Goal: Information Seeking & Learning: Learn about a topic

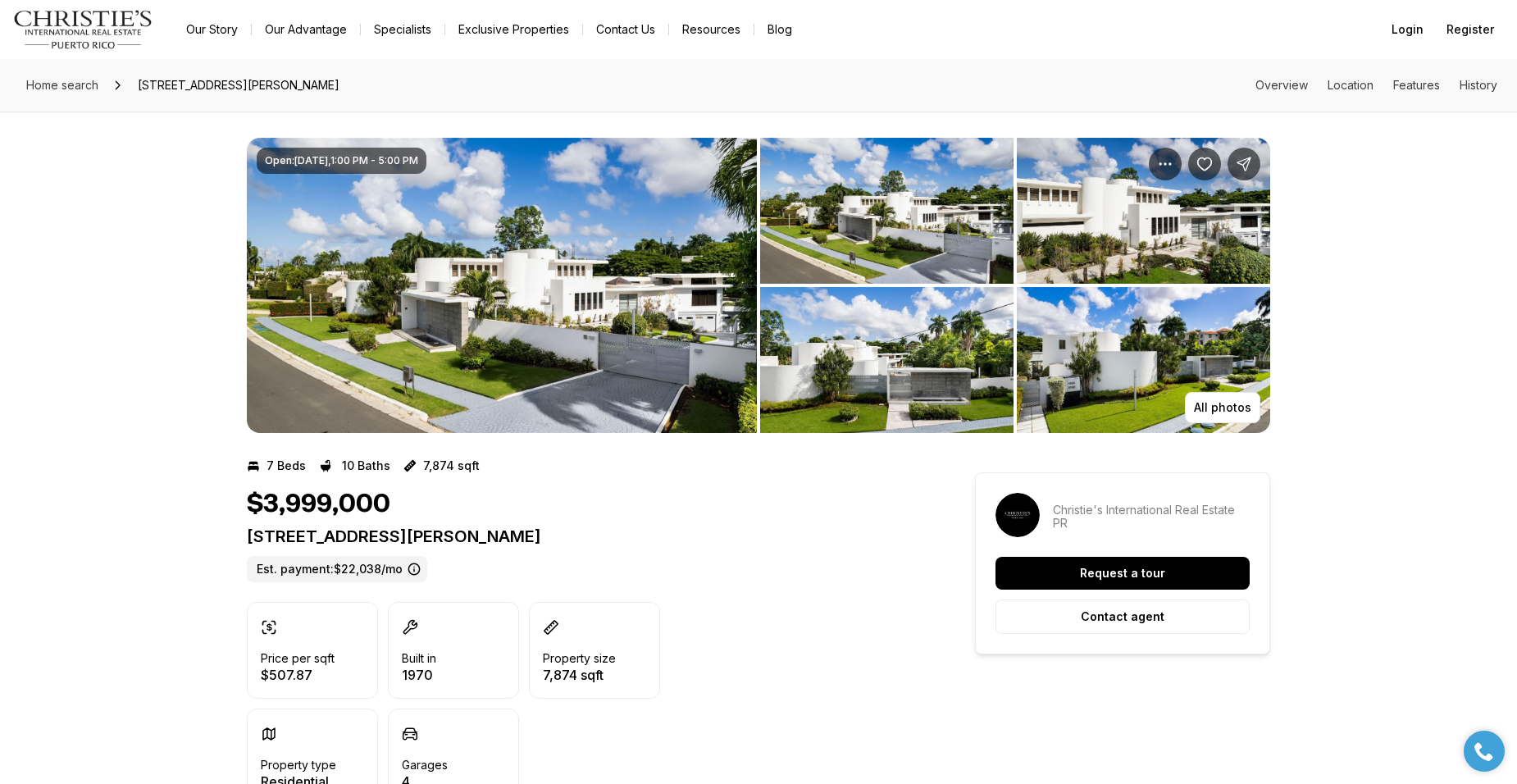
click at [616, 358] on img "View image gallery" at bounding box center [501, 285] width 510 height 295
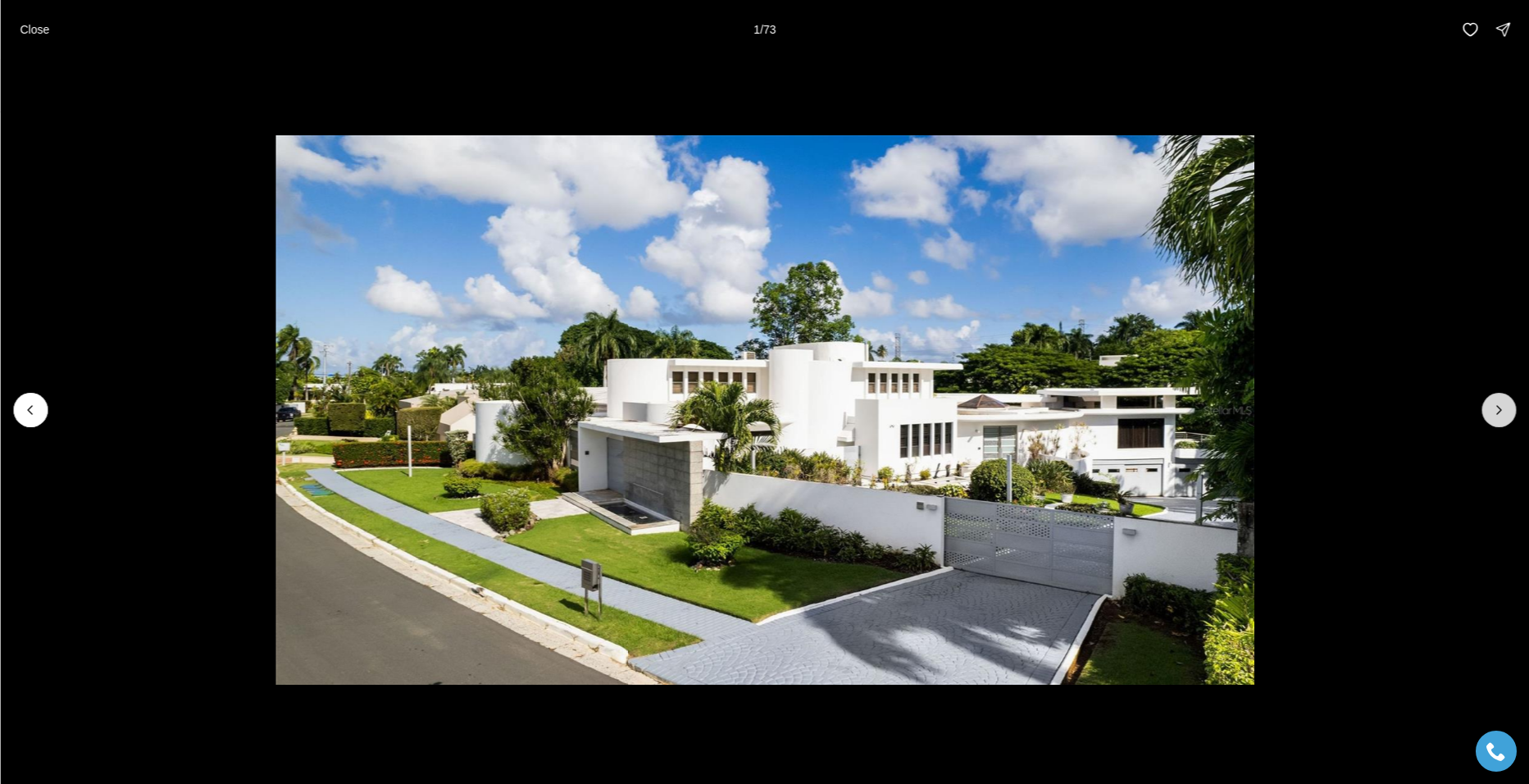
click at [1496, 405] on icon "Next slide" at bounding box center [1498, 409] width 16 height 16
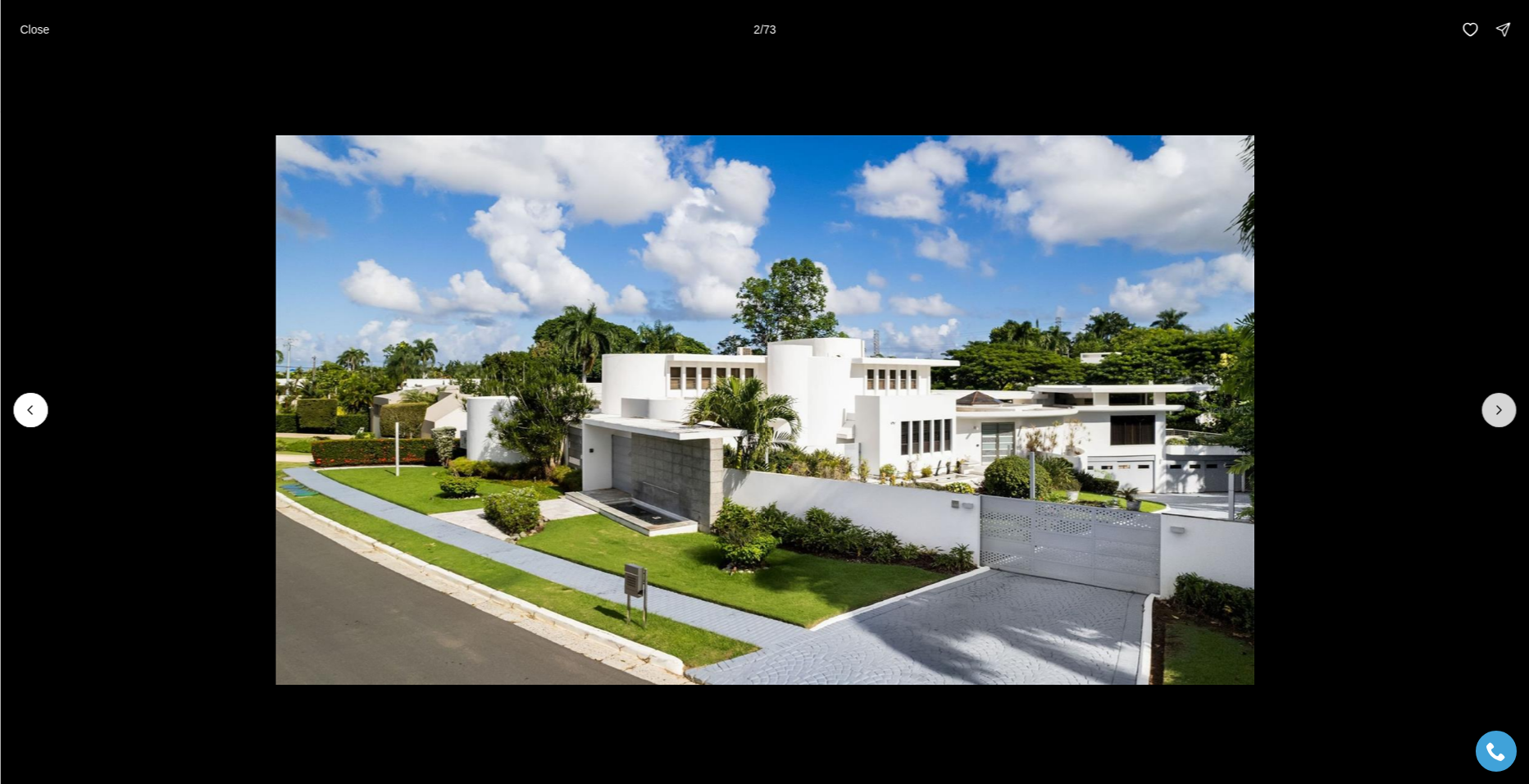
click at [1497, 405] on icon "Next slide" at bounding box center [1498, 409] width 16 height 16
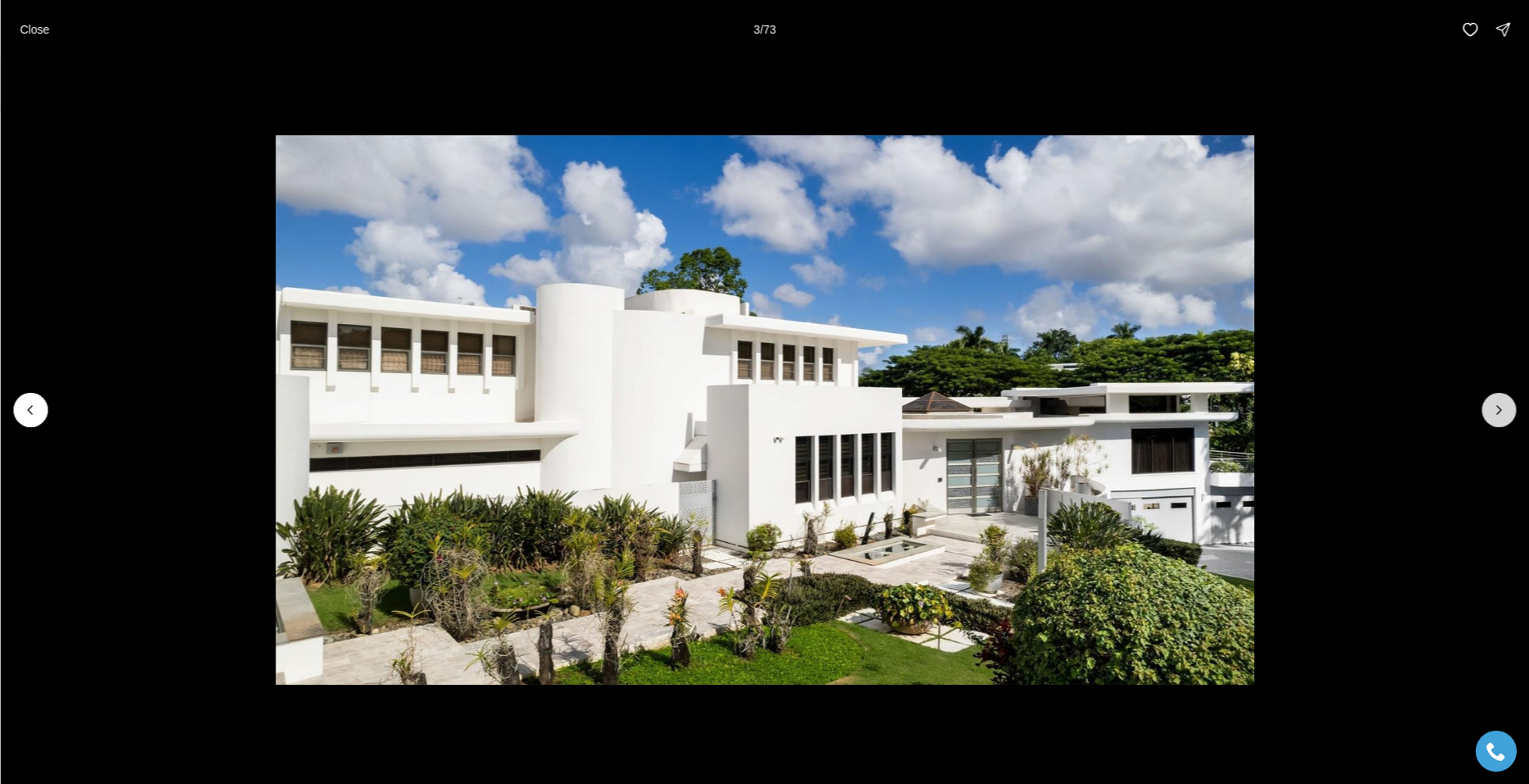
click at [1497, 405] on icon "Next slide" at bounding box center [1498, 409] width 16 height 16
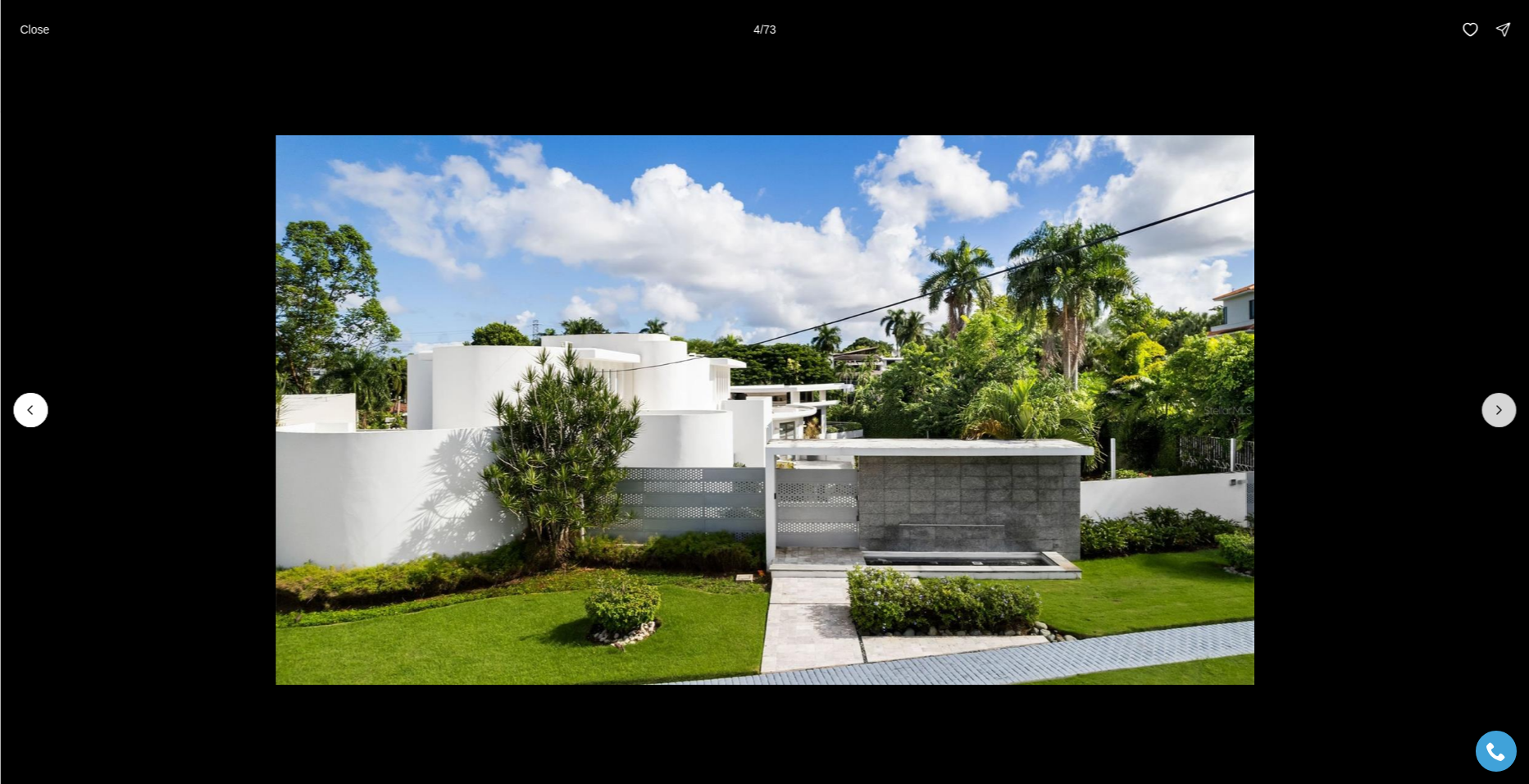
click at [1497, 405] on icon "Next slide" at bounding box center [1498, 409] width 16 height 16
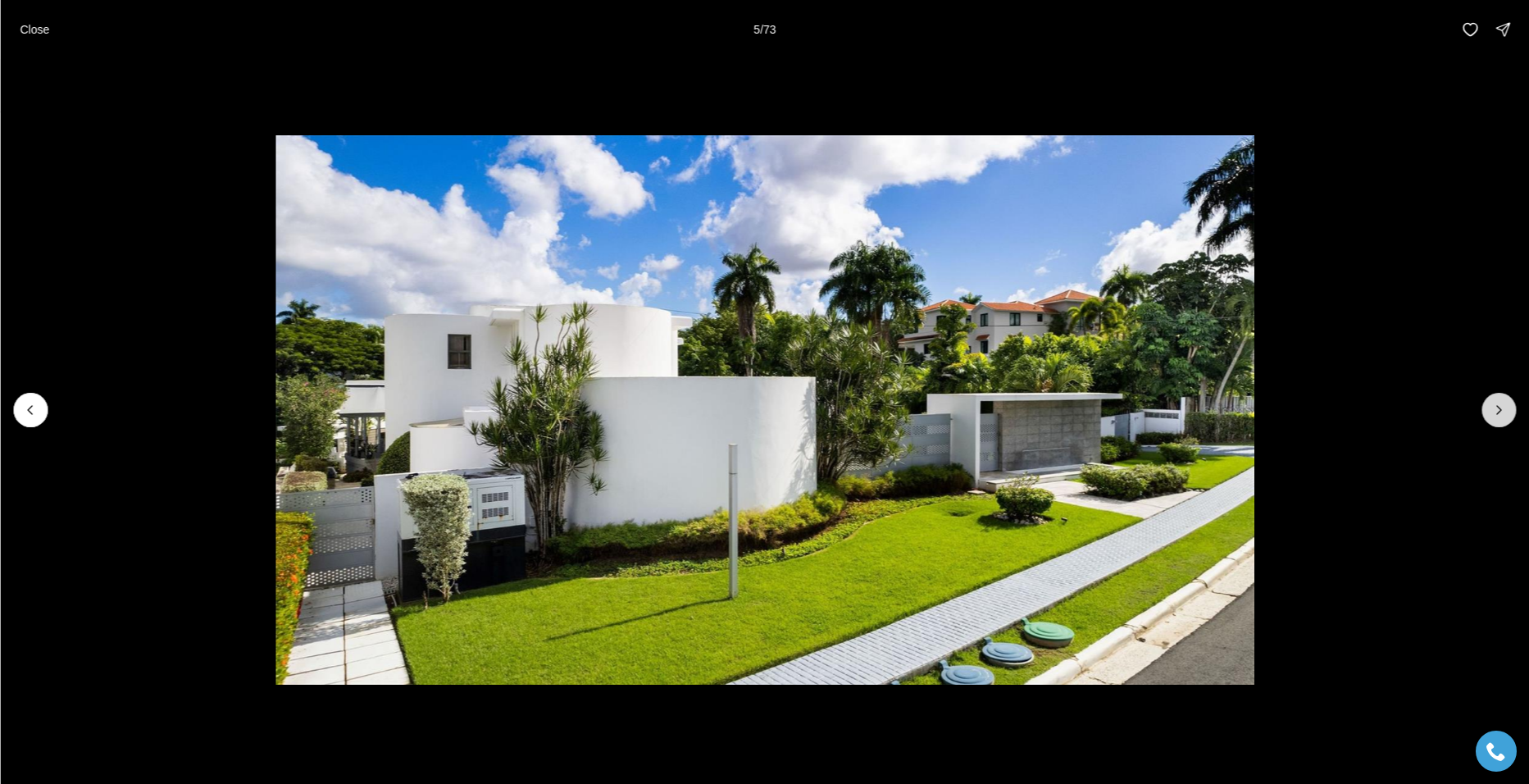
click at [1497, 405] on icon "Next slide" at bounding box center [1498, 409] width 16 height 16
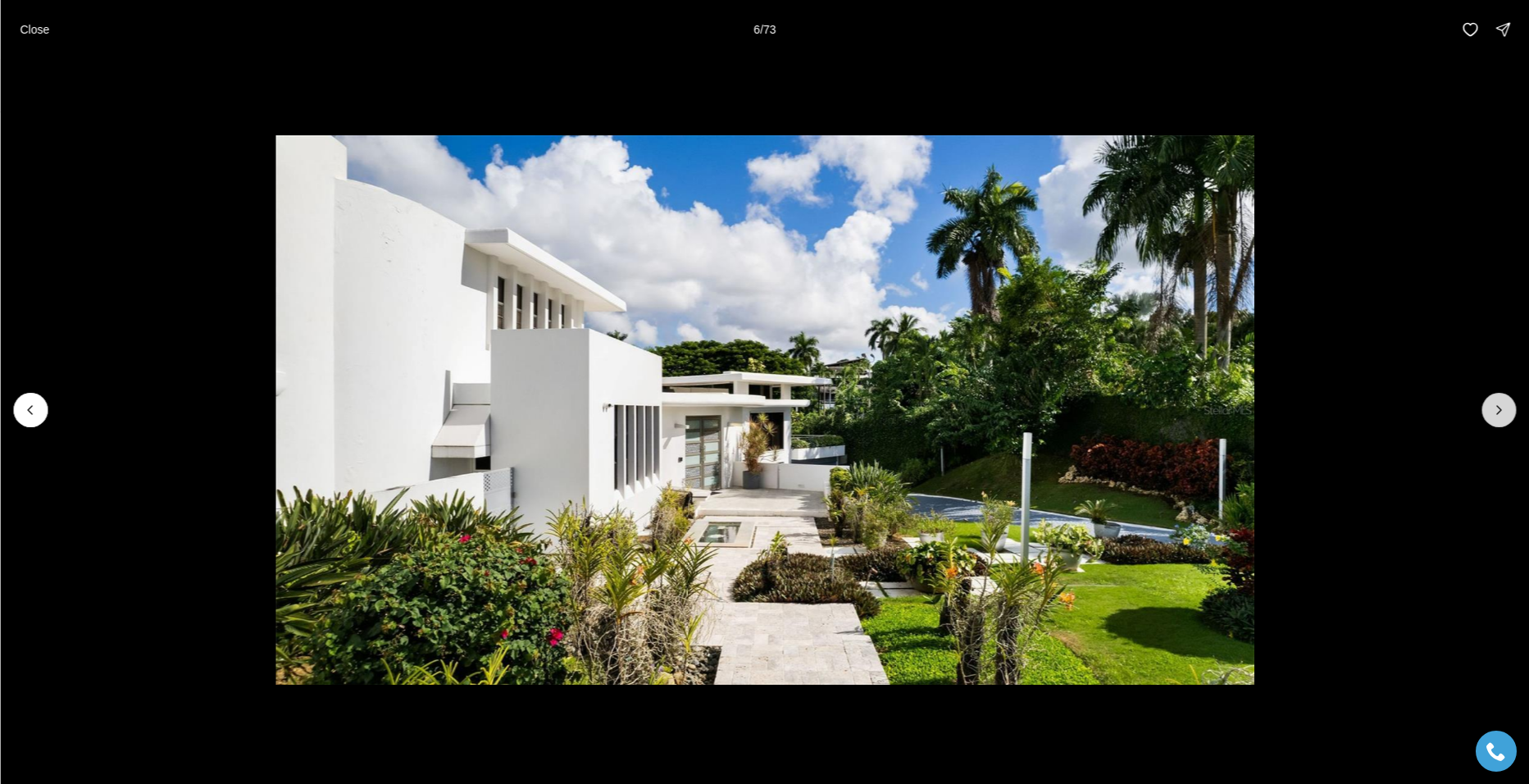
click at [1497, 405] on icon "Next slide" at bounding box center [1498, 409] width 16 height 16
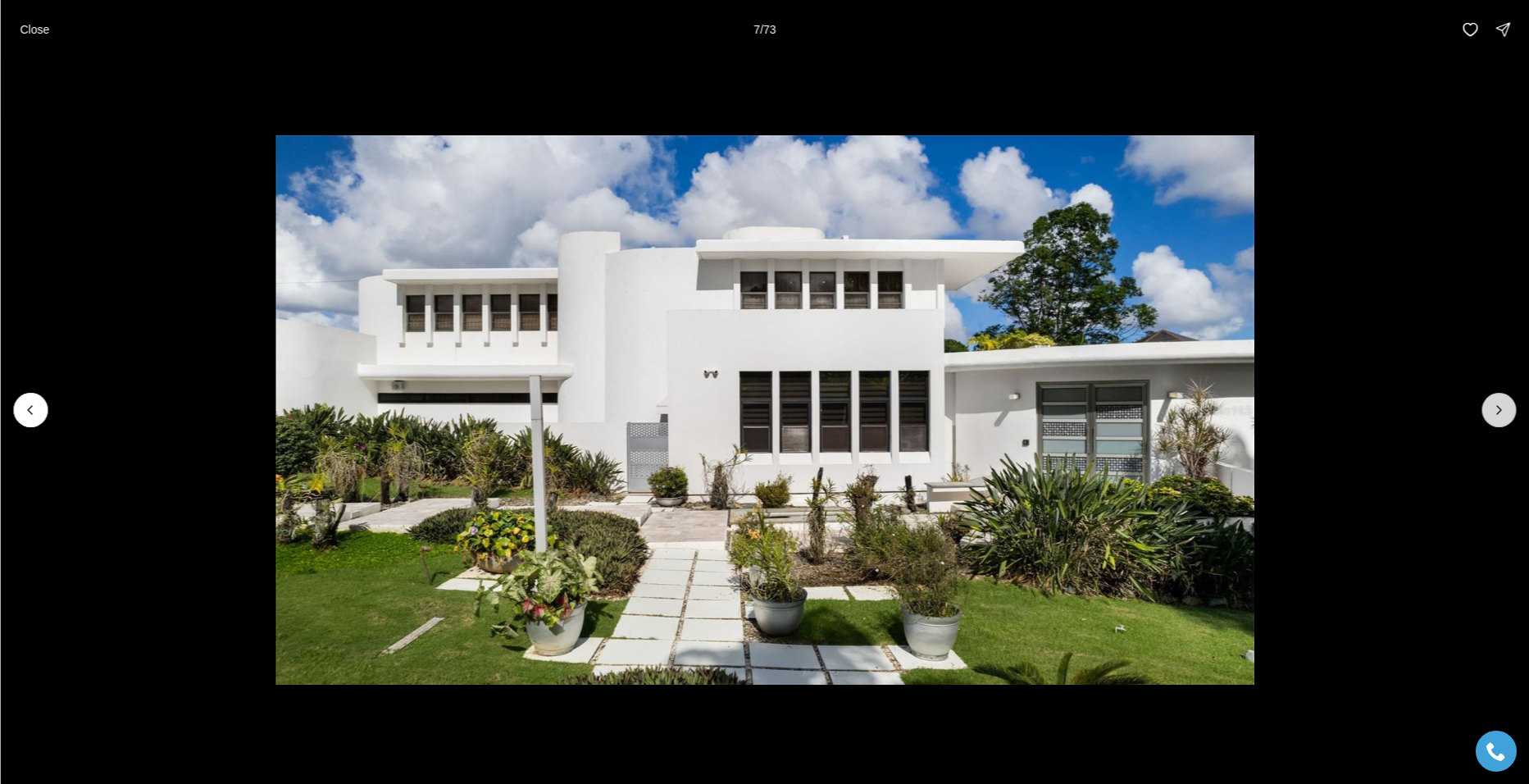
click at [1497, 405] on icon "Next slide" at bounding box center [1498, 409] width 16 height 16
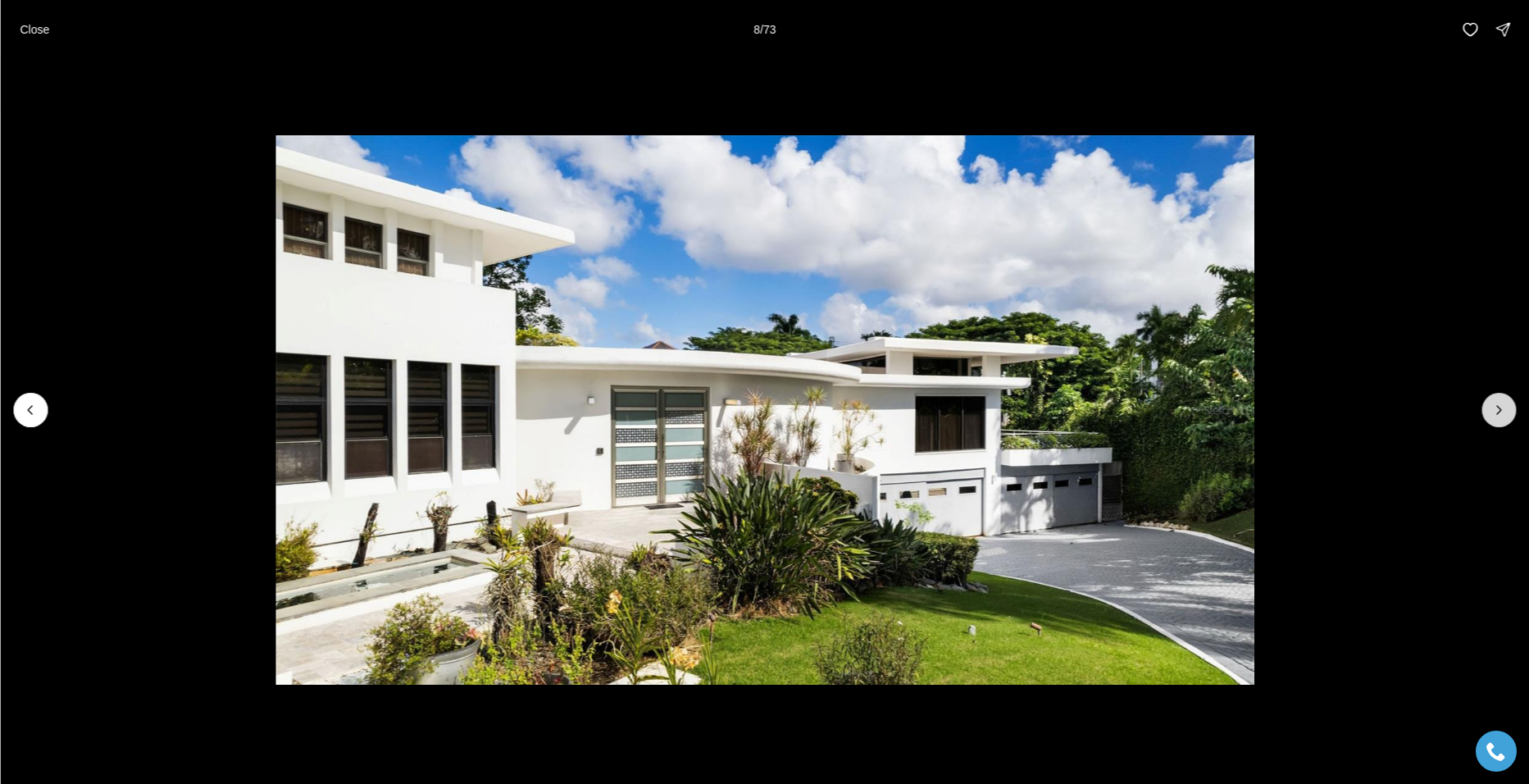
click at [1498, 405] on icon "Next slide" at bounding box center [1498, 409] width 16 height 16
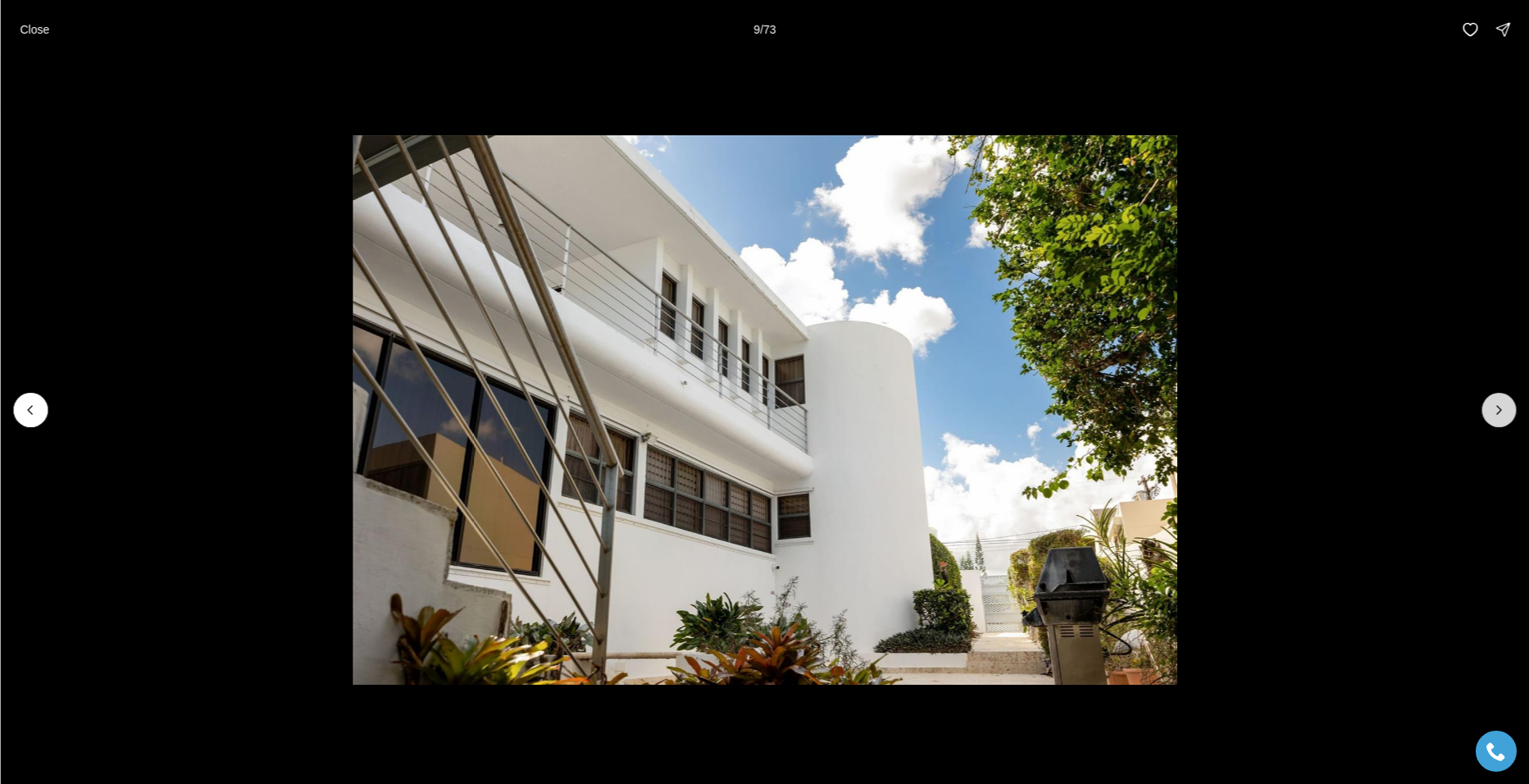
click at [1498, 405] on icon "Next slide" at bounding box center [1498, 409] width 16 height 16
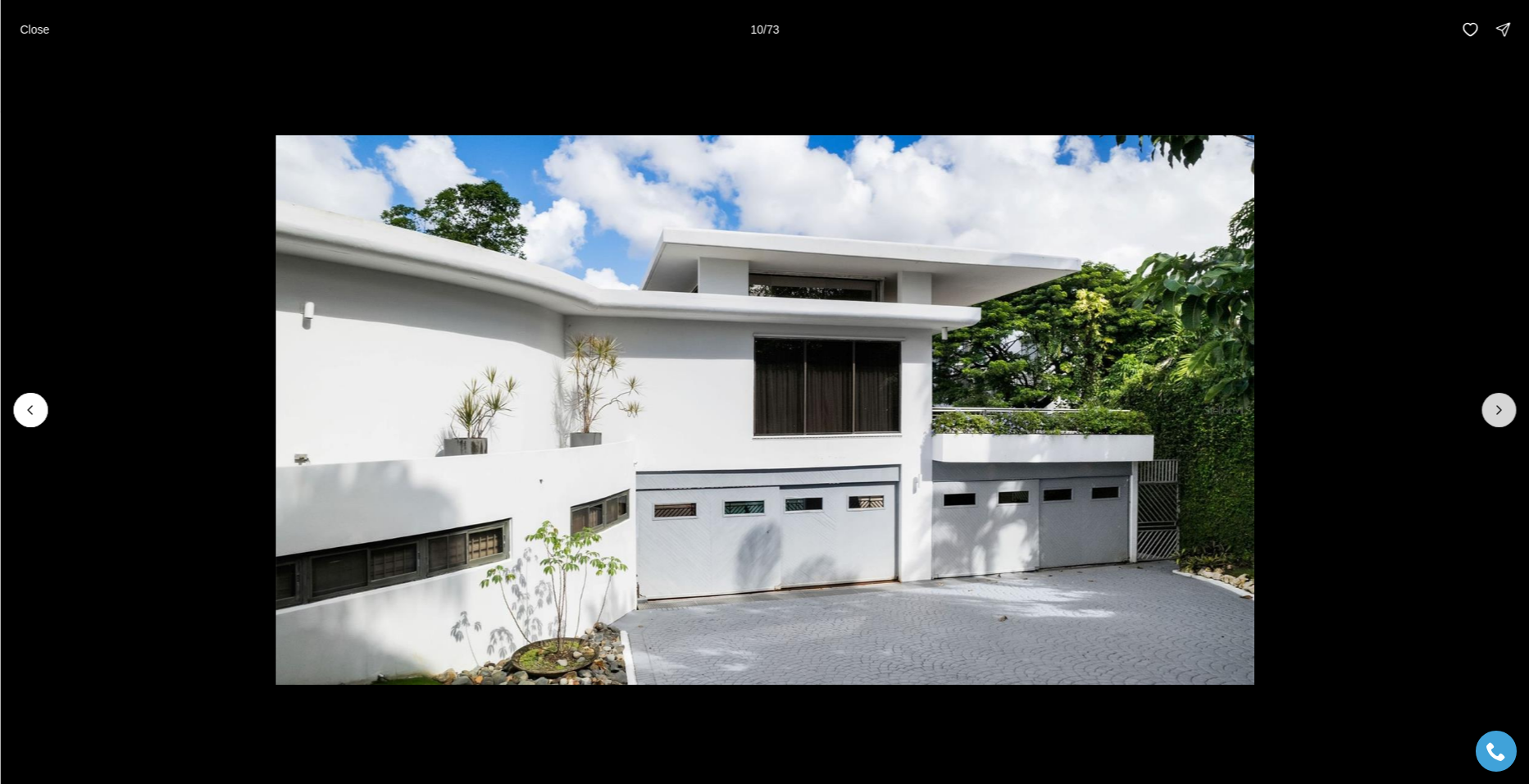
click at [1498, 405] on icon "Next slide" at bounding box center [1498, 409] width 16 height 16
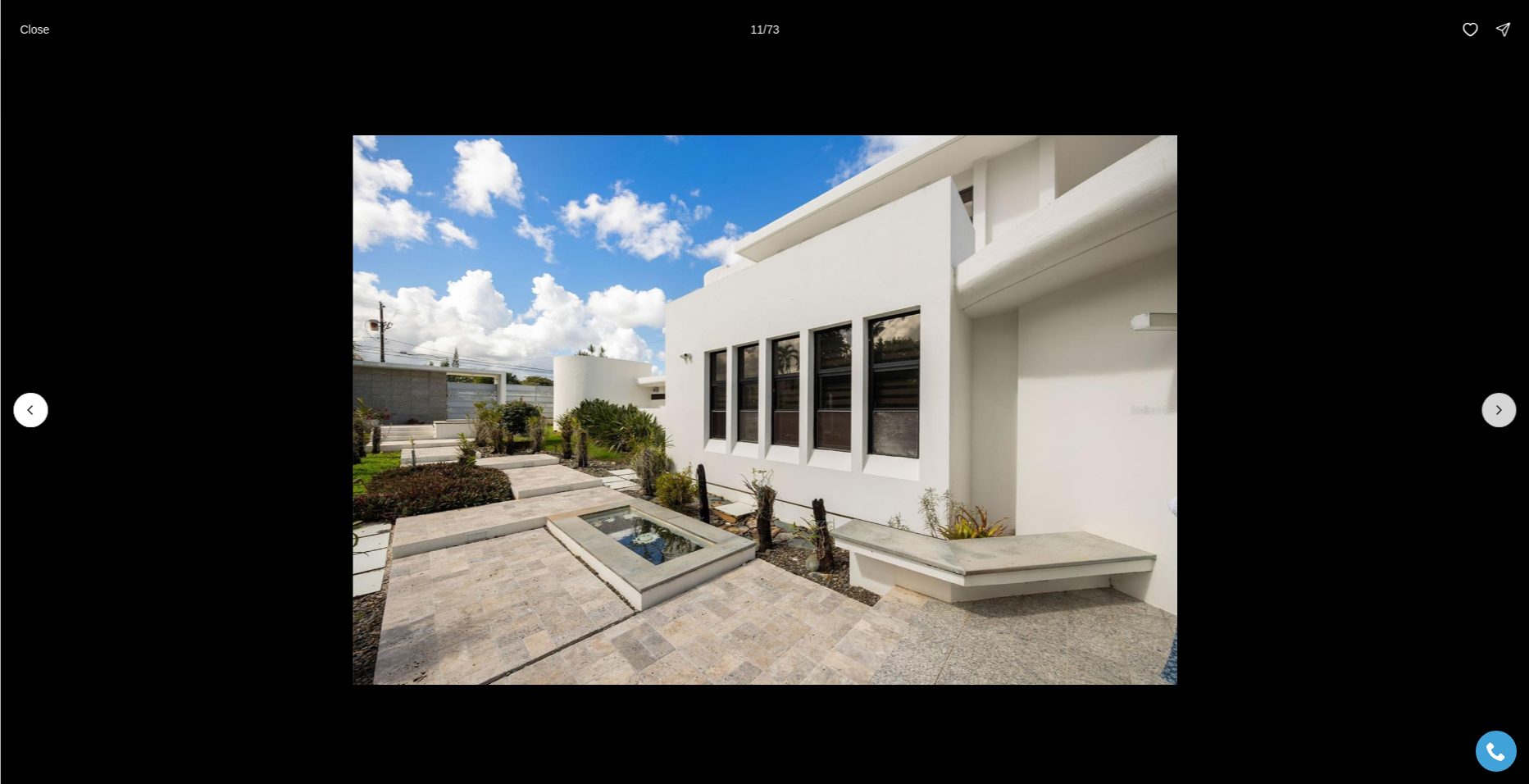
click at [1498, 405] on icon "Next slide" at bounding box center [1498, 409] width 16 height 16
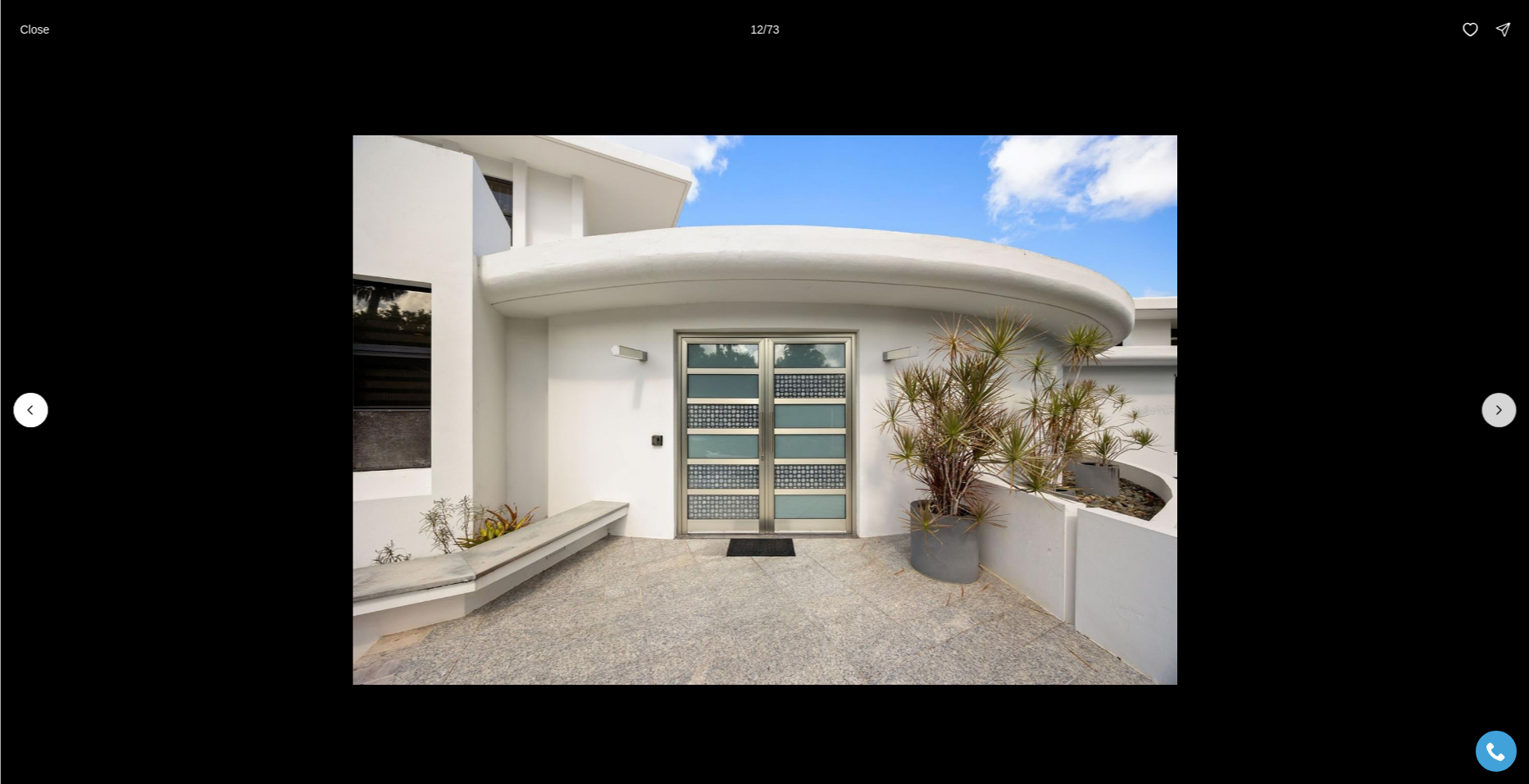
click at [1498, 405] on icon "Next slide" at bounding box center [1498, 409] width 16 height 16
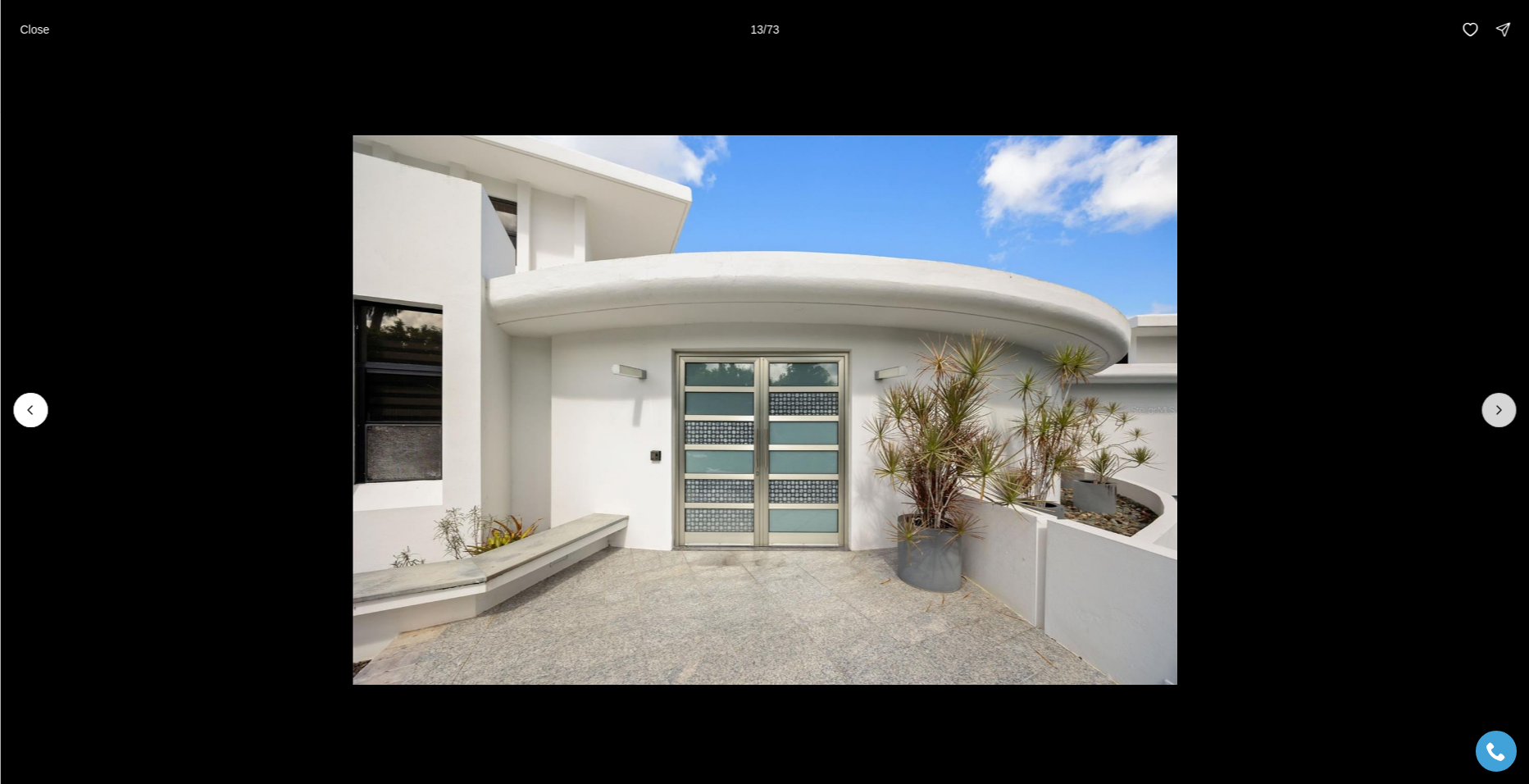
click at [1498, 405] on icon "Next slide" at bounding box center [1498, 409] width 16 height 16
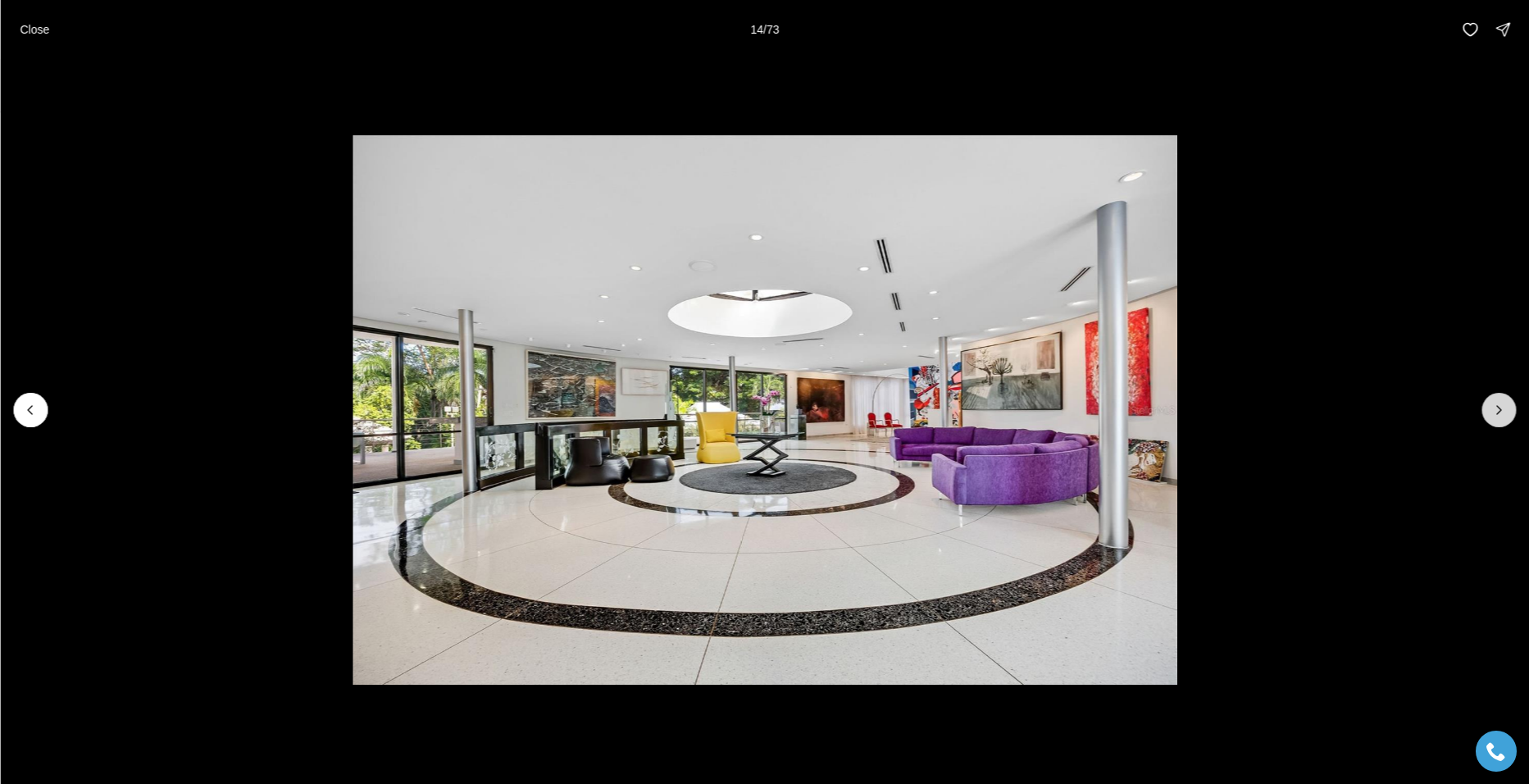
click at [1496, 405] on icon "Next slide" at bounding box center [1498, 409] width 16 height 16
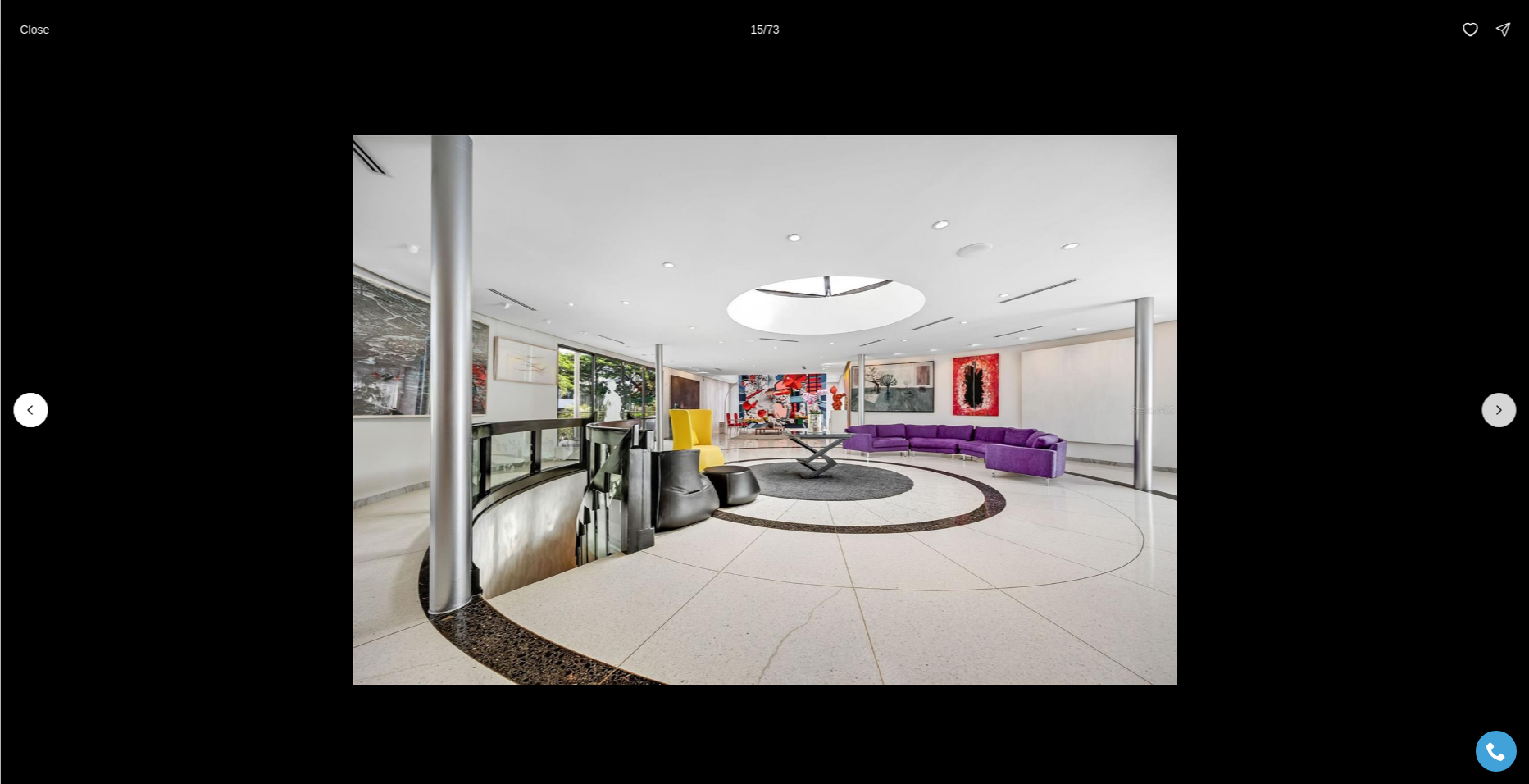
click at [1500, 404] on icon "Next slide" at bounding box center [1498, 409] width 16 height 16
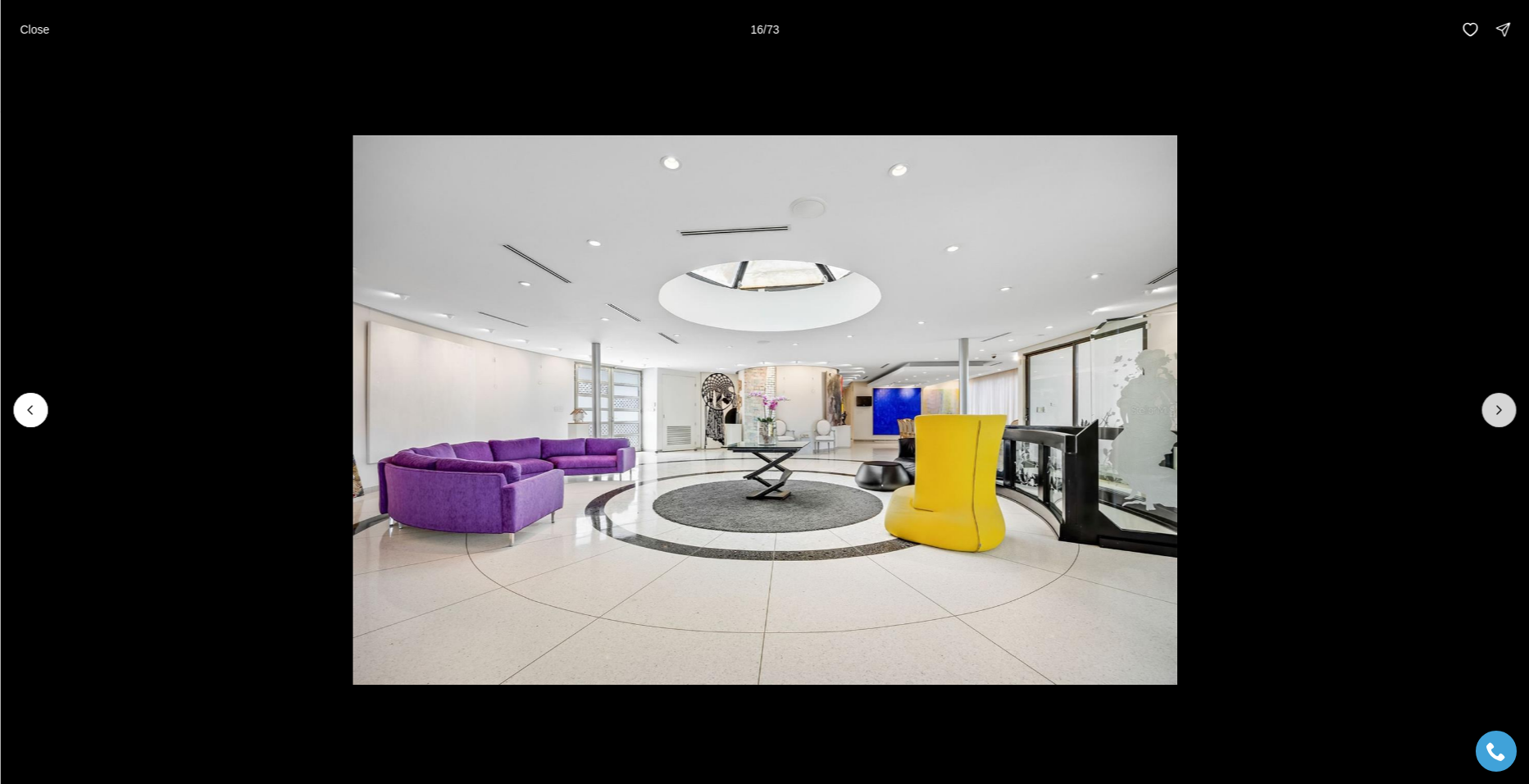
click at [1500, 404] on icon "Next slide" at bounding box center [1498, 409] width 16 height 16
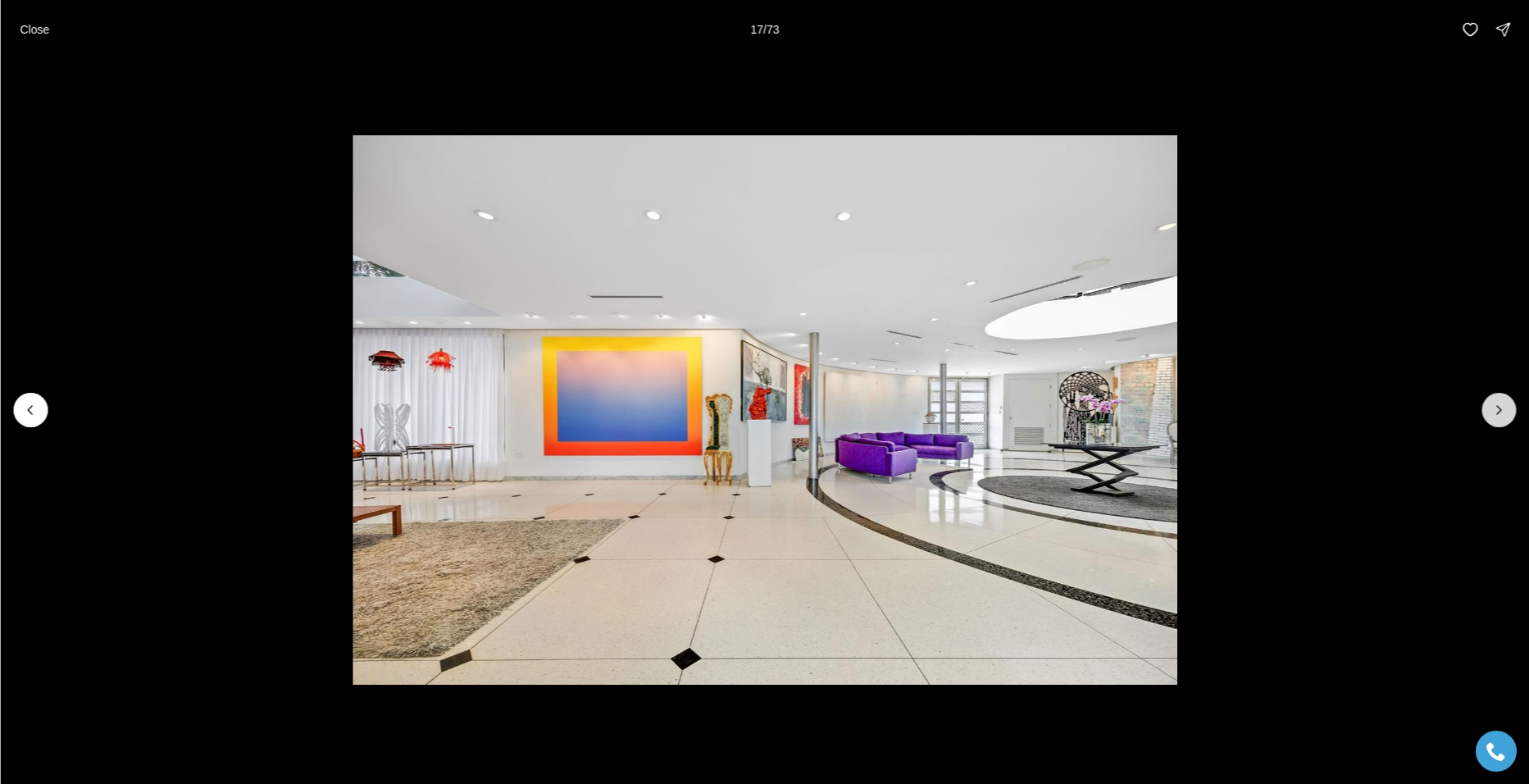
click at [1500, 404] on icon "Next slide" at bounding box center [1498, 409] width 16 height 16
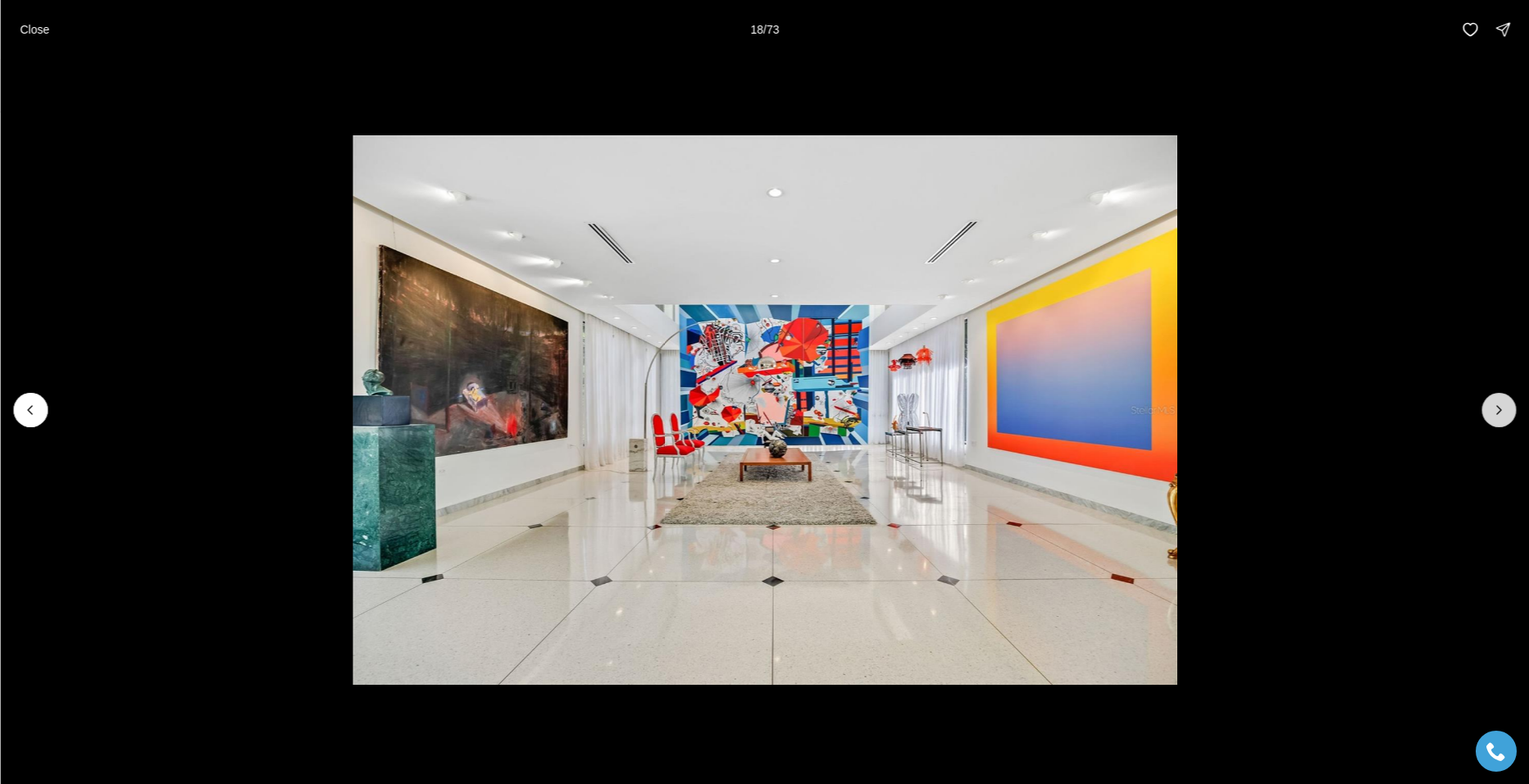
click at [1500, 404] on icon "Next slide" at bounding box center [1498, 409] width 16 height 16
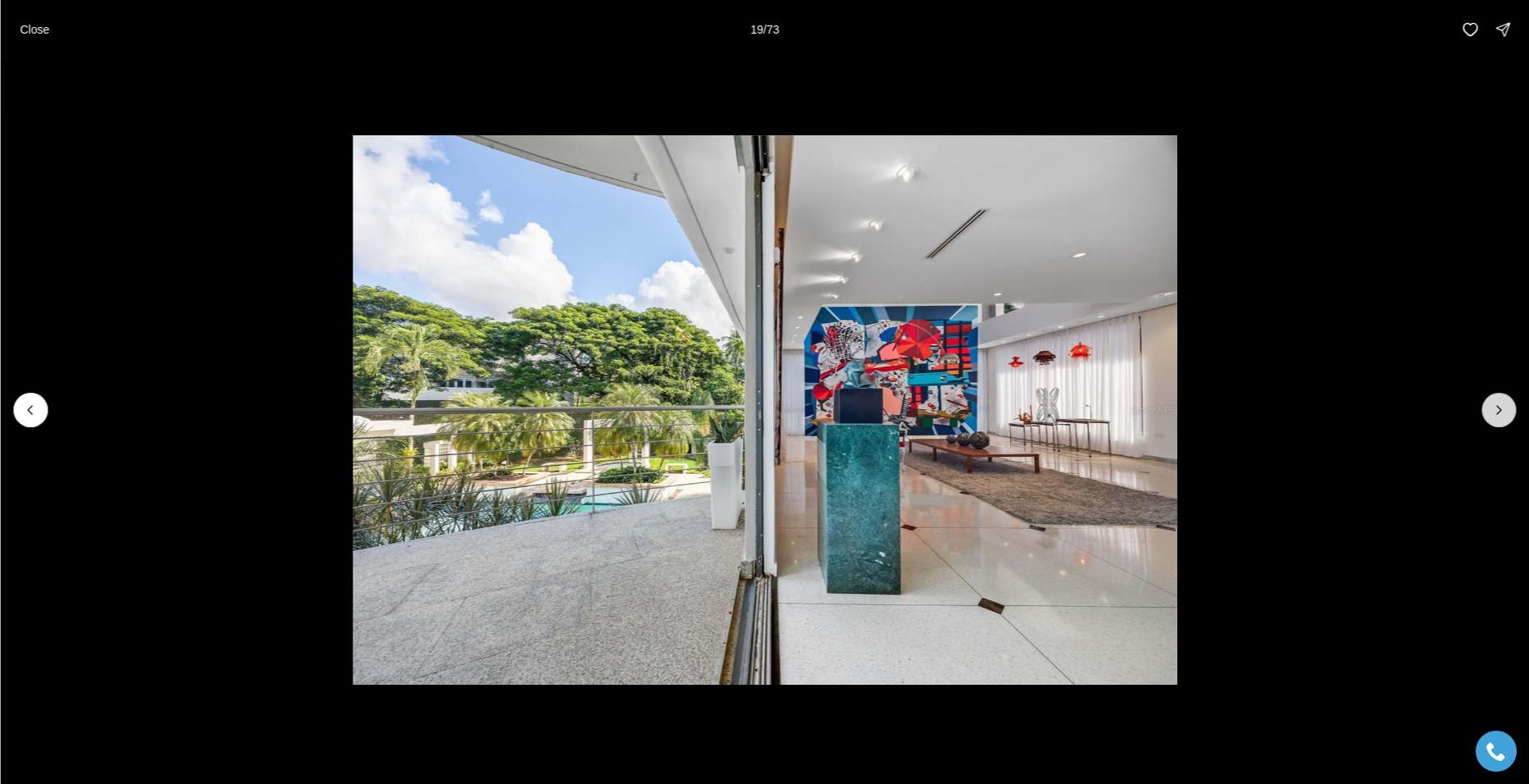
click at [1500, 404] on icon "Next slide" at bounding box center [1498, 409] width 16 height 16
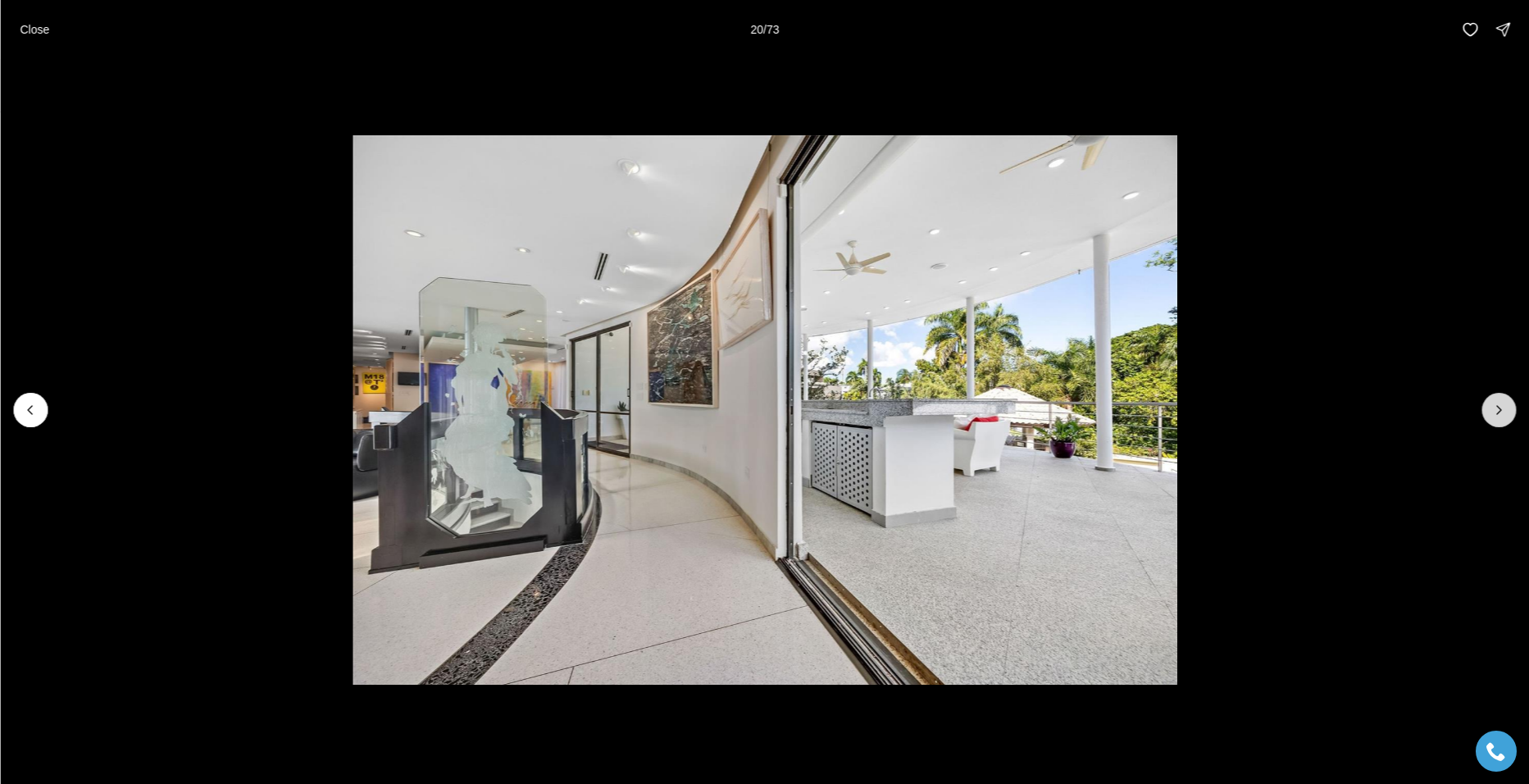
click at [1500, 404] on icon "Next slide" at bounding box center [1498, 409] width 16 height 16
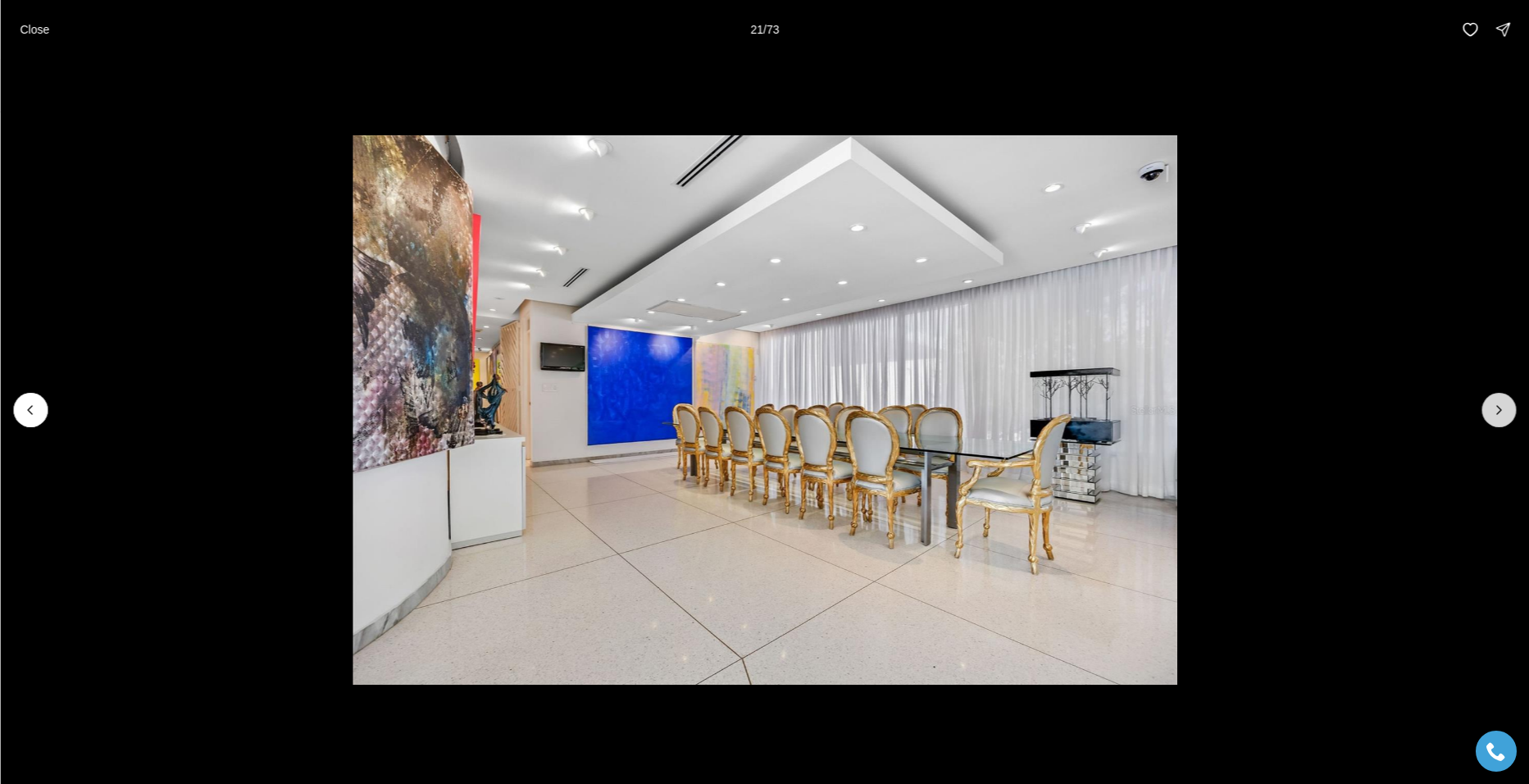
click at [1496, 405] on icon "Next slide" at bounding box center [1498, 409] width 16 height 16
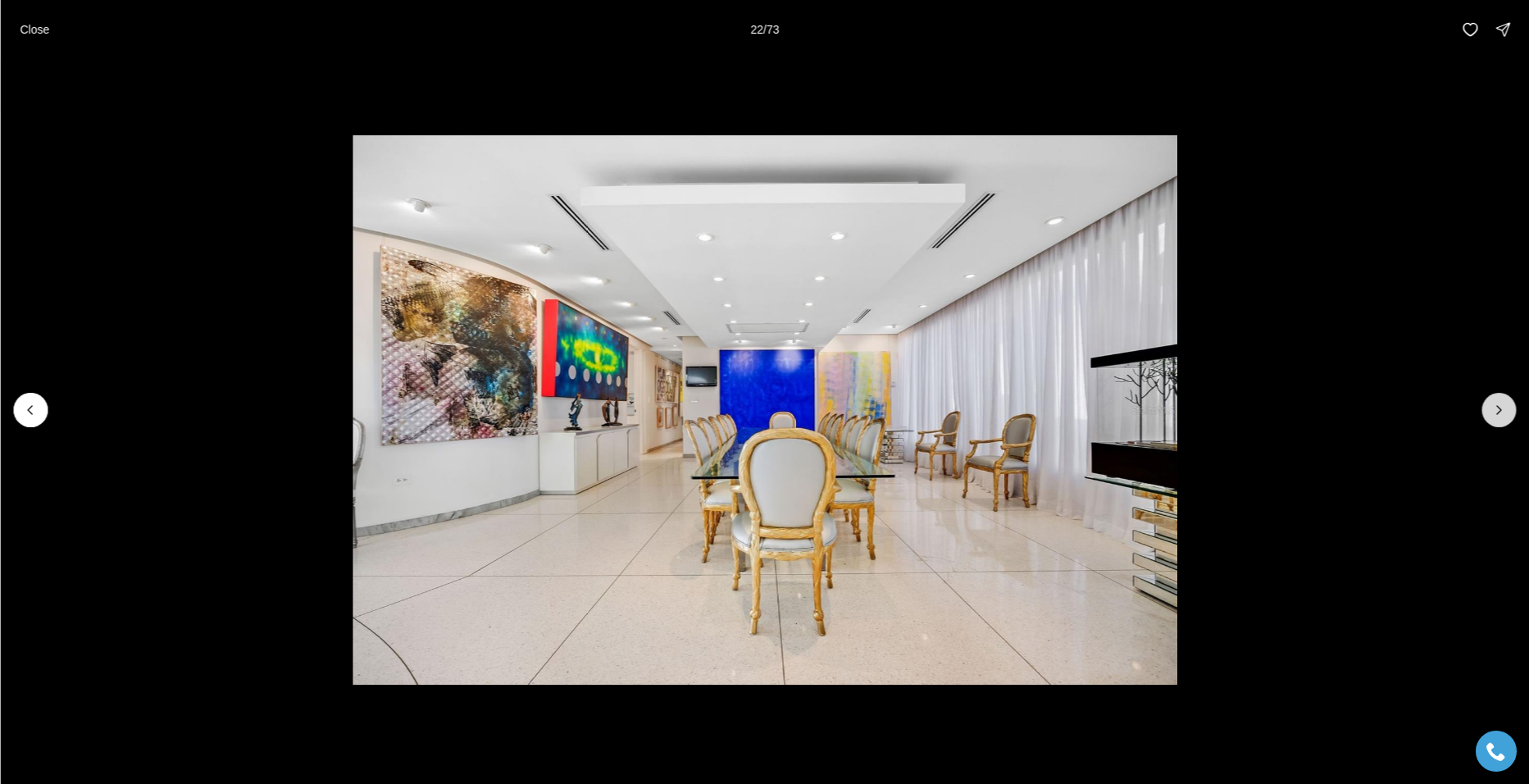
click at [1496, 405] on icon "Next slide" at bounding box center [1498, 409] width 16 height 16
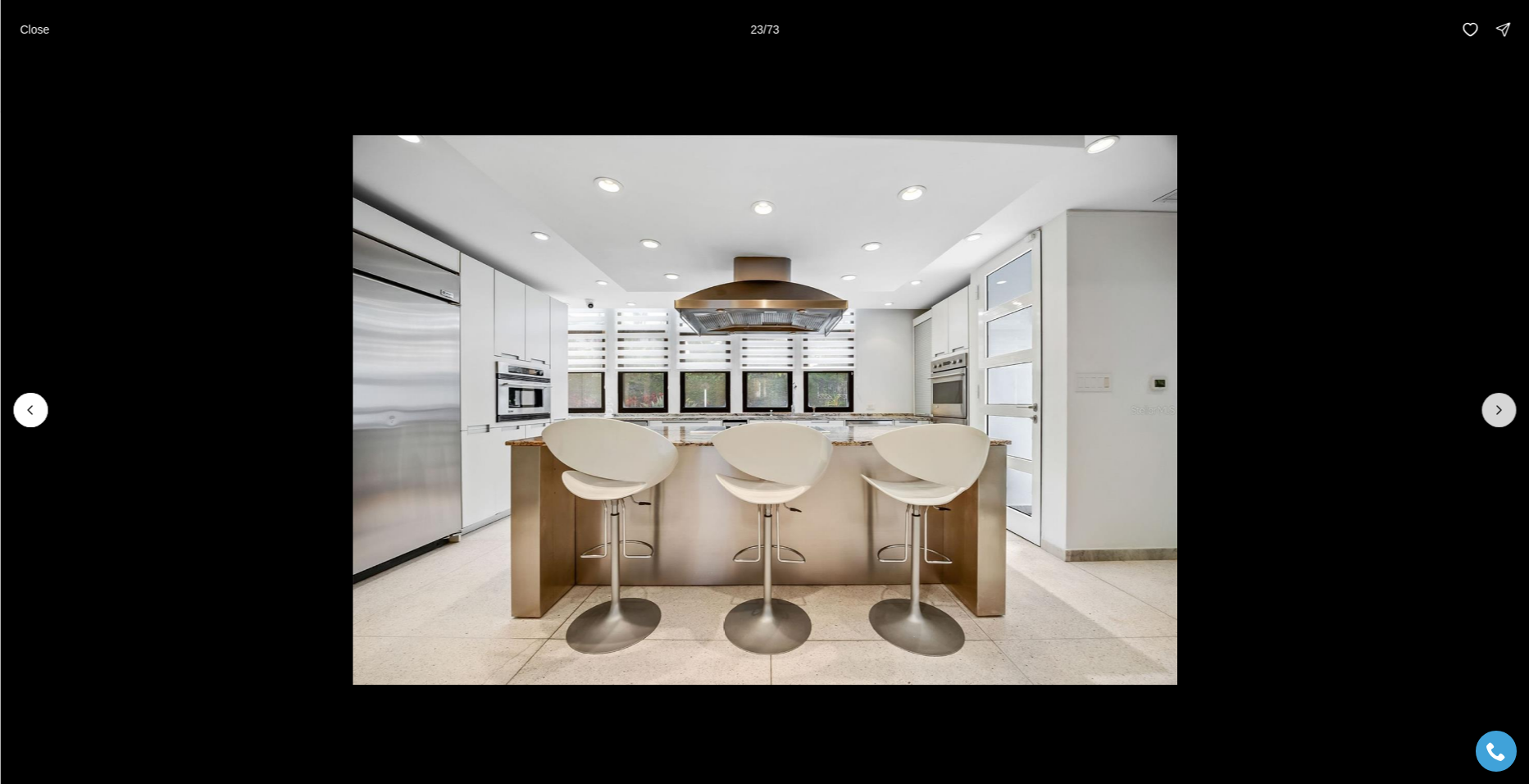
click at [1496, 405] on icon "Next slide" at bounding box center [1498, 409] width 16 height 16
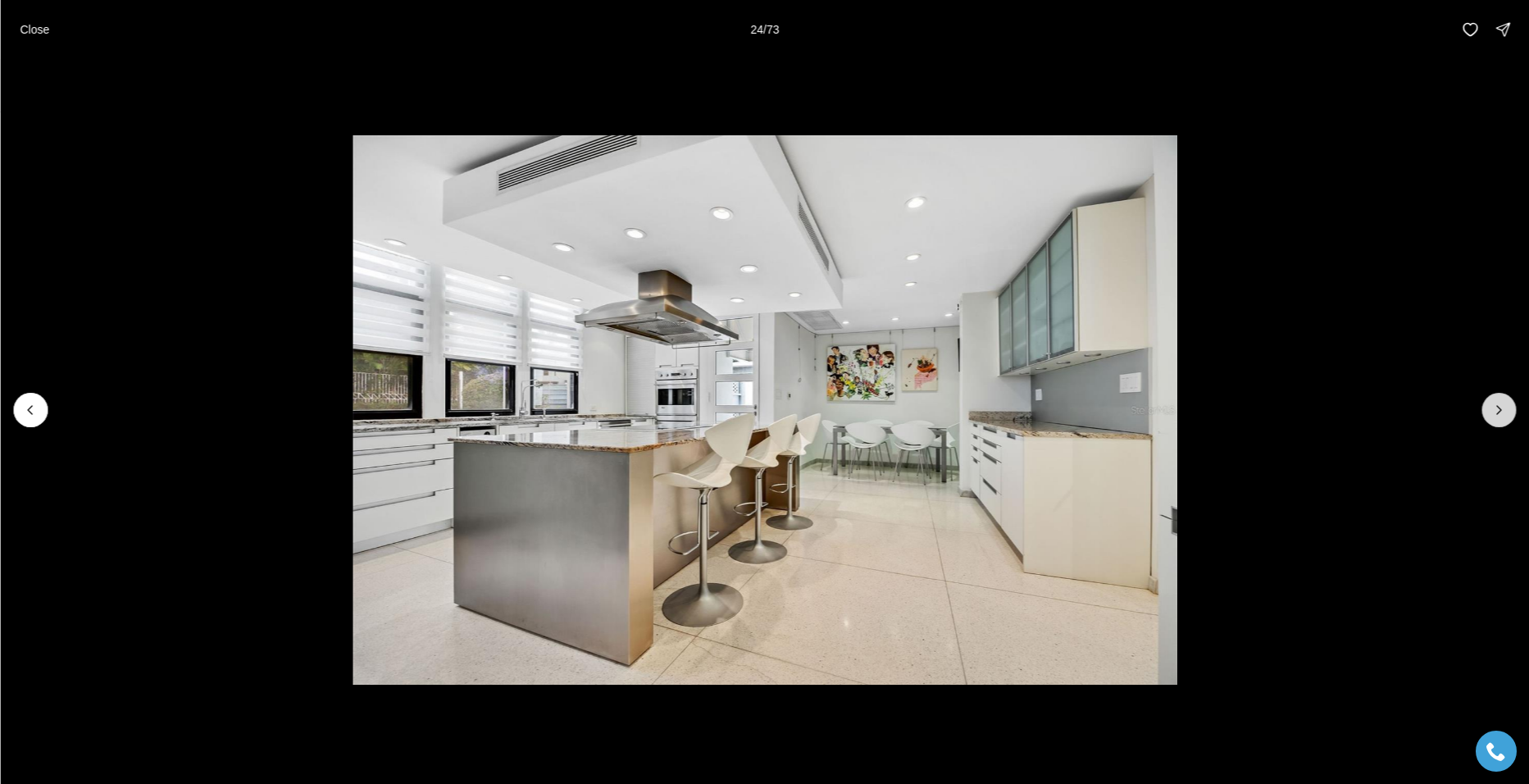
click at [1494, 410] on icon "Next slide" at bounding box center [1498, 409] width 16 height 16
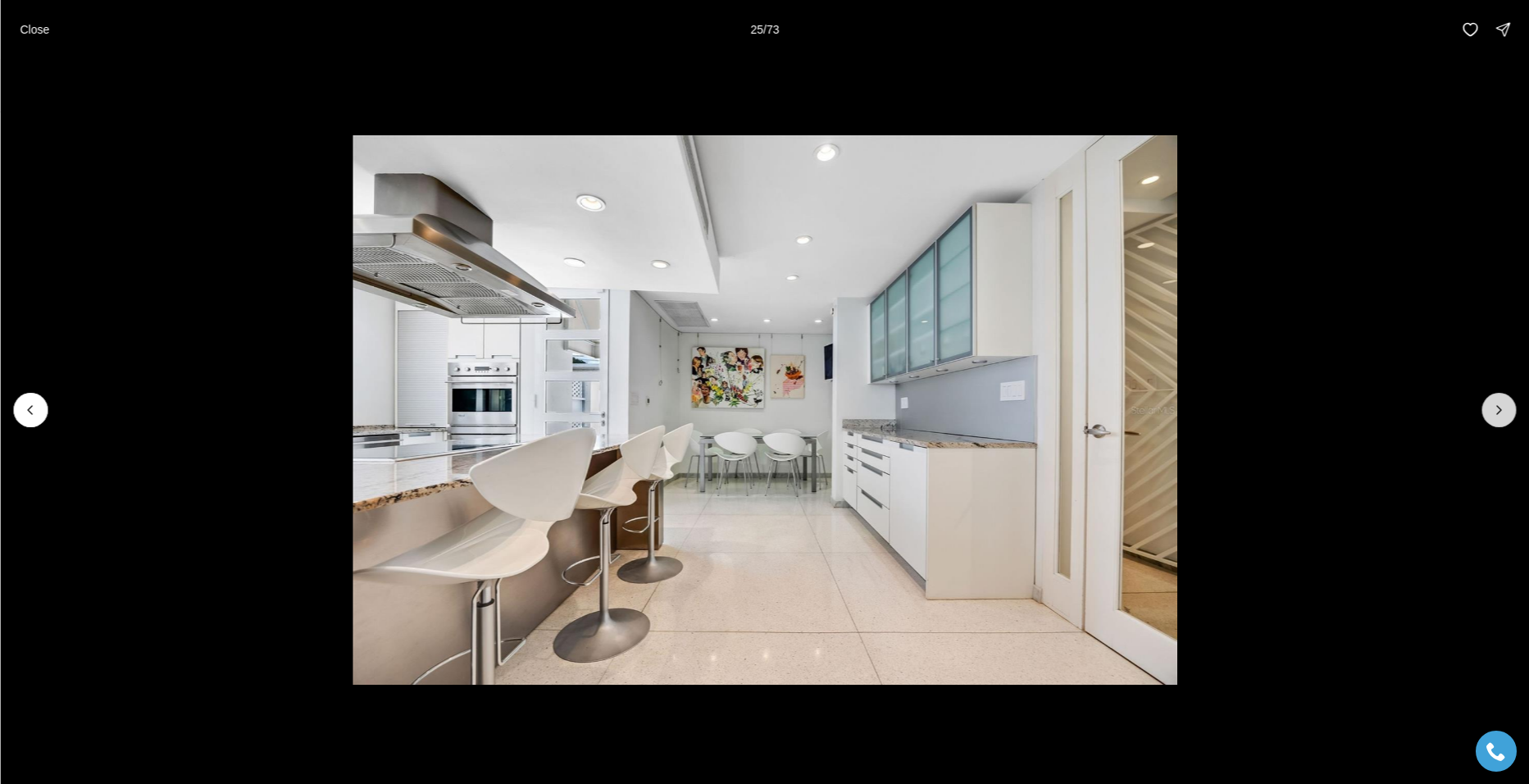
click at [1494, 410] on icon "Next slide" at bounding box center [1498, 409] width 16 height 16
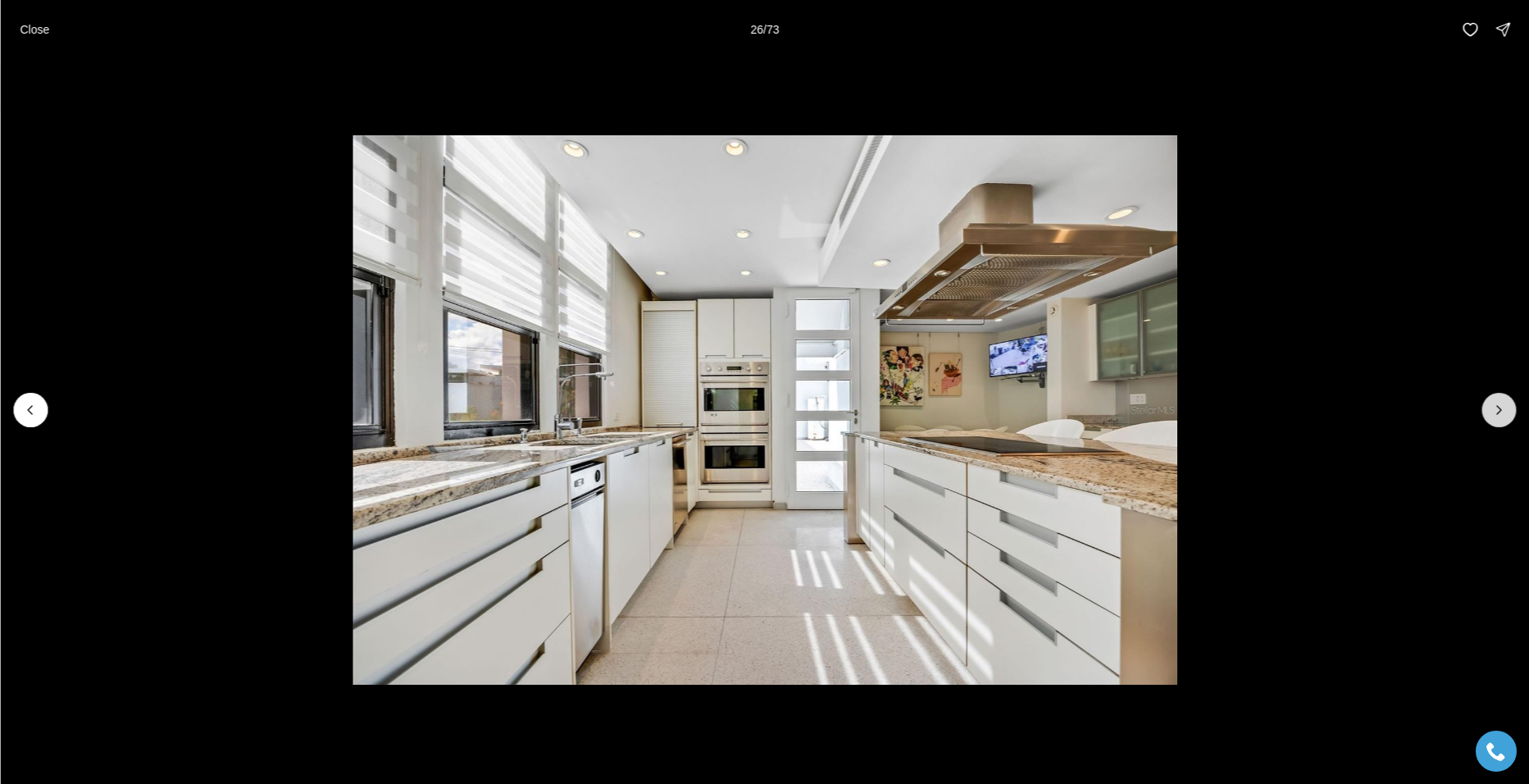
click at [1494, 410] on icon "Next slide" at bounding box center [1498, 409] width 16 height 16
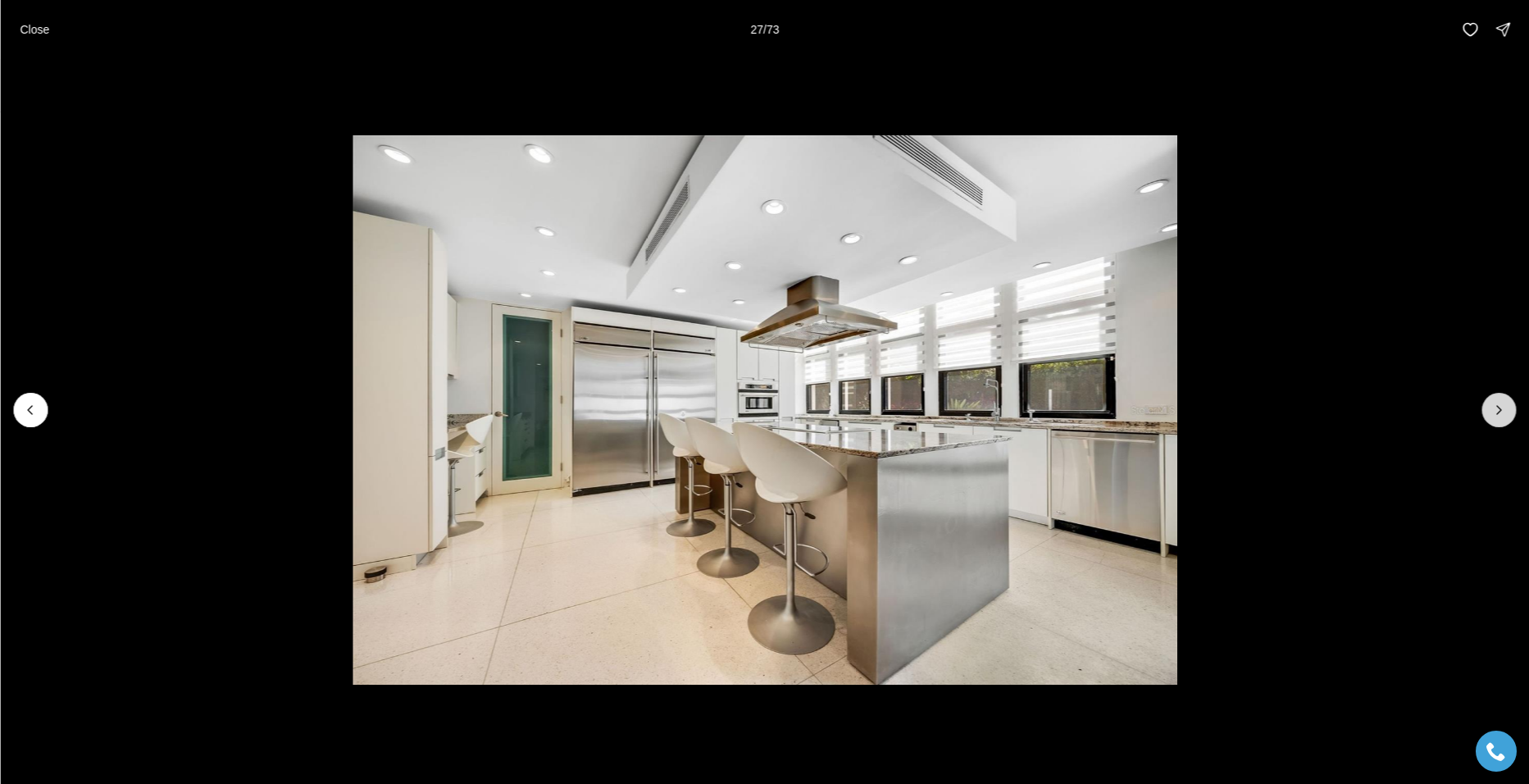
click at [1494, 410] on icon "Next slide" at bounding box center [1498, 409] width 16 height 16
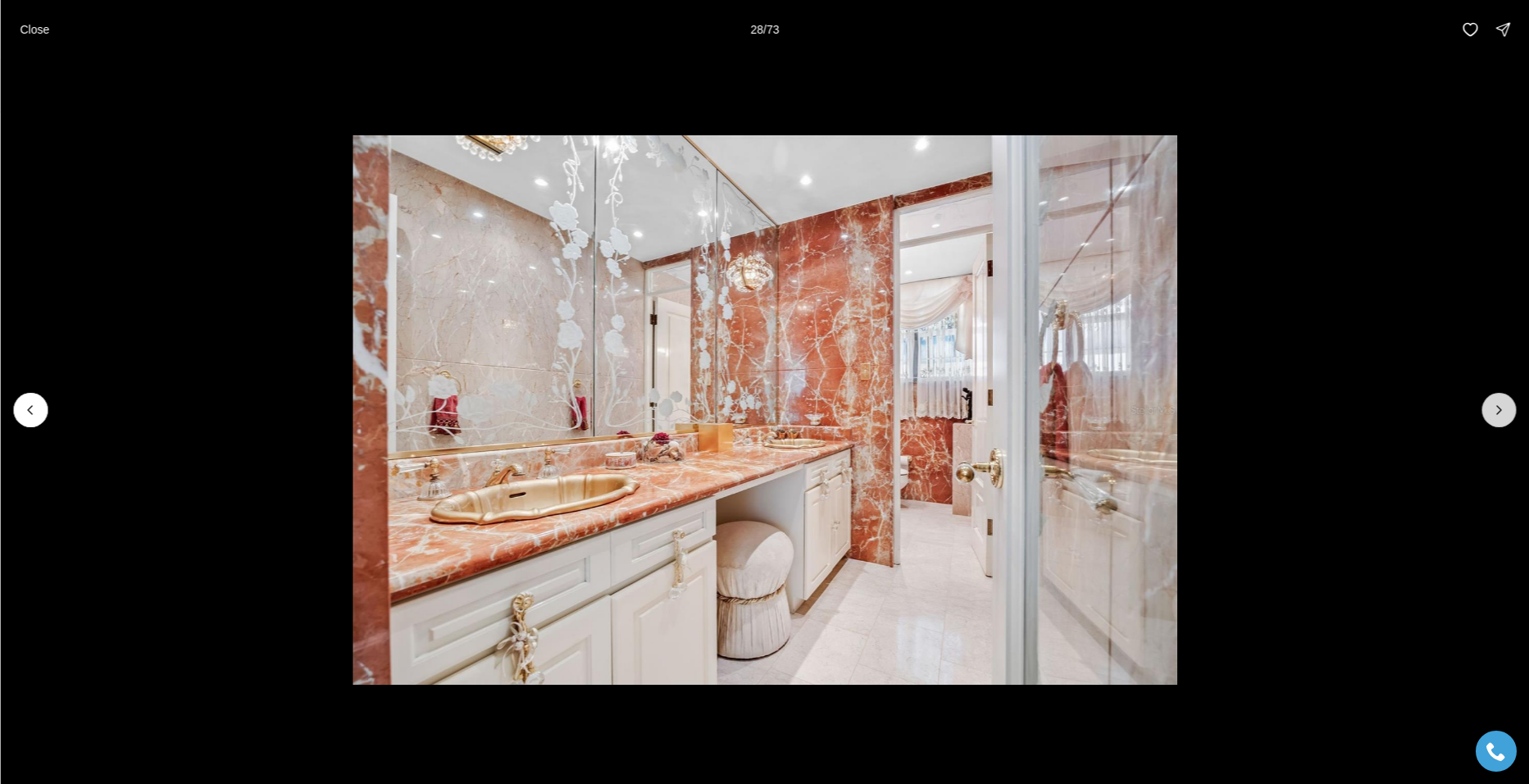
click at [1494, 410] on icon "Next slide" at bounding box center [1498, 409] width 16 height 16
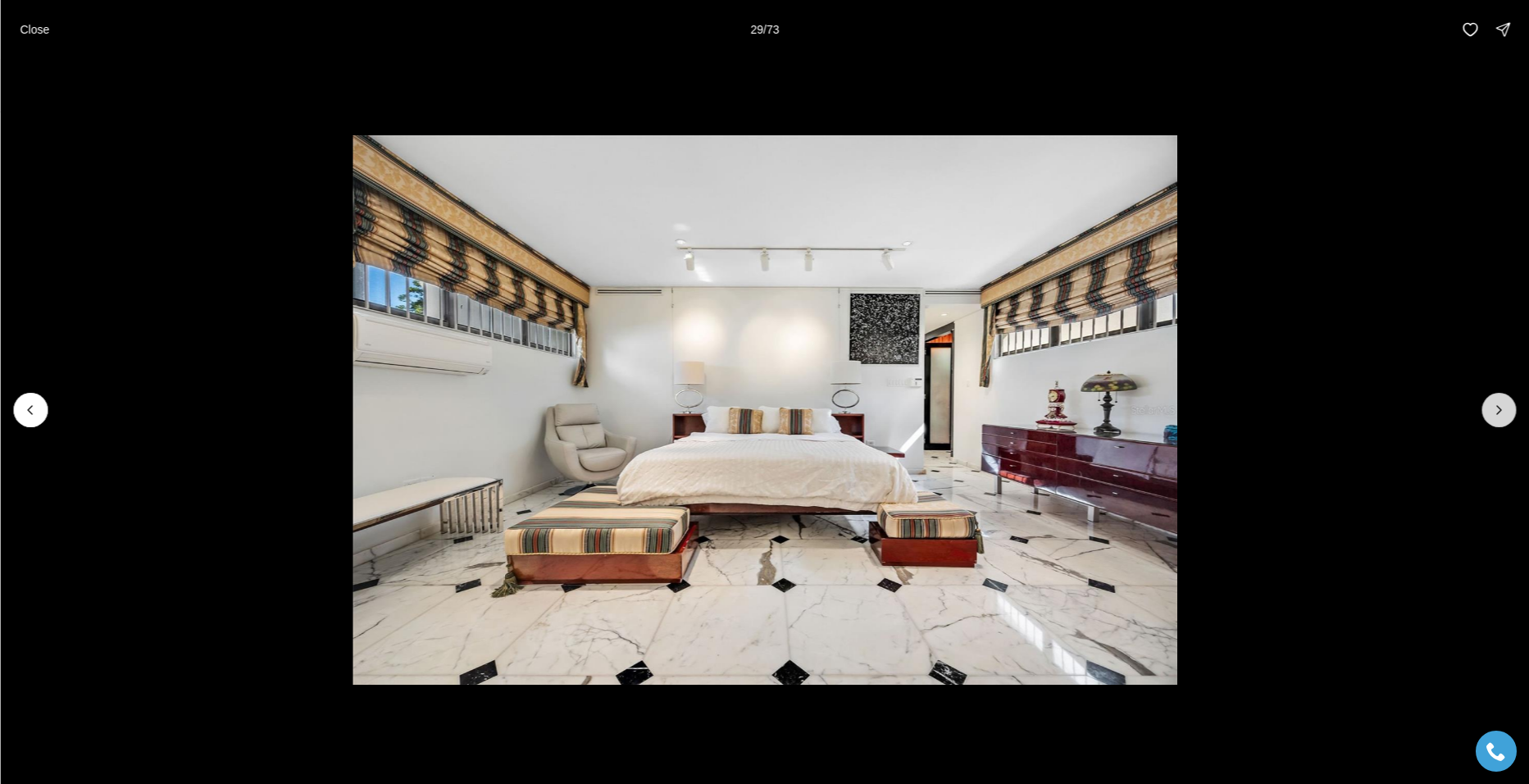
click at [1494, 410] on icon "Next slide" at bounding box center [1498, 409] width 16 height 16
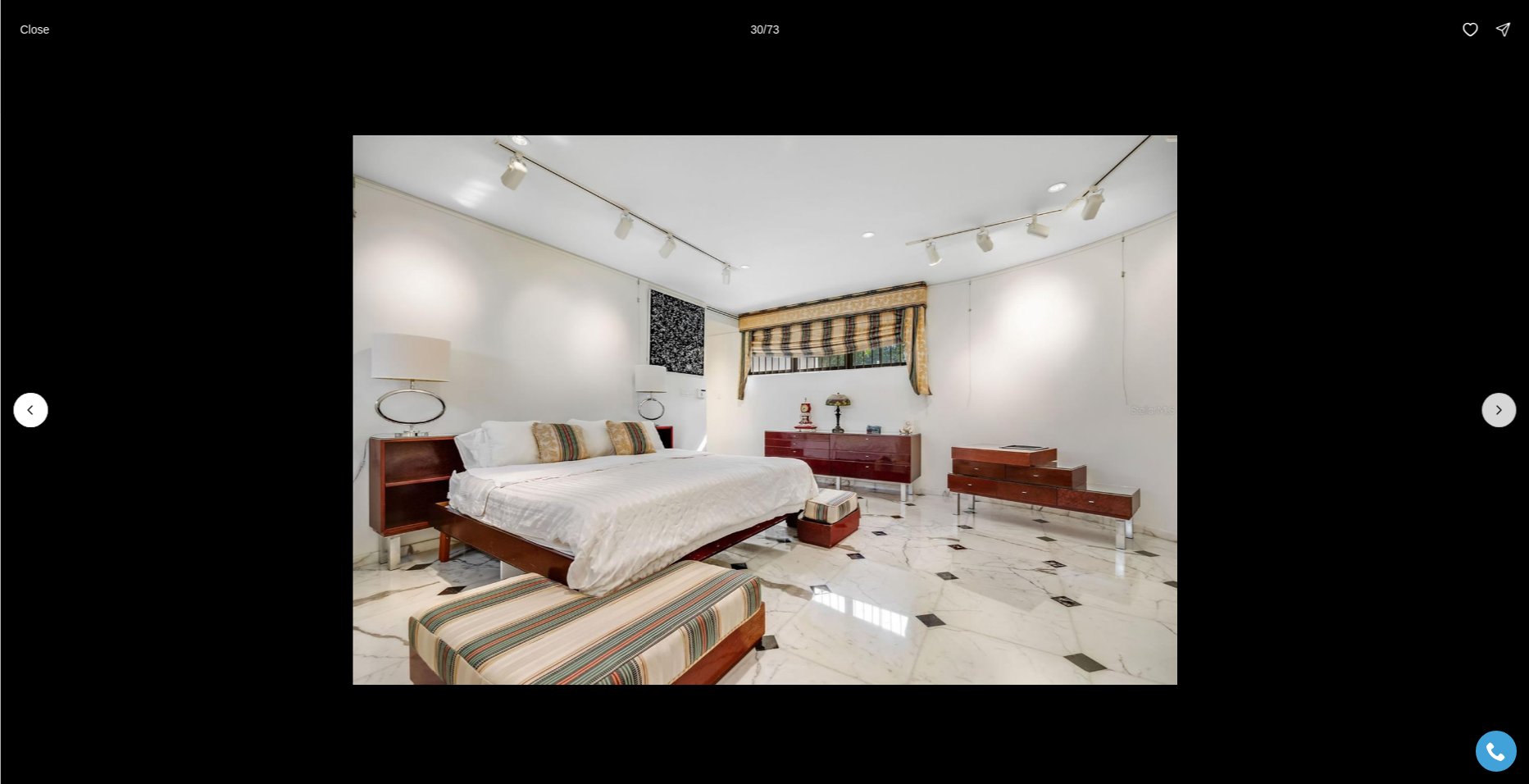
click at [1501, 406] on icon "Next slide" at bounding box center [1498, 409] width 16 height 16
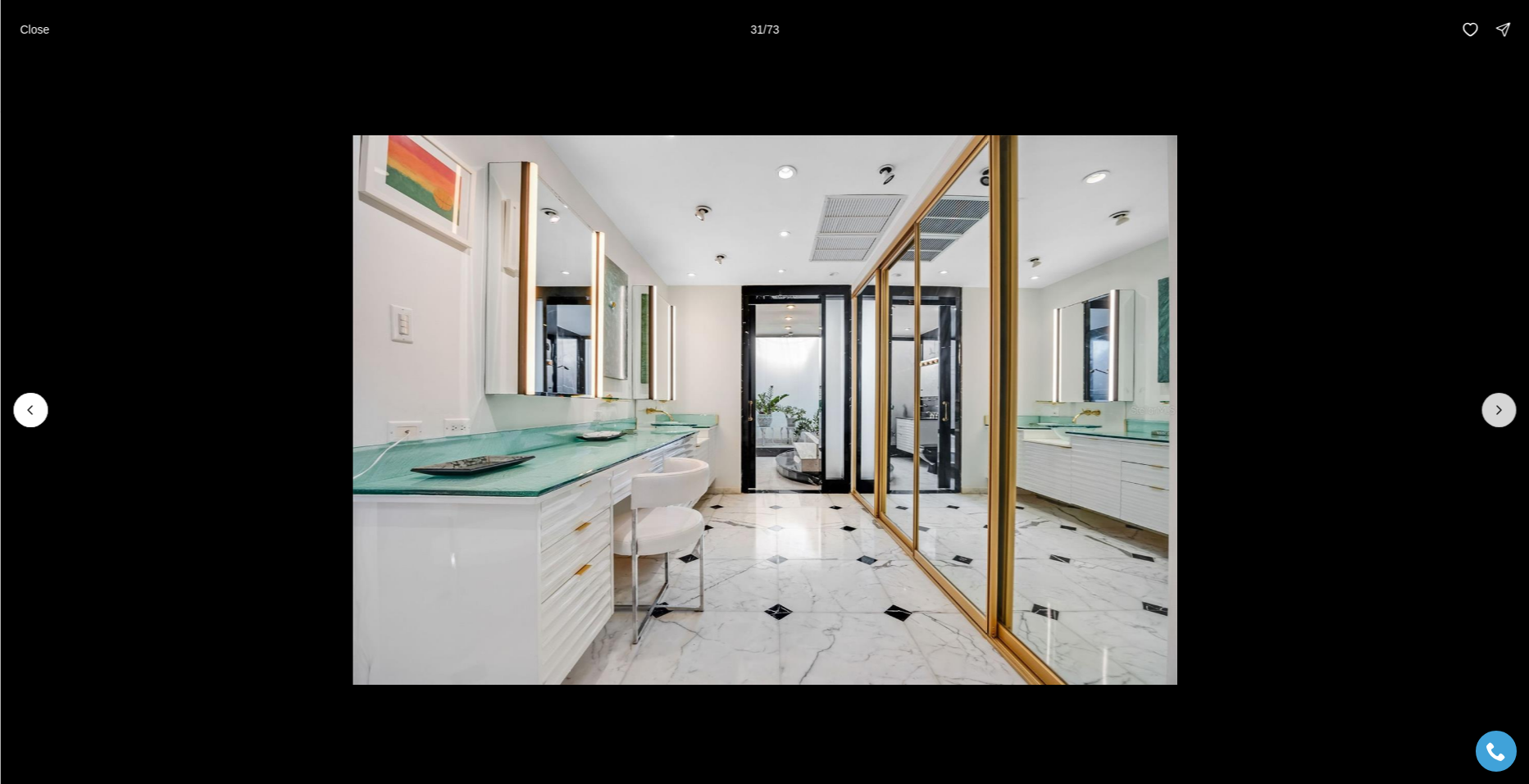
click at [1501, 406] on icon "Next slide" at bounding box center [1498, 409] width 16 height 16
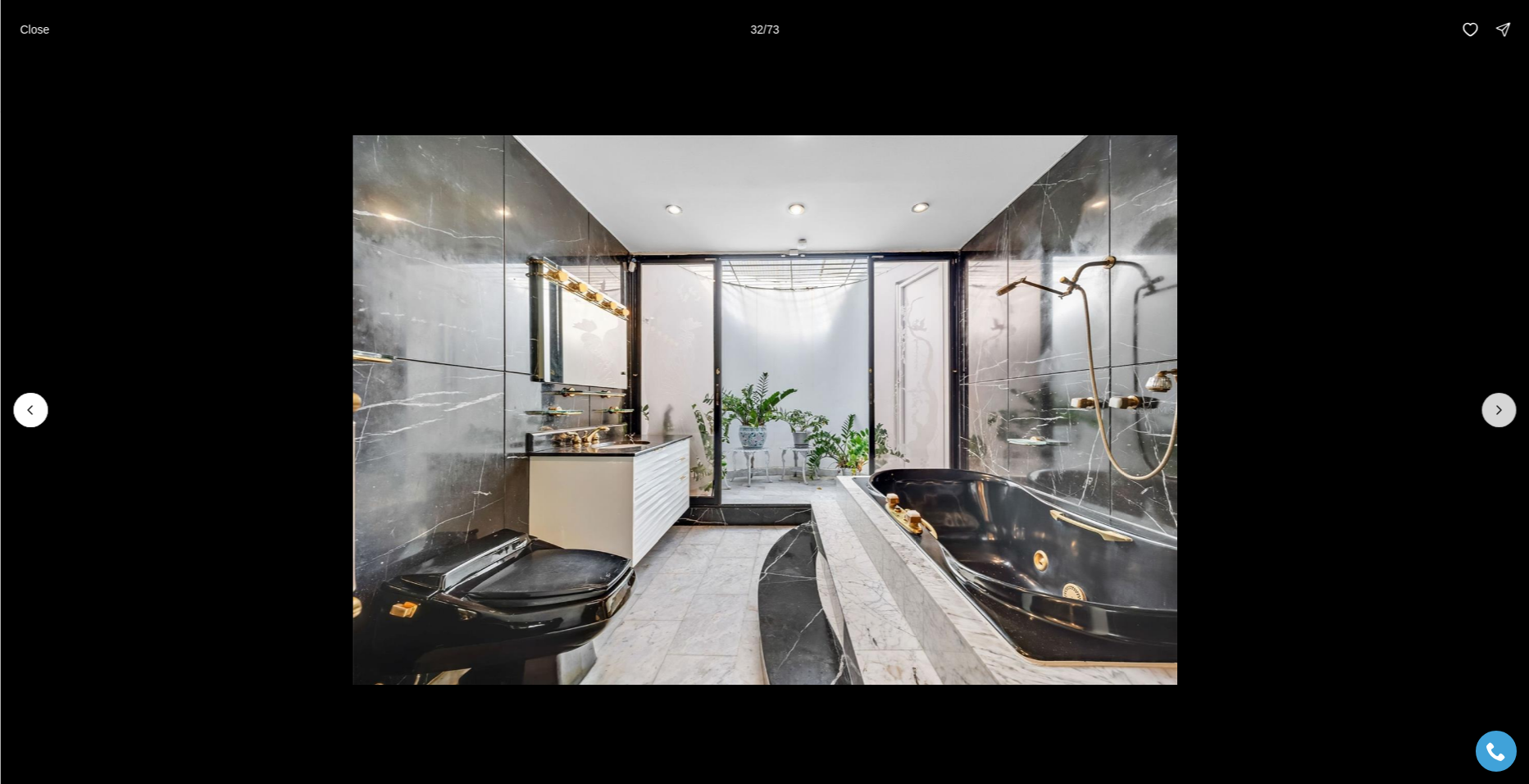
click at [1501, 406] on icon "Next slide" at bounding box center [1498, 409] width 16 height 16
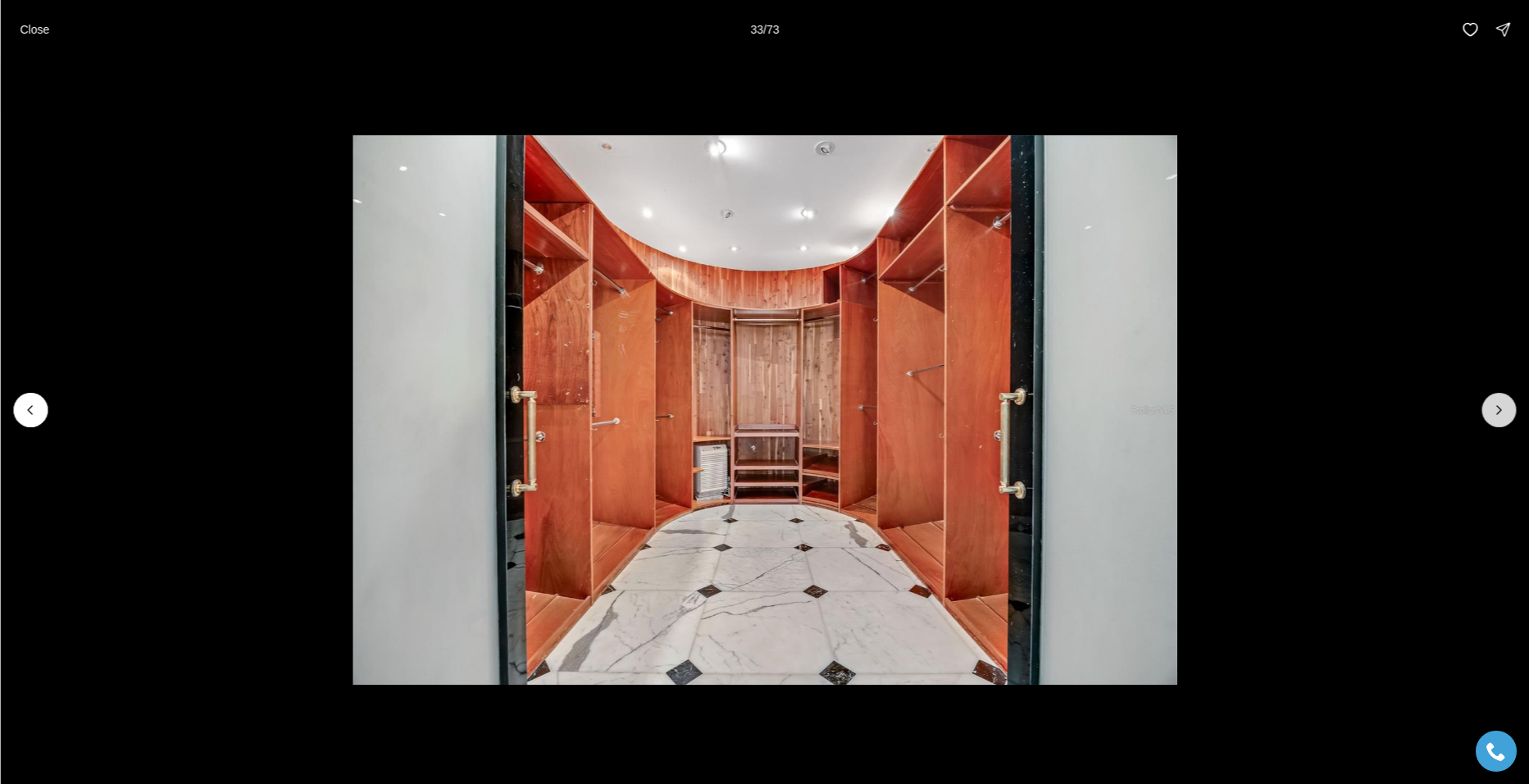
click at [1501, 406] on icon "Next slide" at bounding box center [1498, 409] width 16 height 16
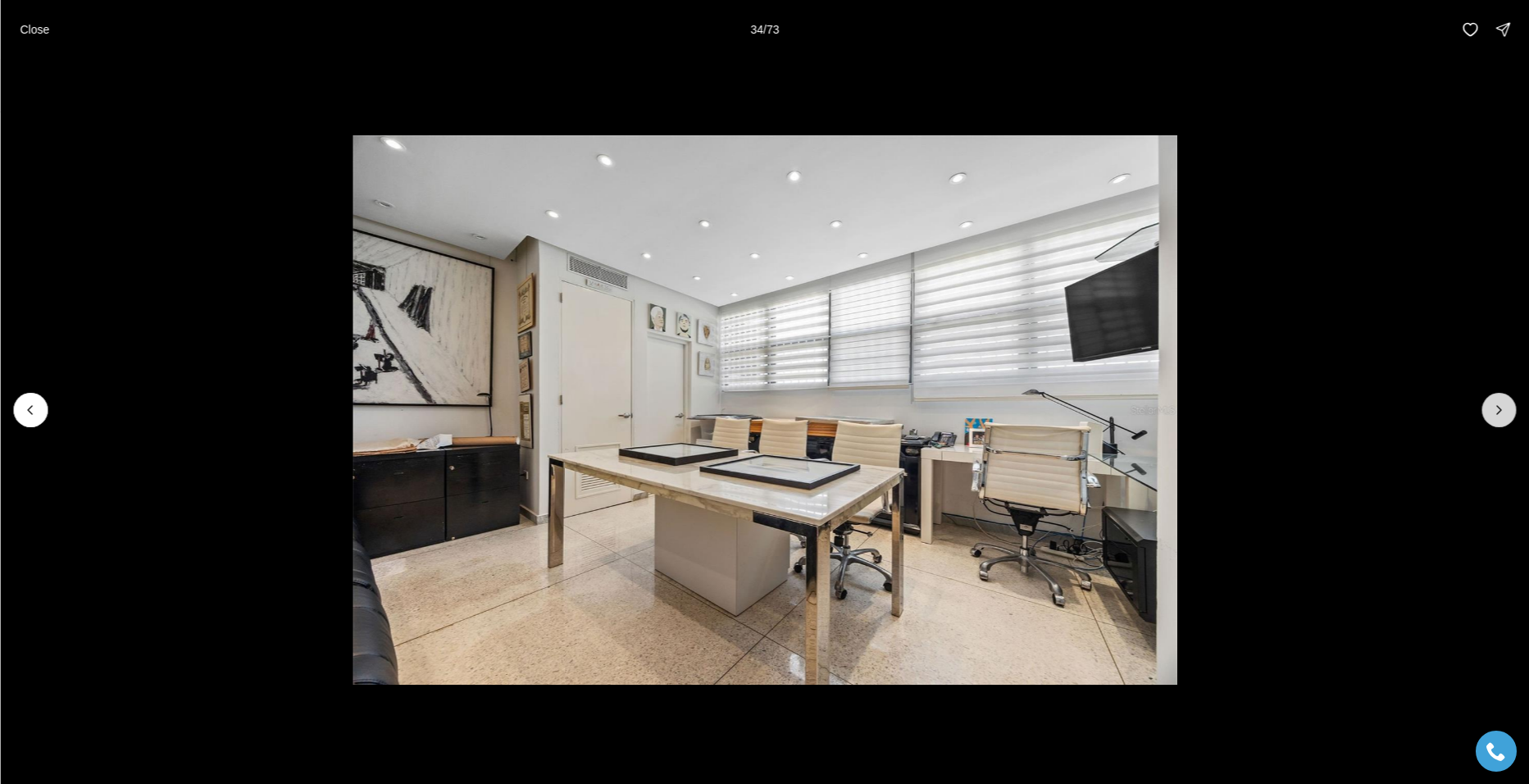
click at [1501, 406] on icon "Next slide" at bounding box center [1498, 409] width 16 height 16
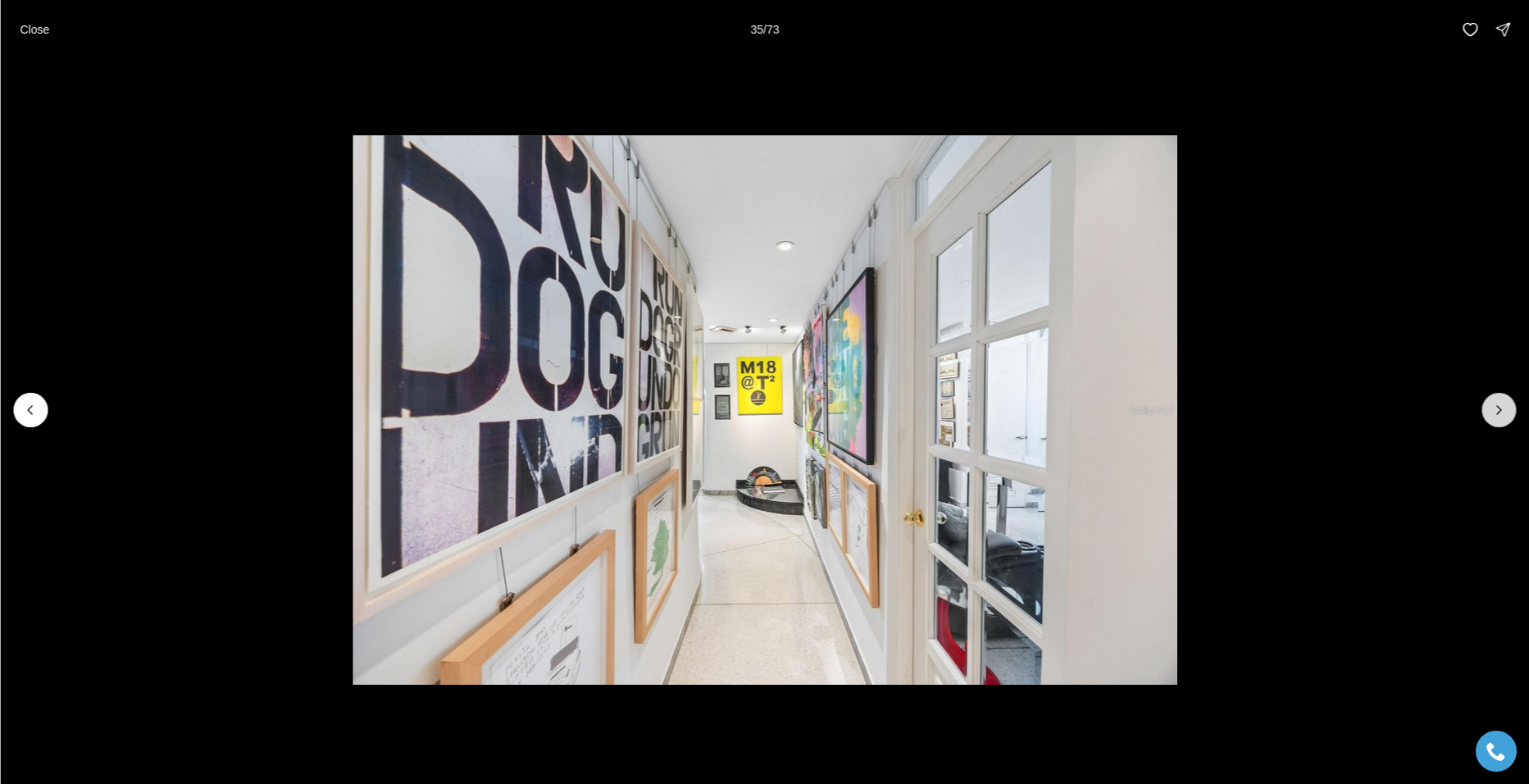
click at [1501, 406] on icon "Next slide" at bounding box center [1498, 409] width 16 height 16
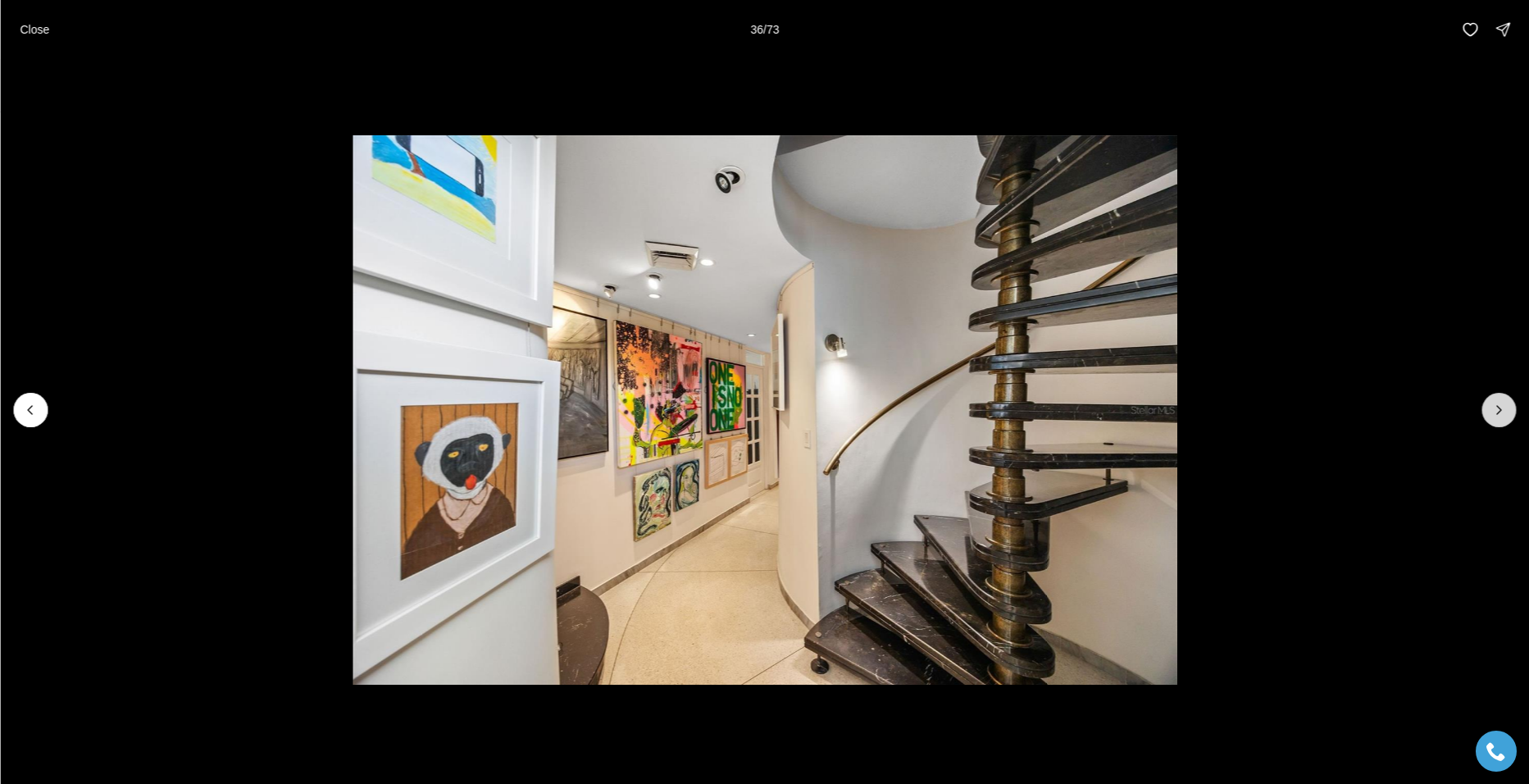
click at [1501, 406] on icon "Next slide" at bounding box center [1498, 409] width 16 height 16
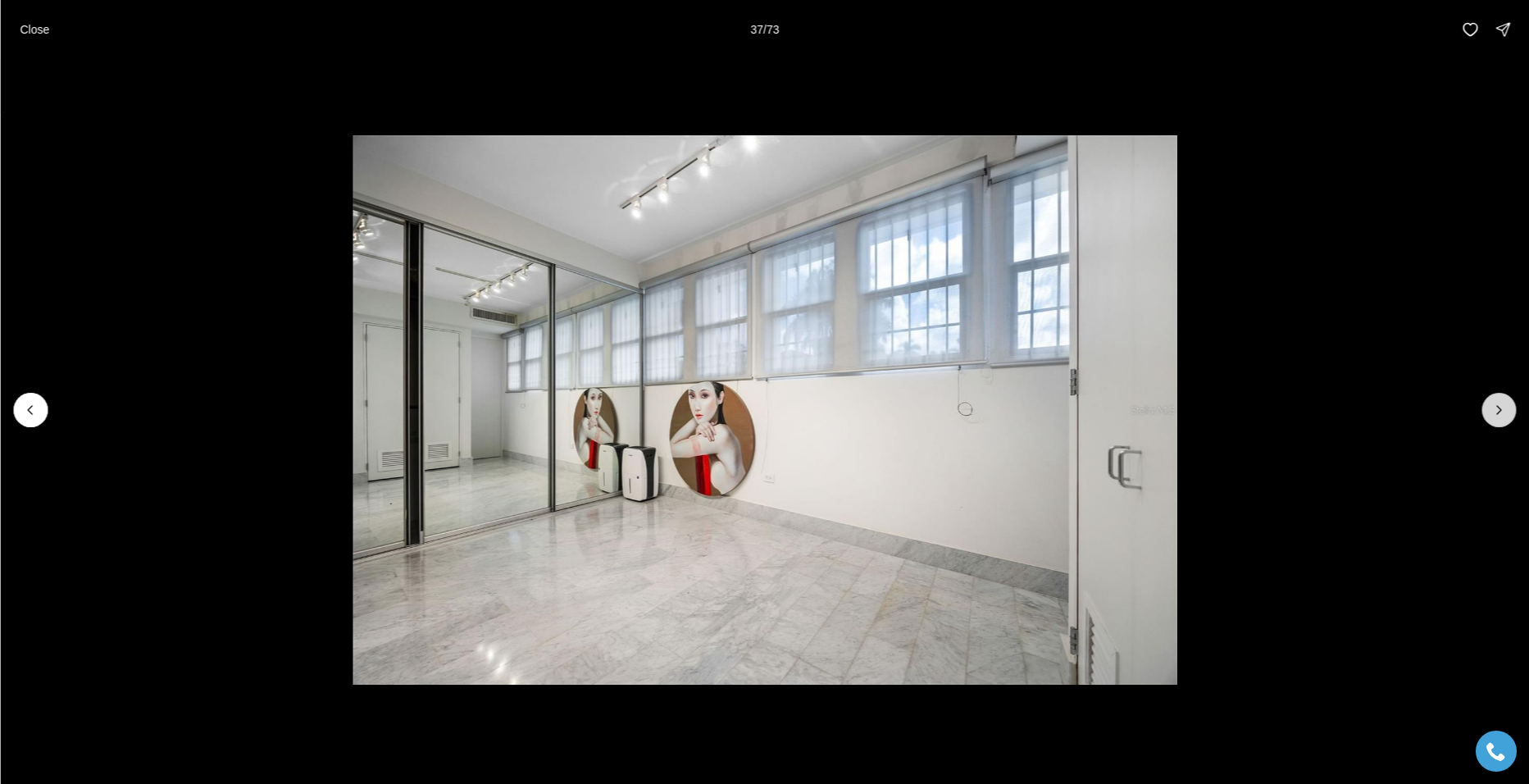
click at [1501, 406] on icon "Next slide" at bounding box center [1498, 409] width 16 height 16
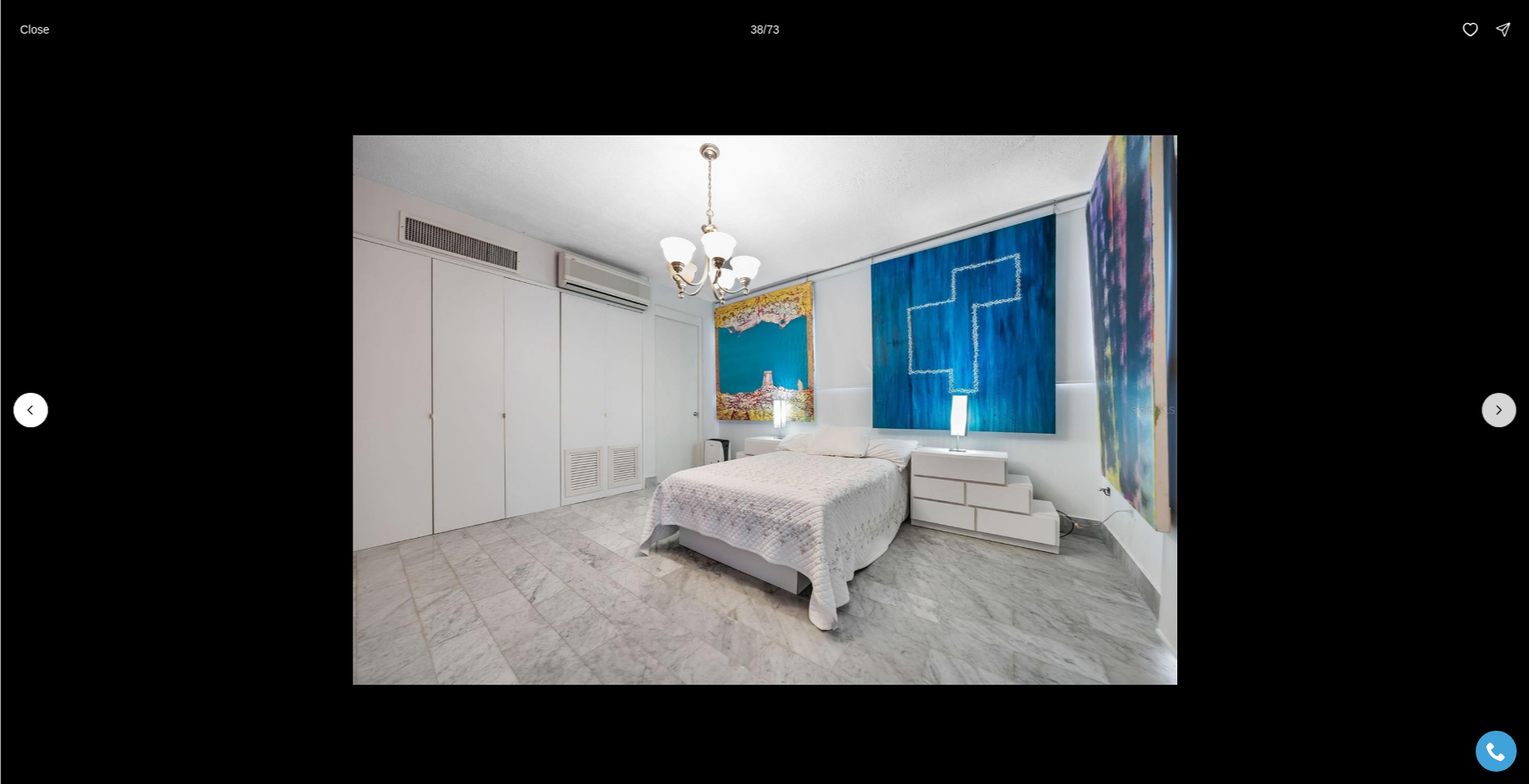
click at [1501, 406] on icon "Next slide" at bounding box center [1498, 409] width 16 height 16
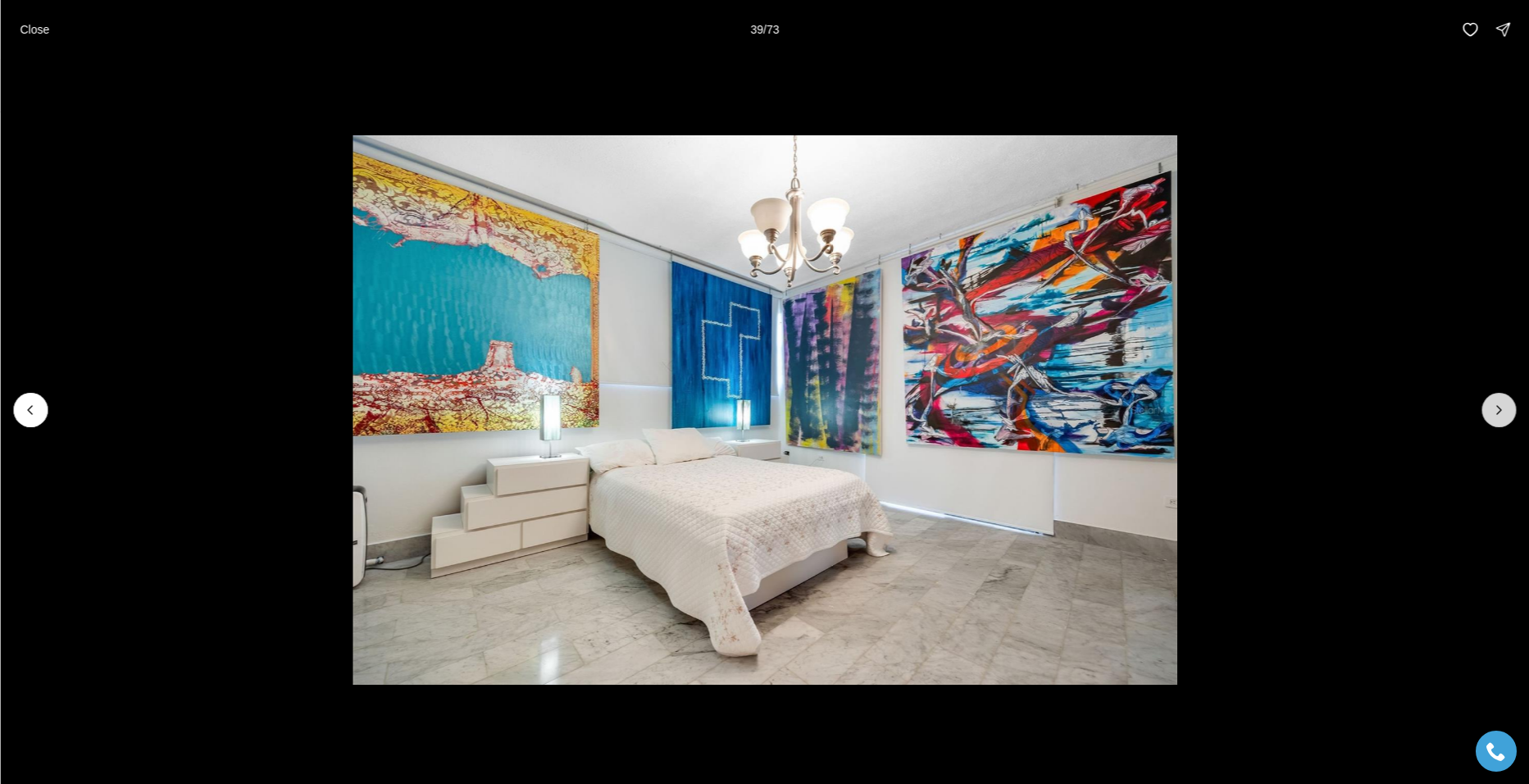
click at [1501, 406] on icon "Next slide" at bounding box center [1498, 409] width 16 height 16
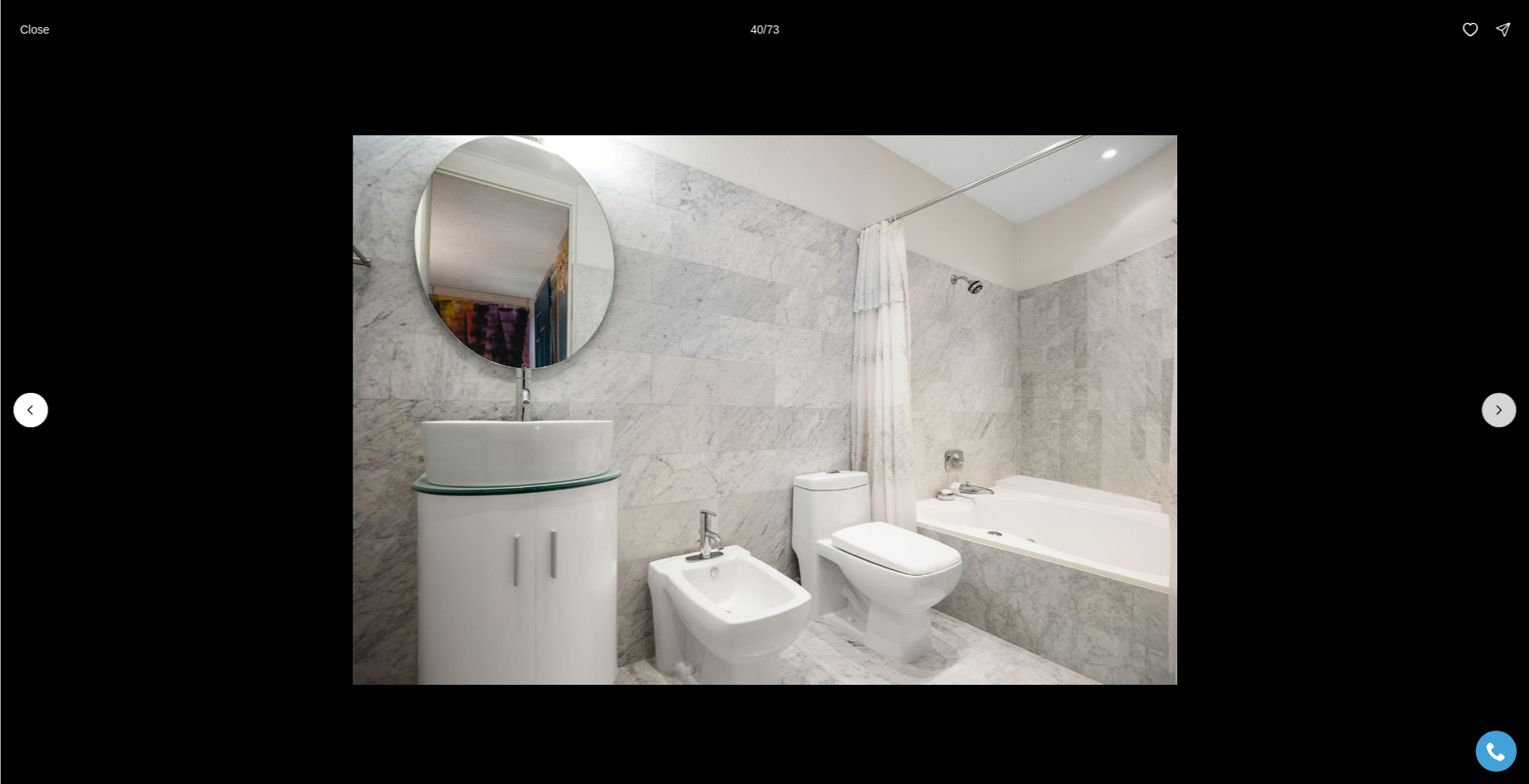
click at [1501, 406] on icon "Next slide" at bounding box center [1498, 409] width 16 height 16
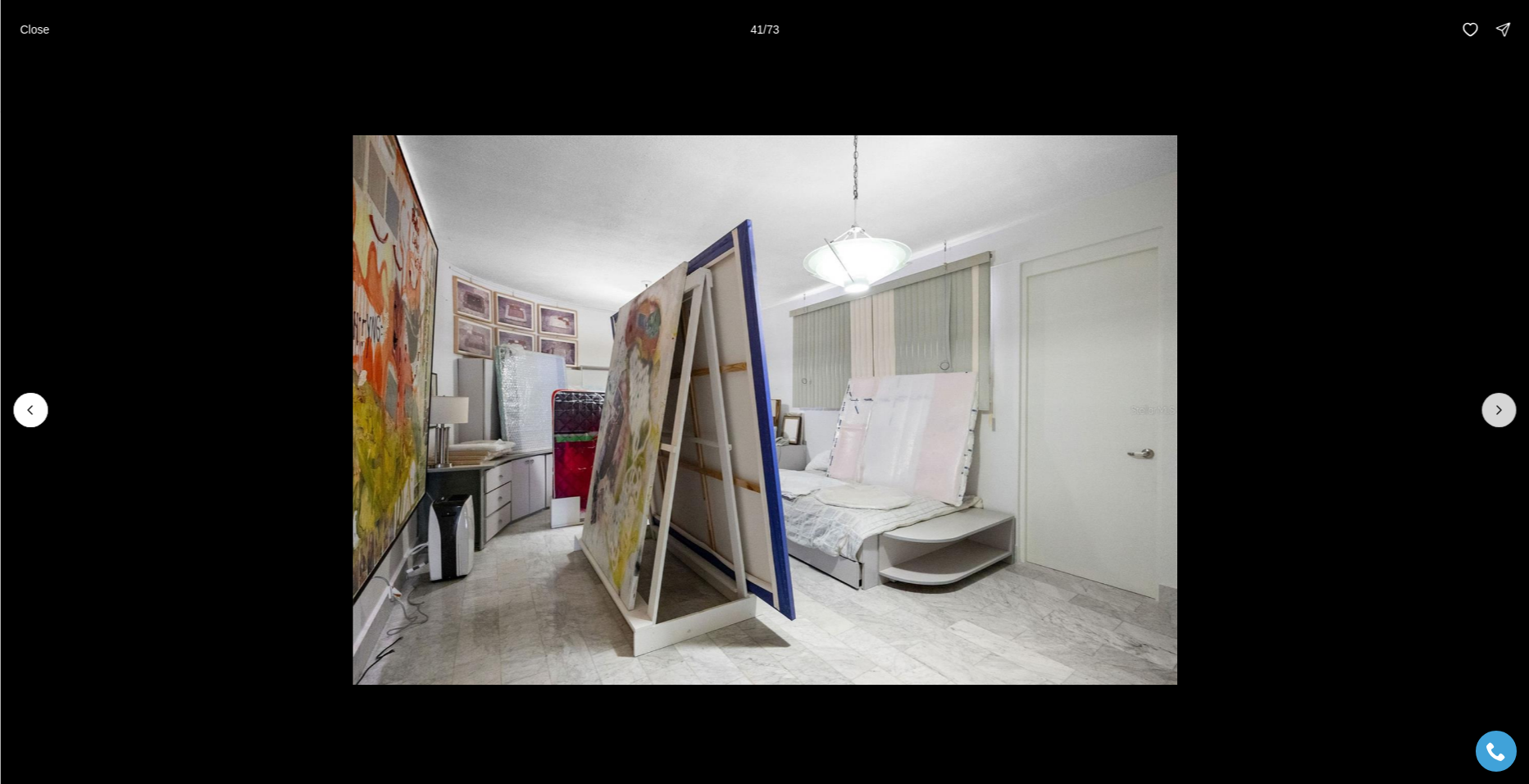
click at [1501, 406] on icon "Next slide" at bounding box center [1498, 409] width 16 height 16
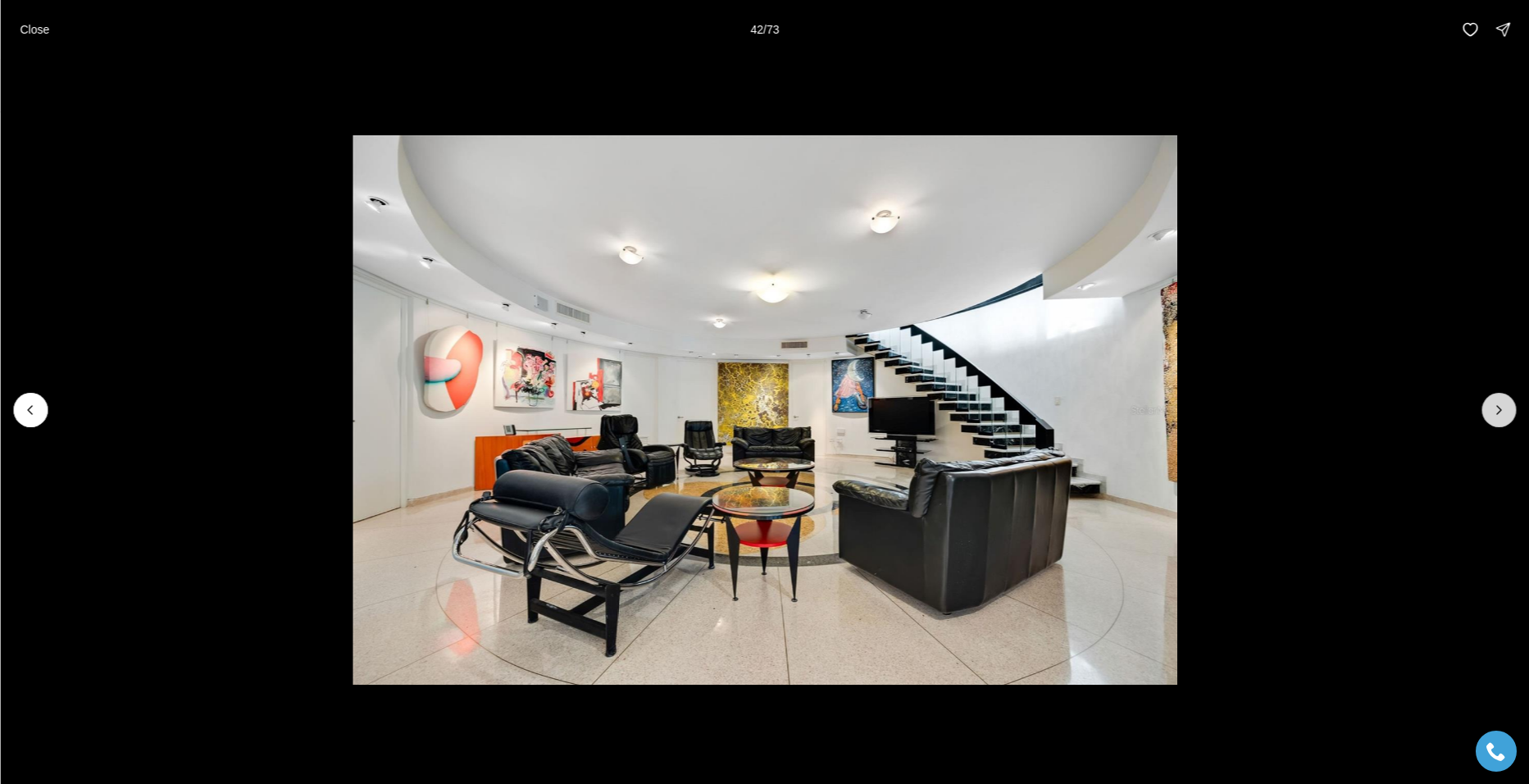
click at [1501, 406] on icon "Next slide" at bounding box center [1498, 409] width 16 height 16
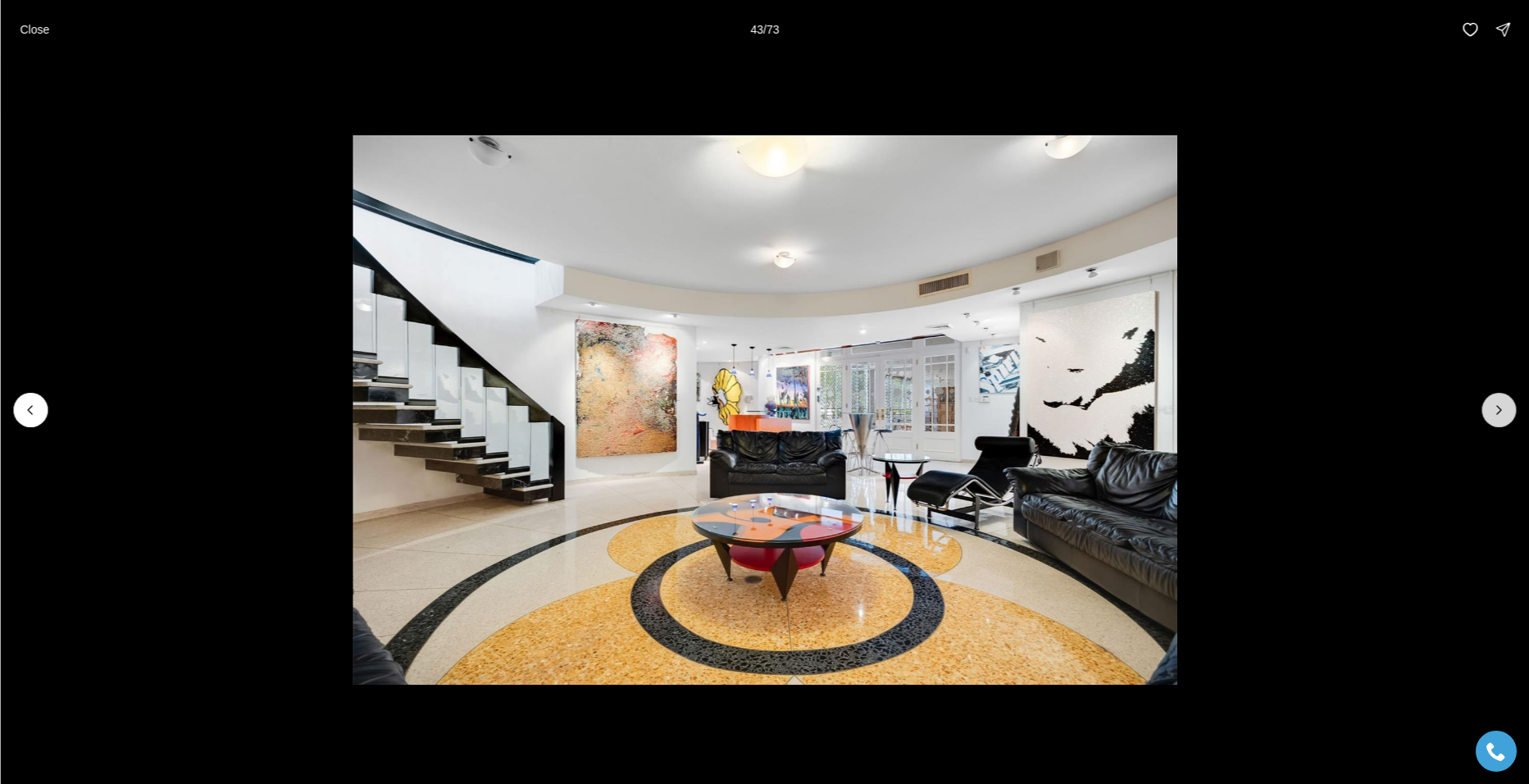
click at [1500, 406] on icon "Next slide" at bounding box center [1498, 409] width 16 height 16
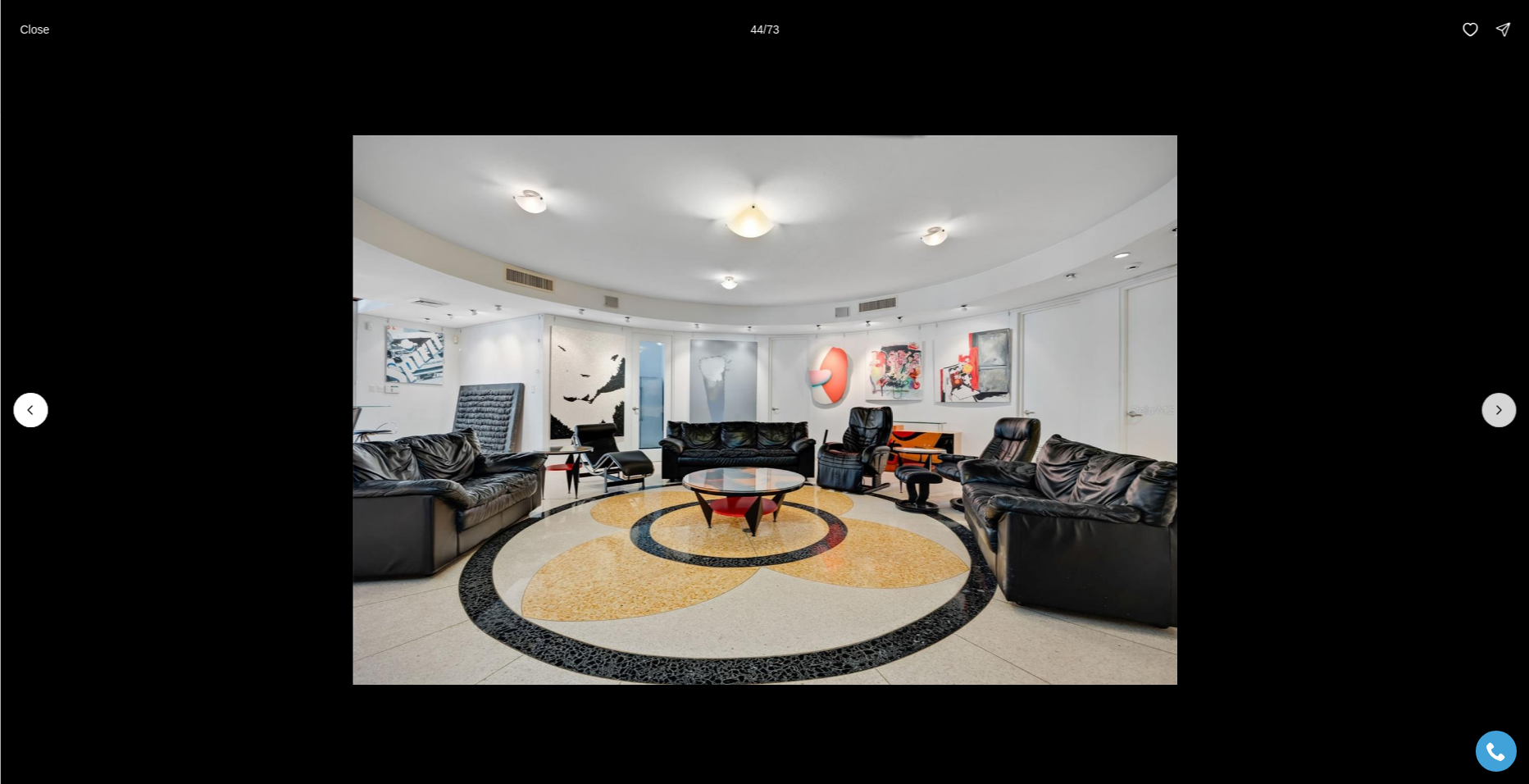
click at [1500, 409] on icon "Next slide" at bounding box center [1498, 409] width 16 height 16
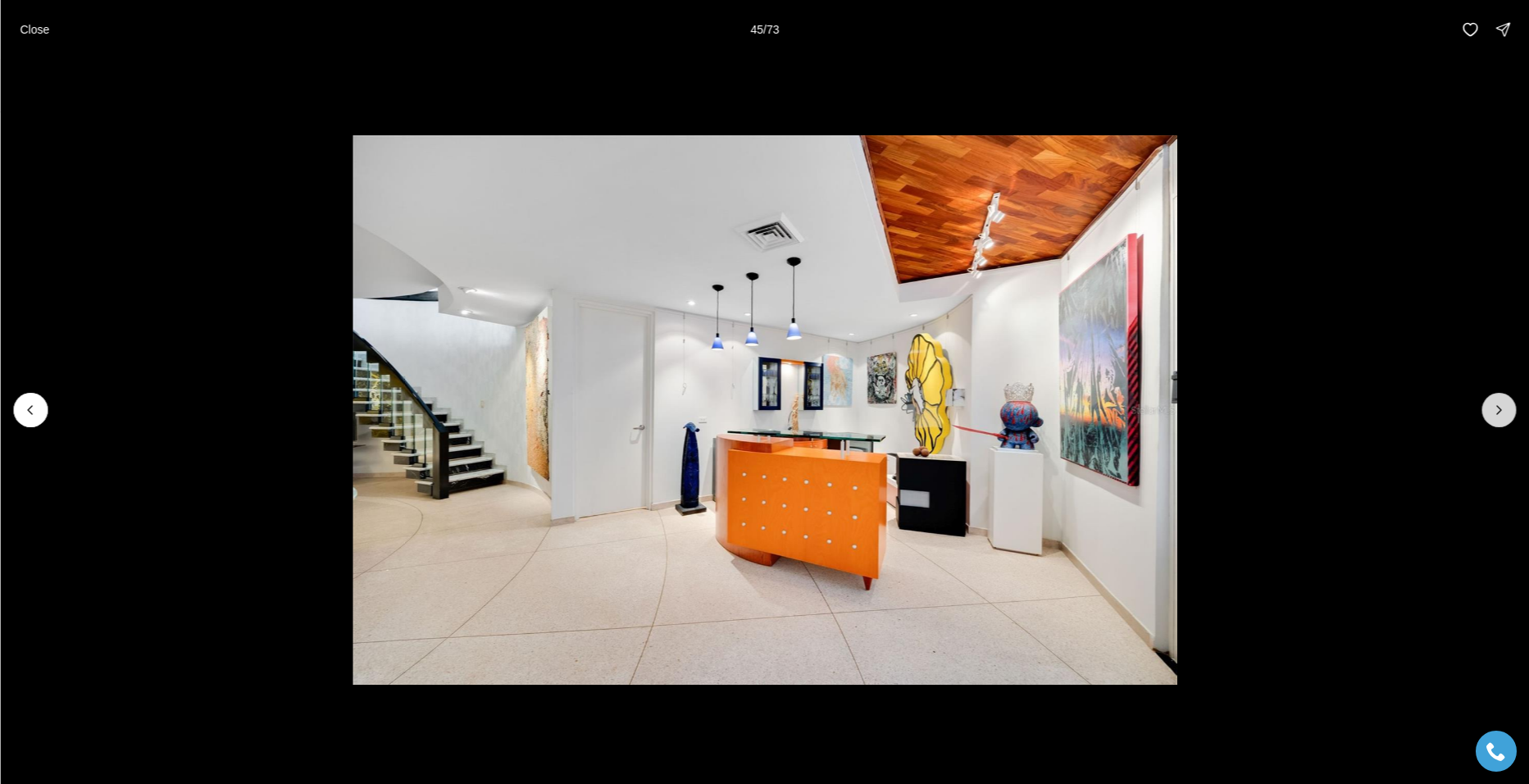
click at [1500, 409] on icon "Next slide" at bounding box center [1498, 409] width 16 height 16
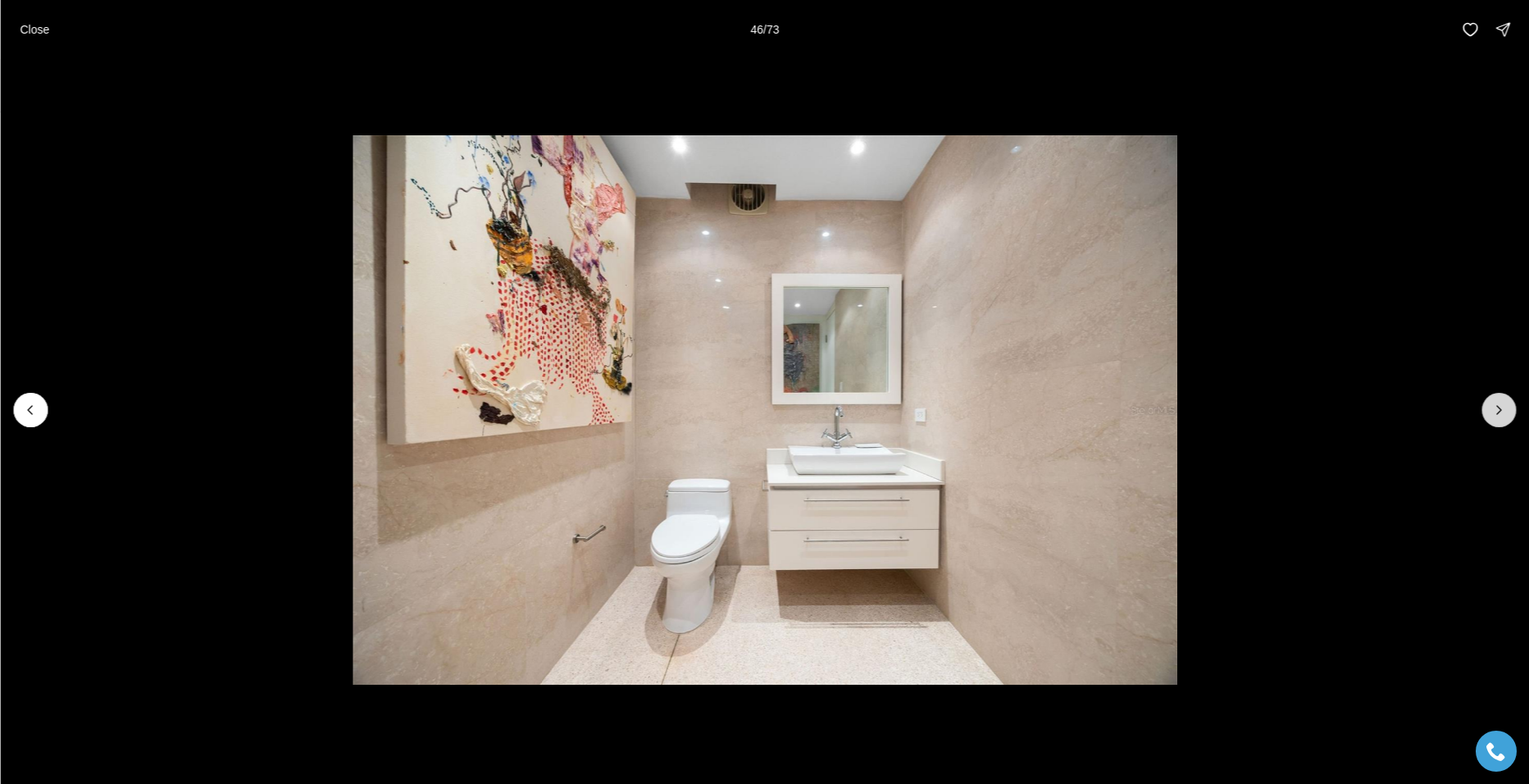
click at [1500, 409] on icon "Next slide" at bounding box center [1498, 409] width 16 height 16
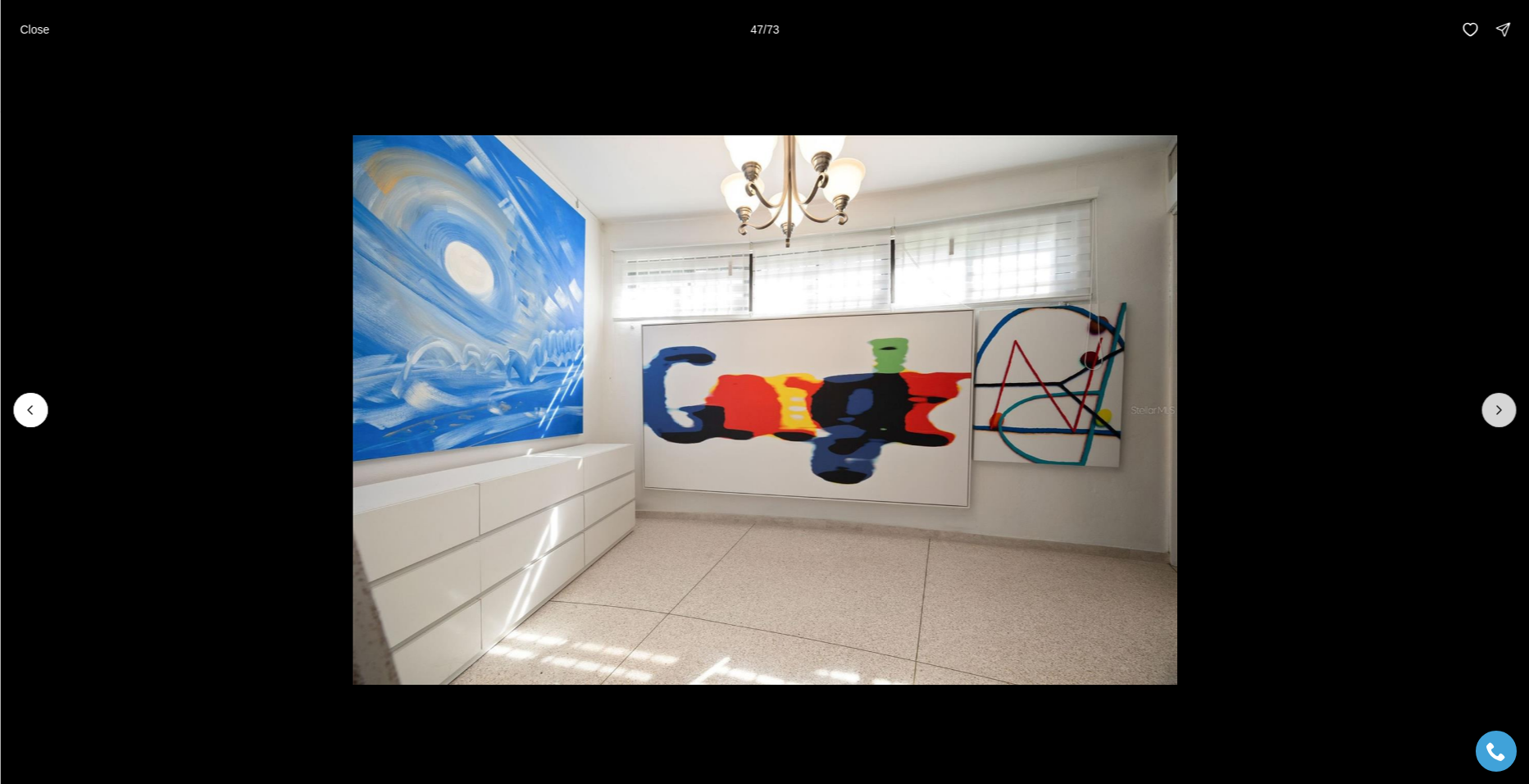
click at [1500, 409] on icon "Next slide" at bounding box center [1498, 409] width 16 height 16
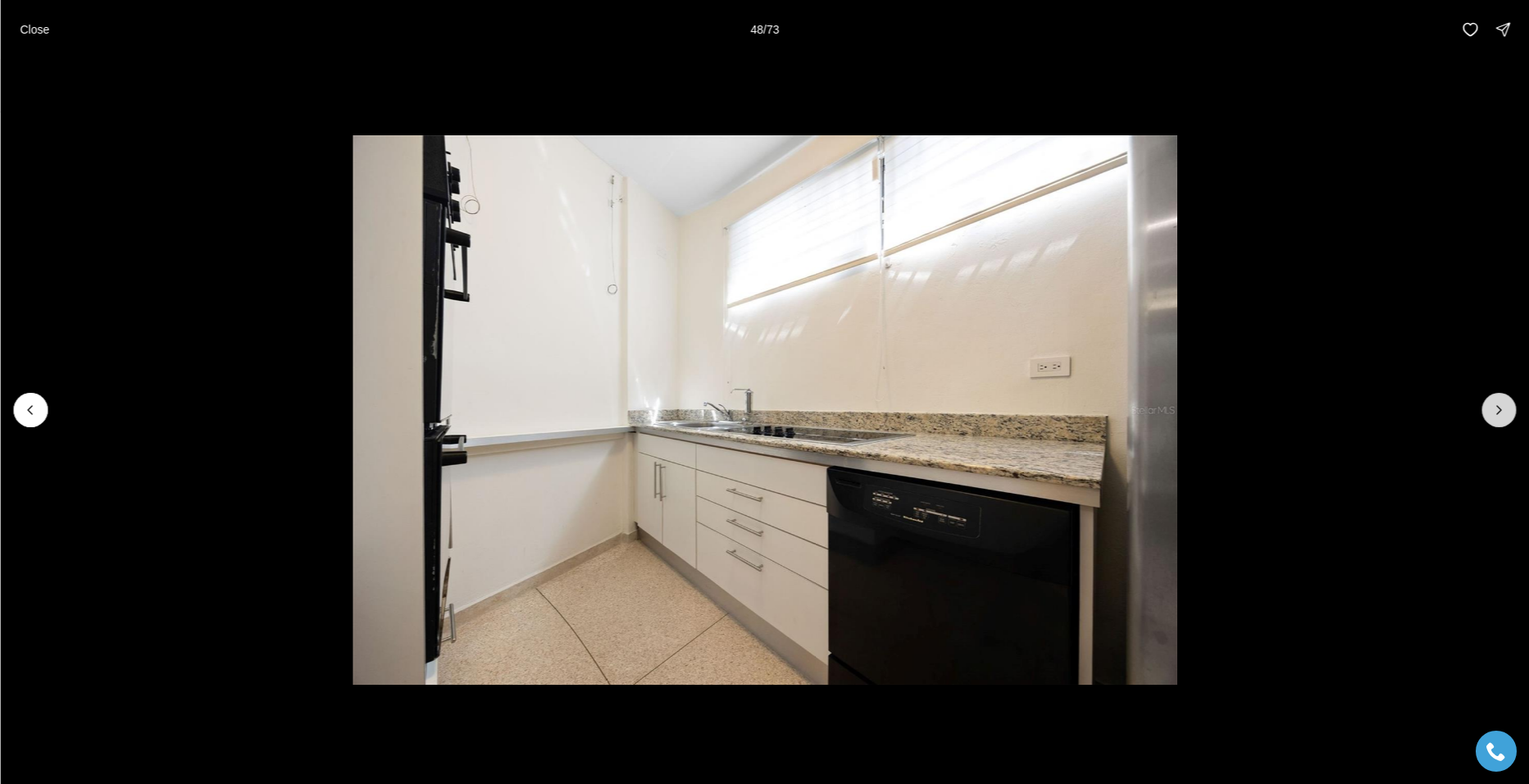
click at [1500, 409] on icon "Next slide" at bounding box center [1498, 409] width 16 height 16
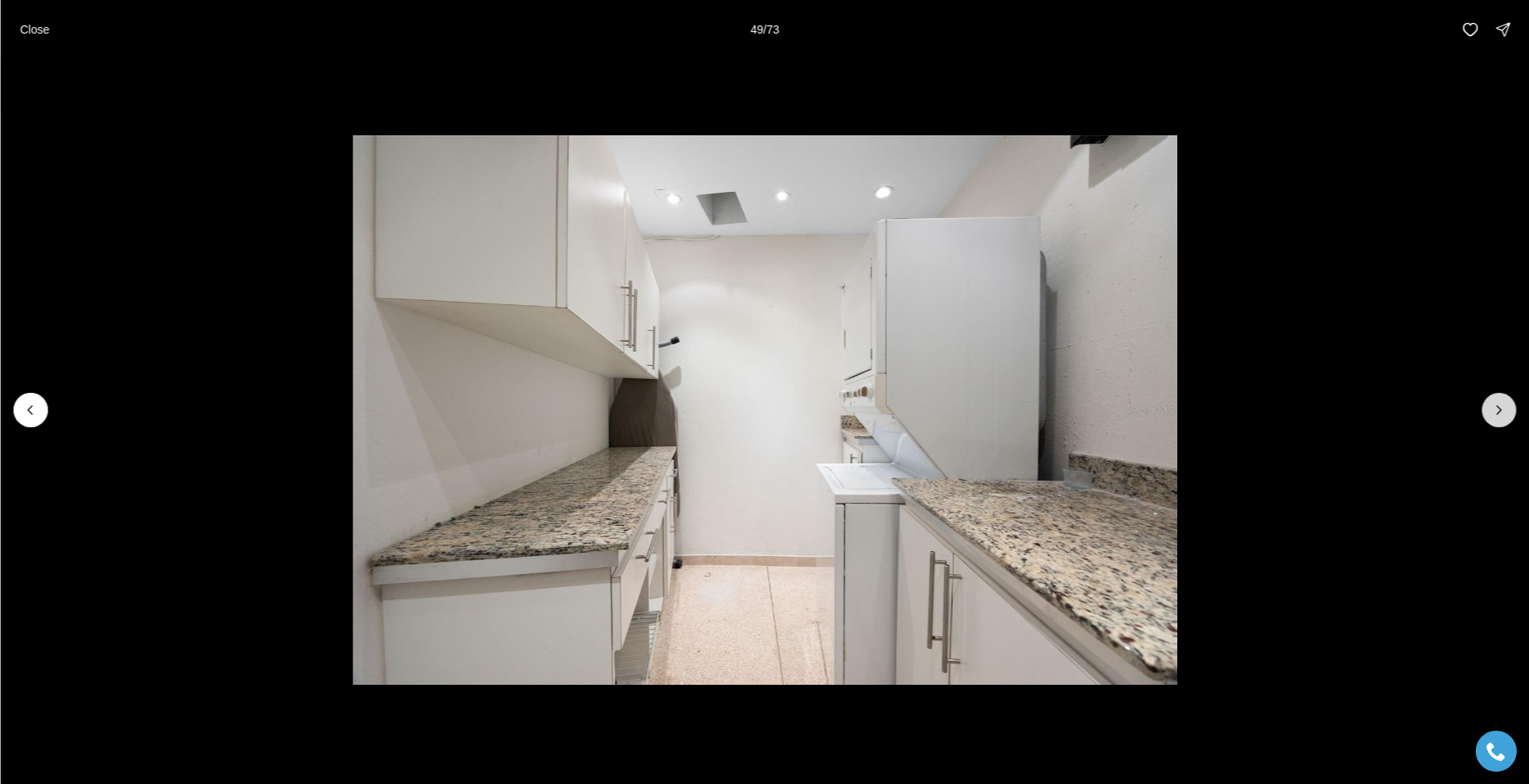
click at [1500, 409] on icon "Next slide" at bounding box center [1498, 409] width 16 height 16
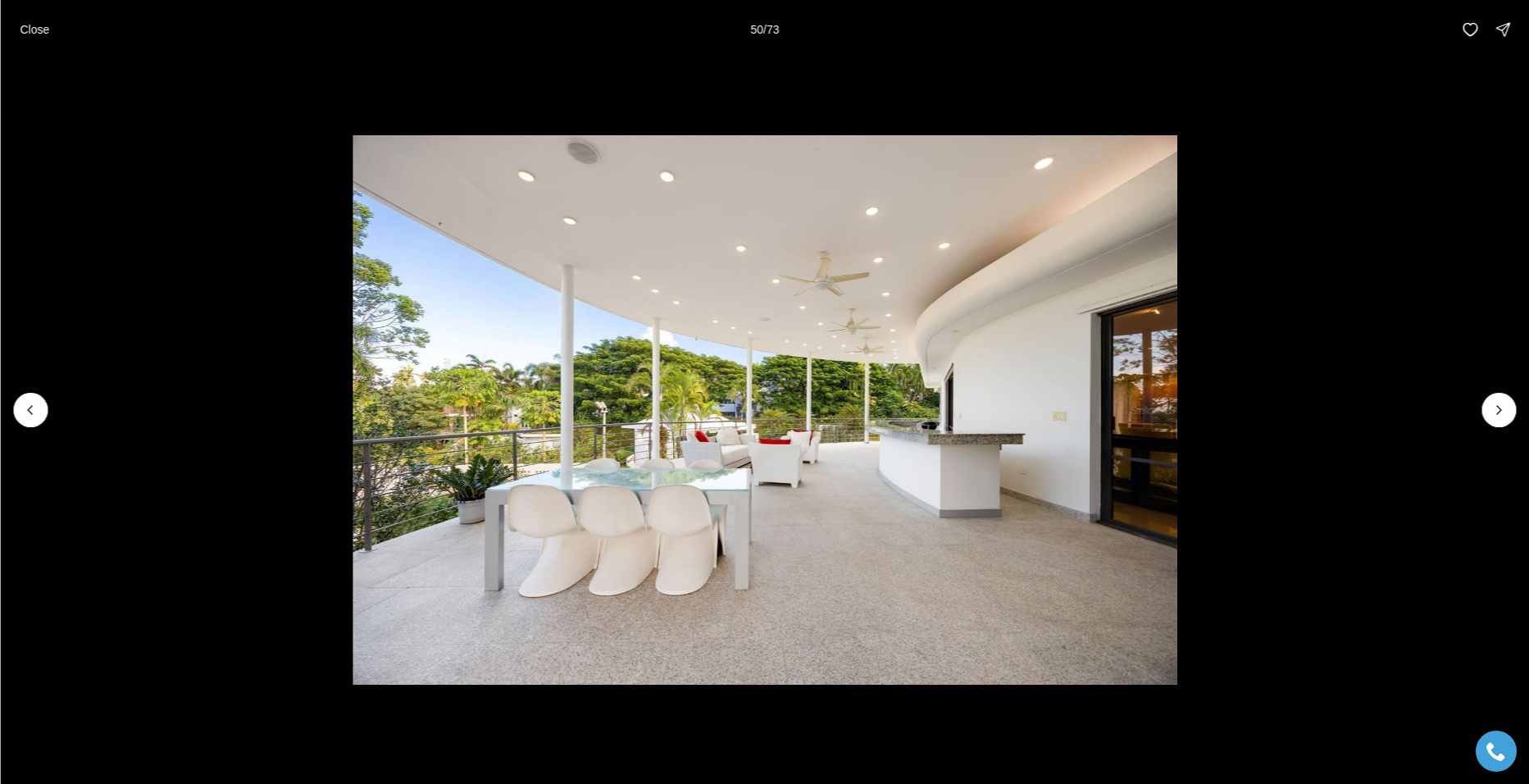
click at [1480, 405] on li "50 of 73" at bounding box center [764, 409] width 1529 height 702
click at [1495, 405] on icon "Next slide" at bounding box center [1498, 409] width 16 height 16
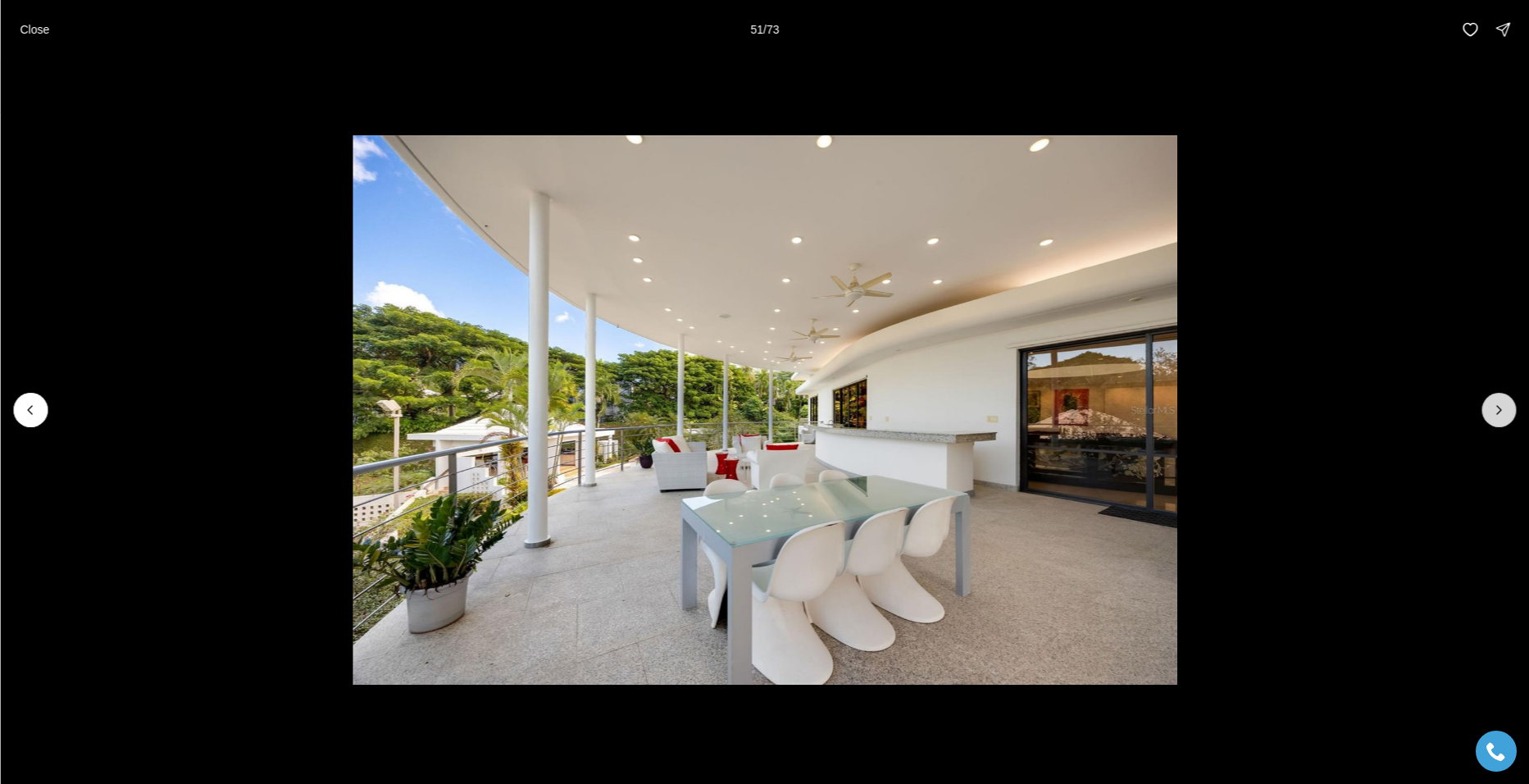
click at [1495, 405] on icon "Next slide" at bounding box center [1498, 409] width 16 height 16
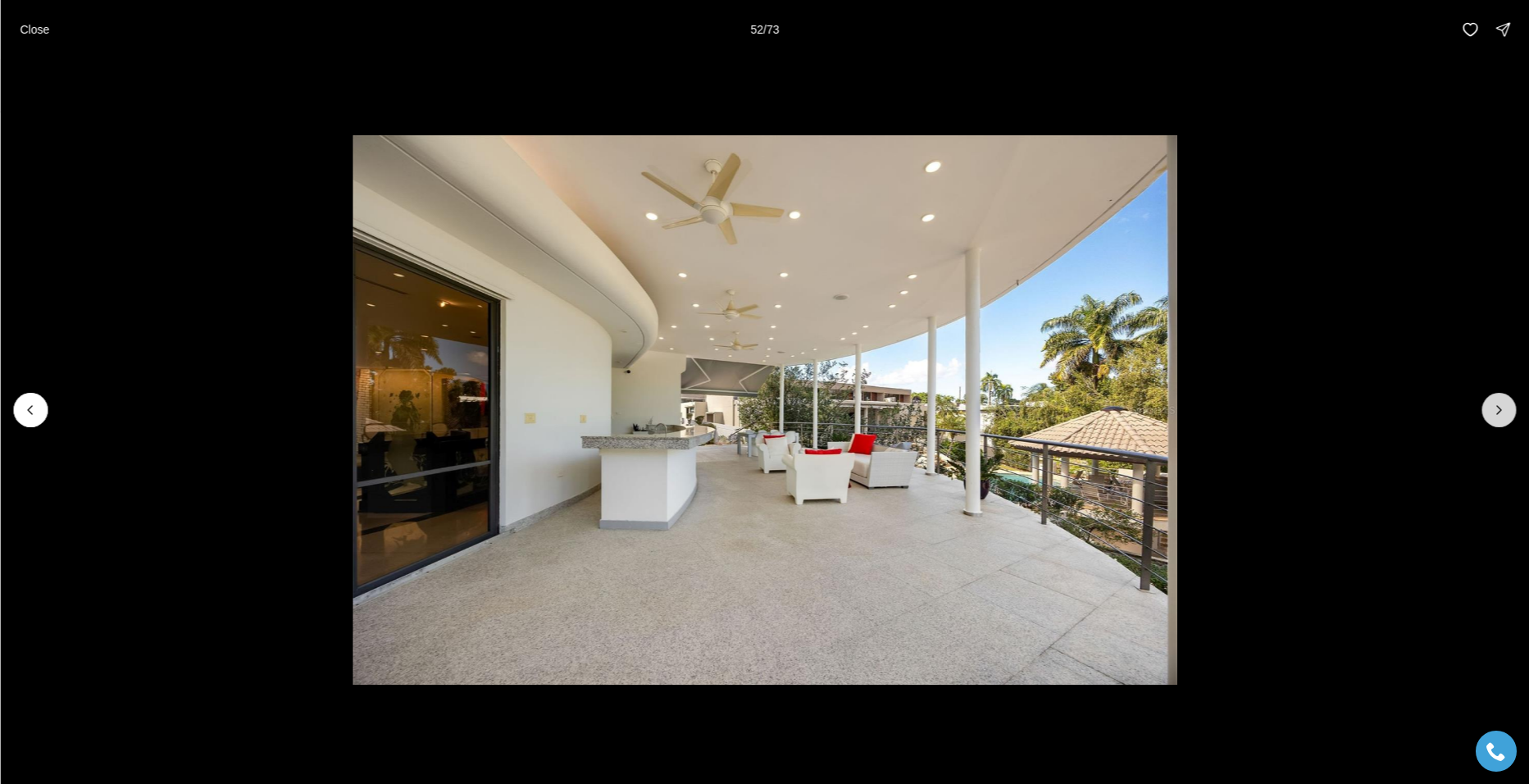
click at [1495, 405] on icon "Next slide" at bounding box center [1498, 409] width 16 height 16
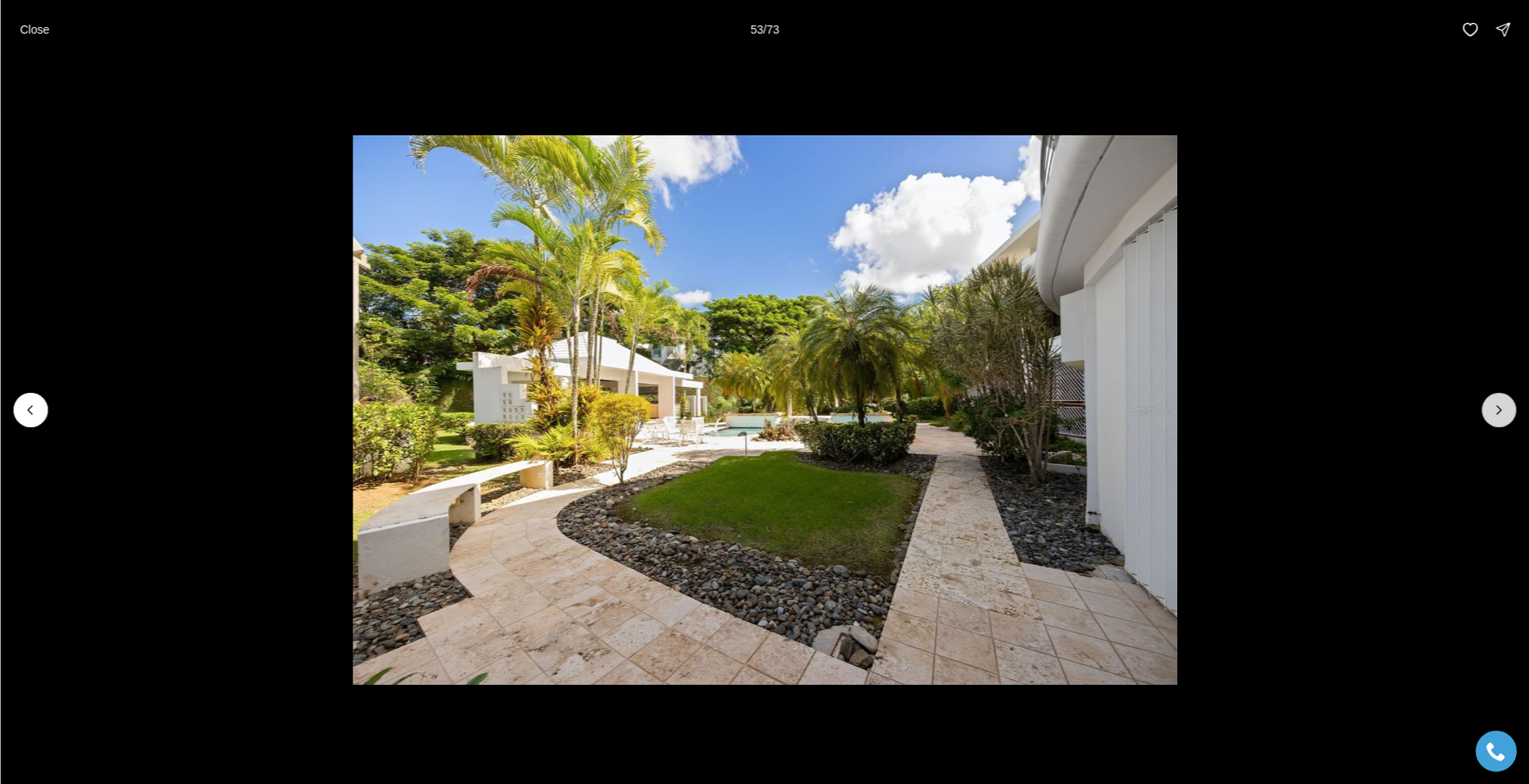
click at [1495, 405] on icon "Next slide" at bounding box center [1498, 409] width 16 height 16
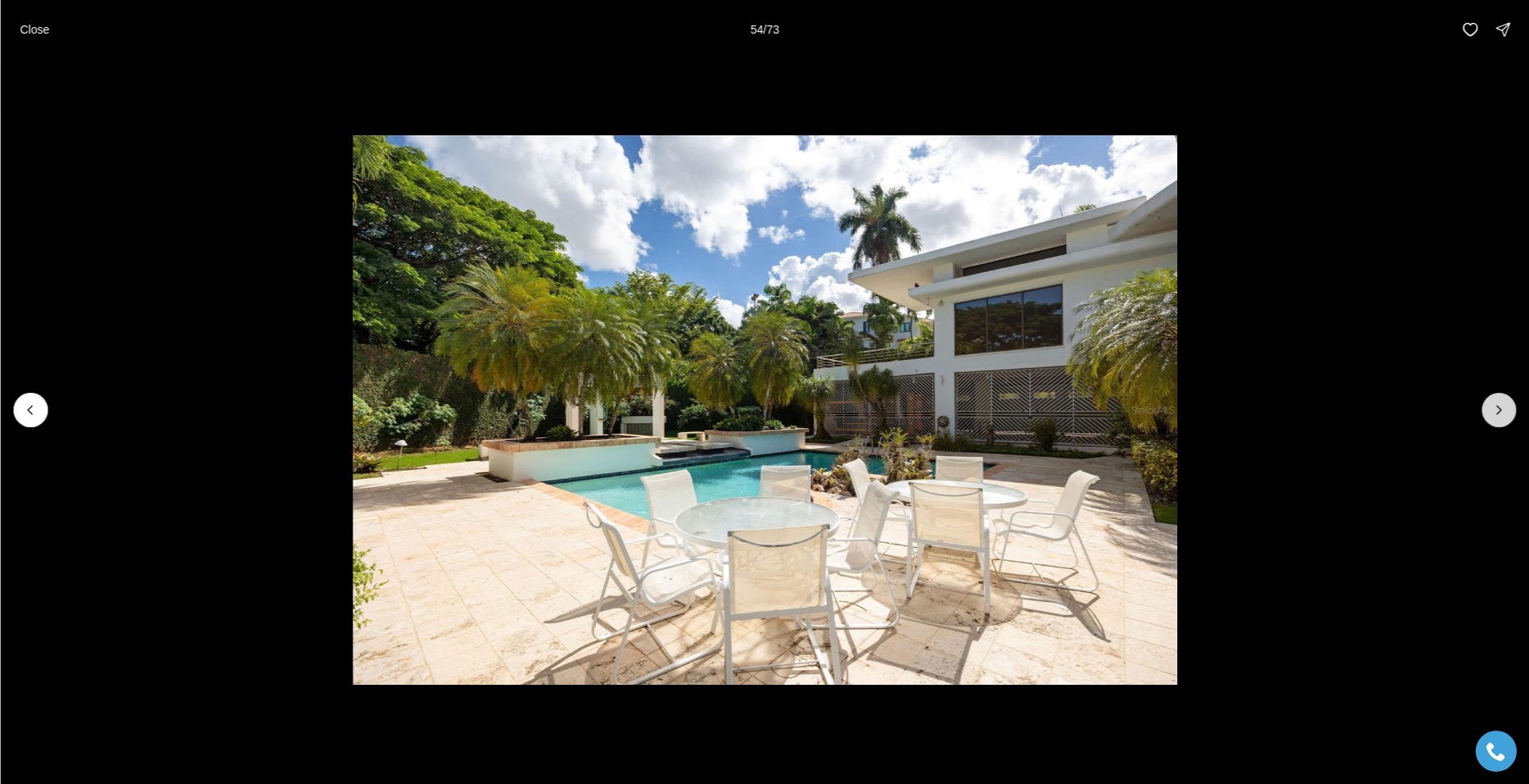
click at [1495, 405] on icon "Next slide" at bounding box center [1498, 409] width 16 height 16
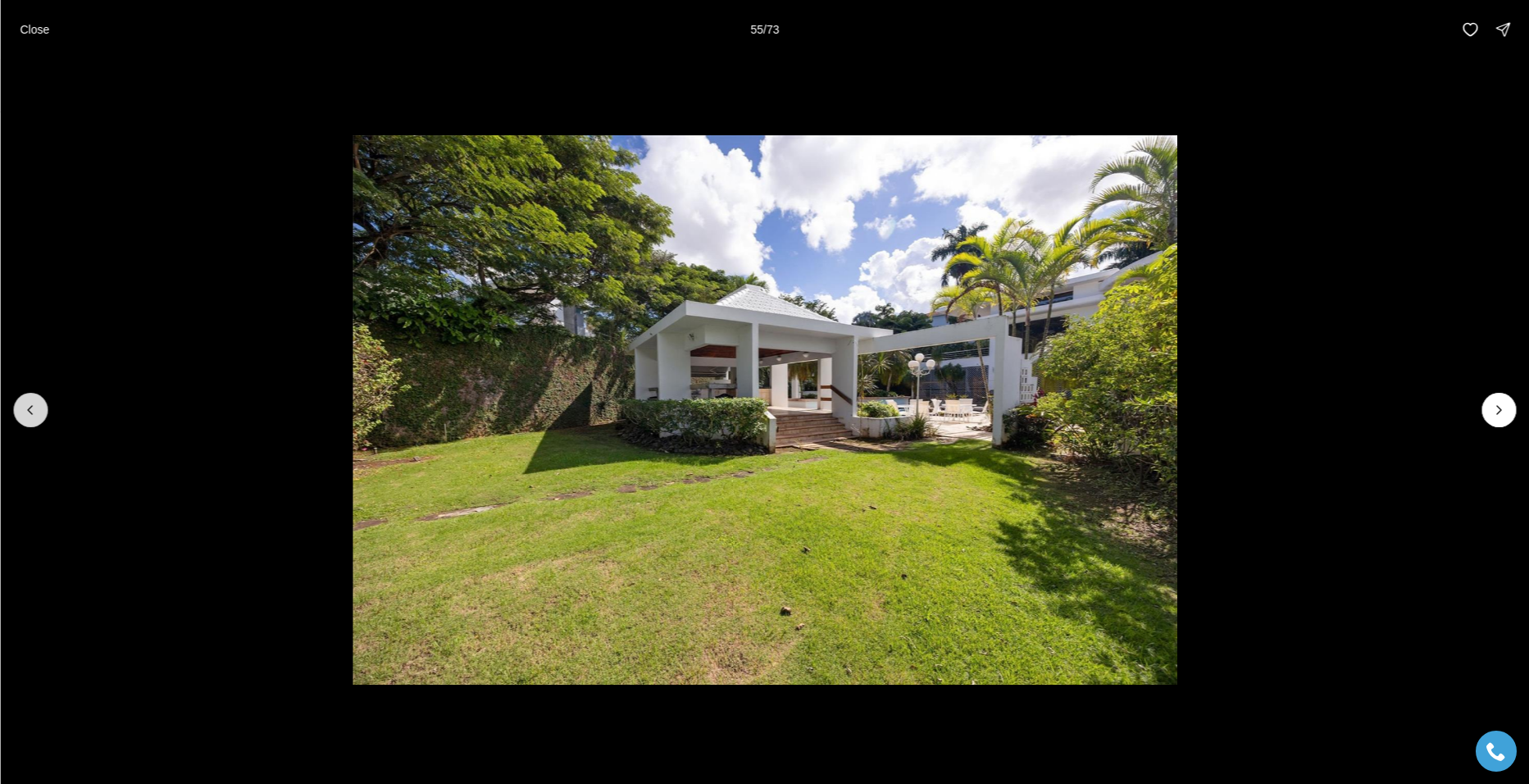
click at [19, 405] on button "Previous slide" at bounding box center [31, 410] width 35 height 35
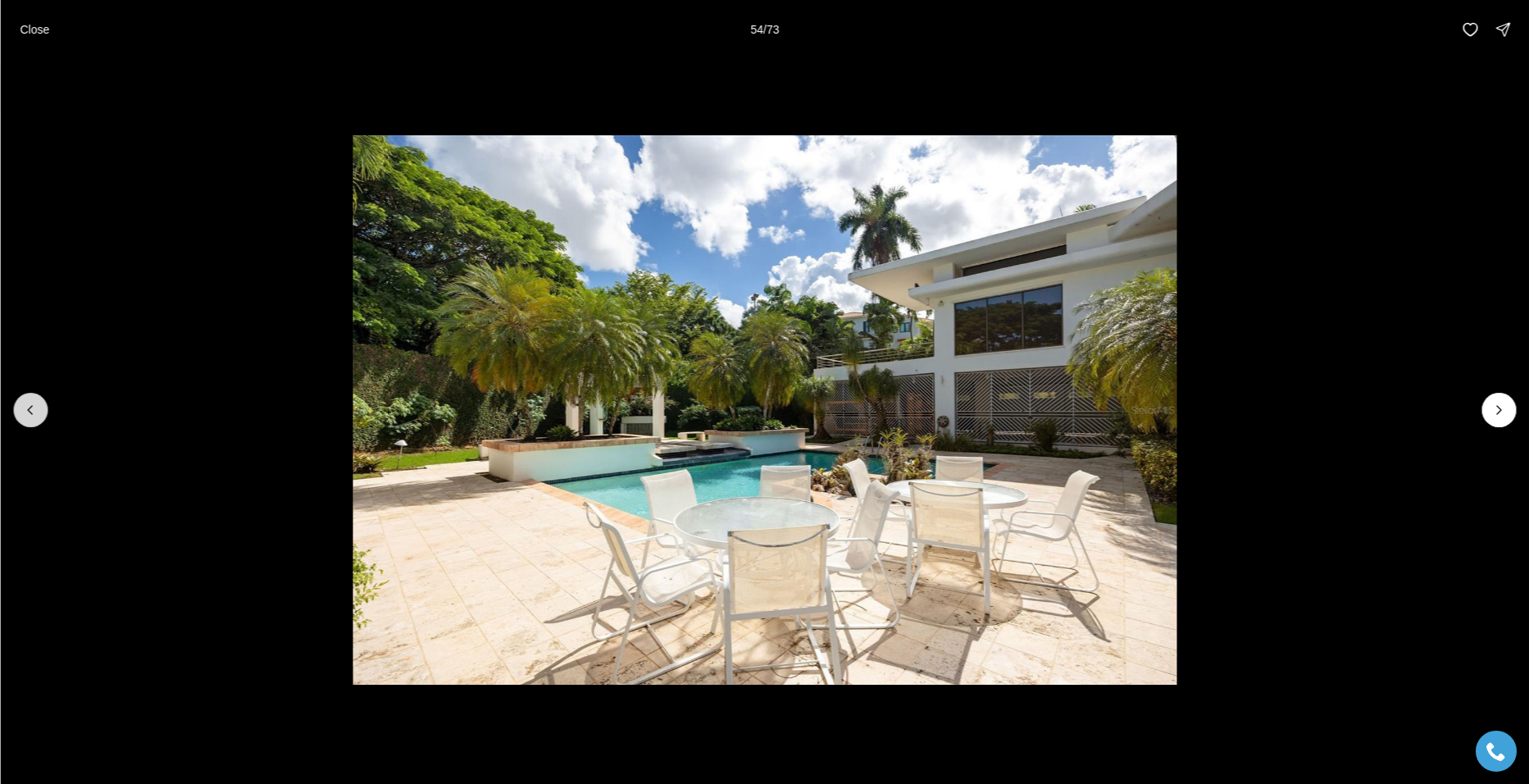
click at [22, 405] on button "Previous slide" at bounding box center [31, 410] width 35 height 35
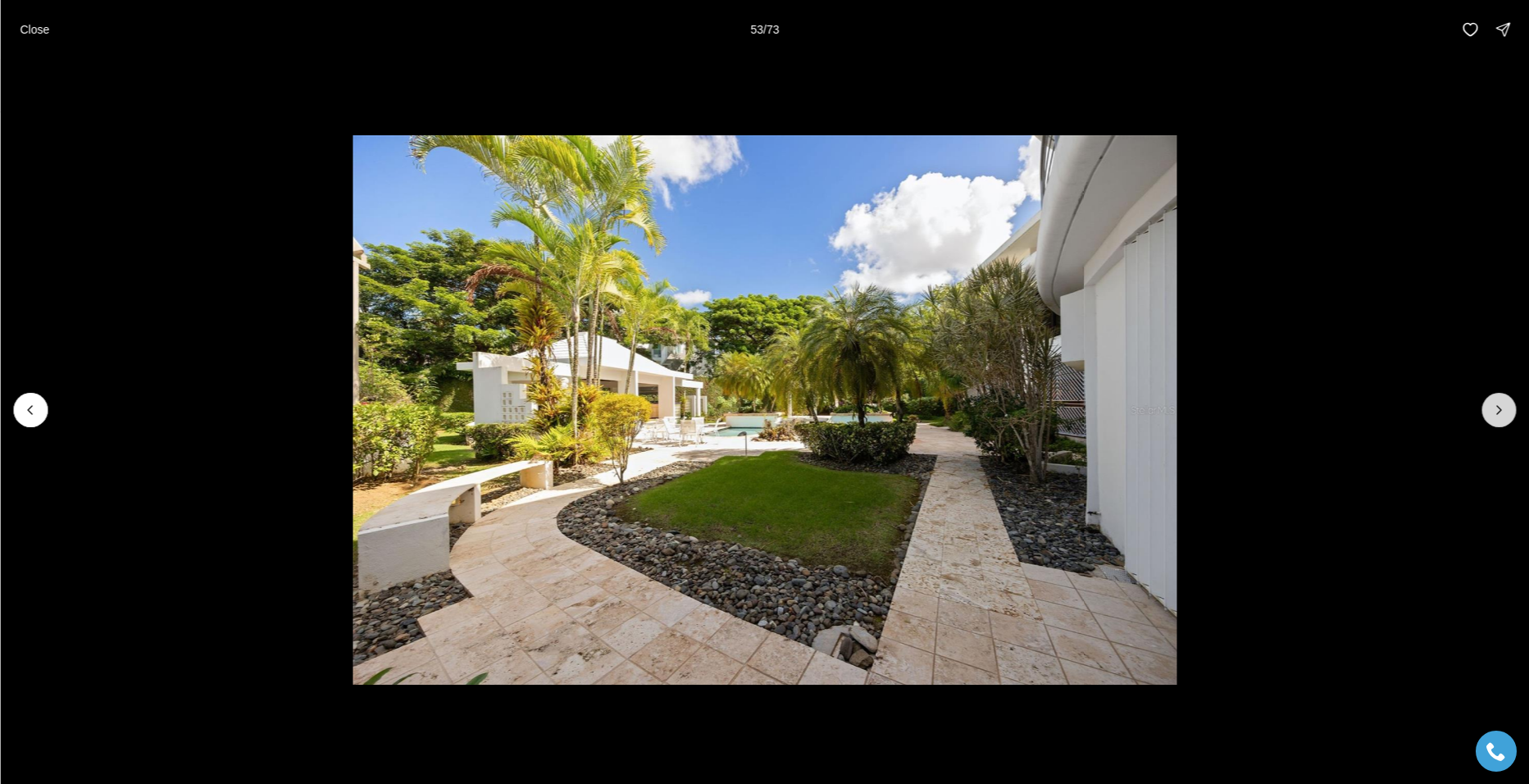
click at [1496, 405] on icon "Next slide" at bounding box center [1498, 409] width 16 height 16
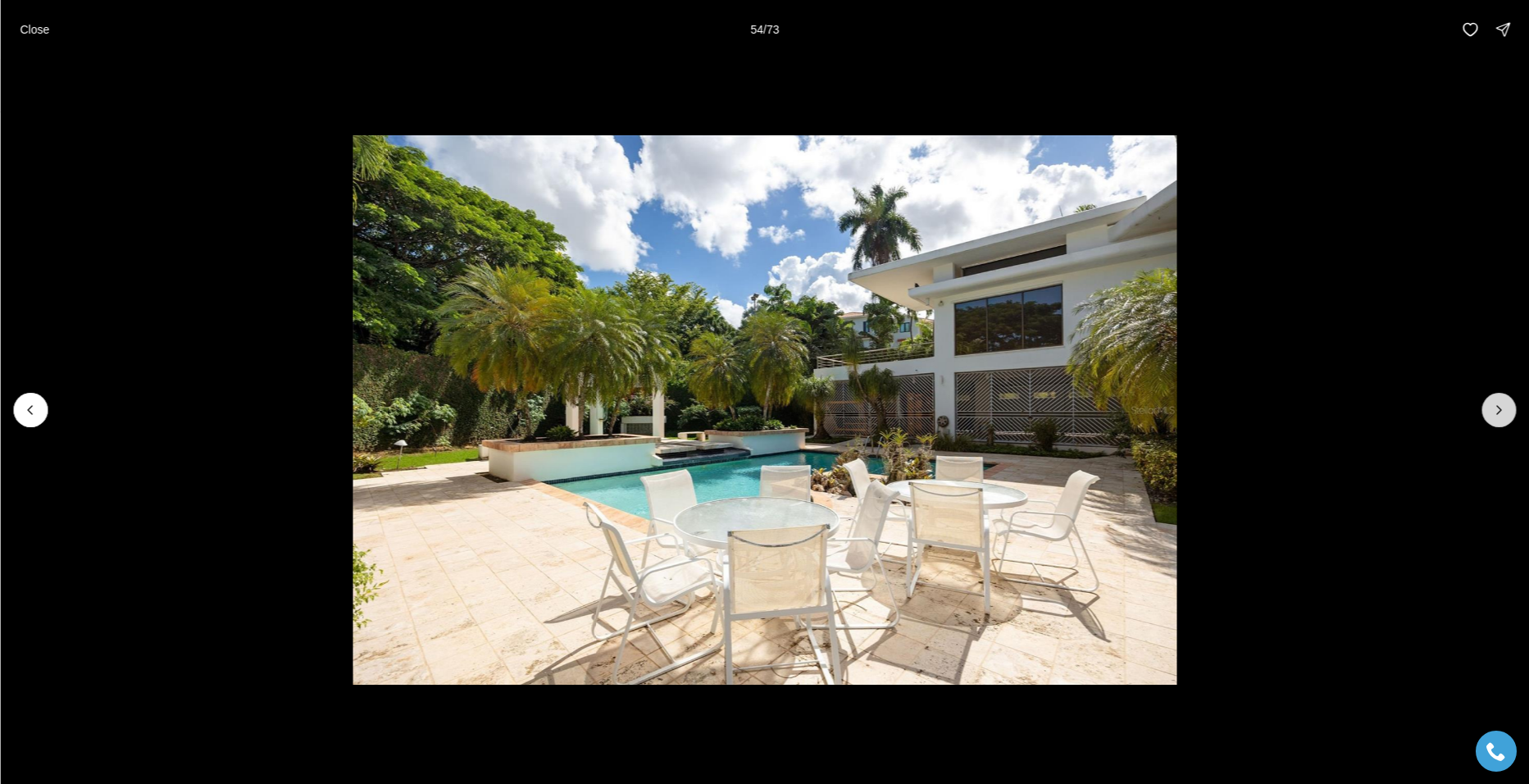
click at [1496, 405] on icon "Next slide" at bounding box center [1498, 409] width 16 height 16
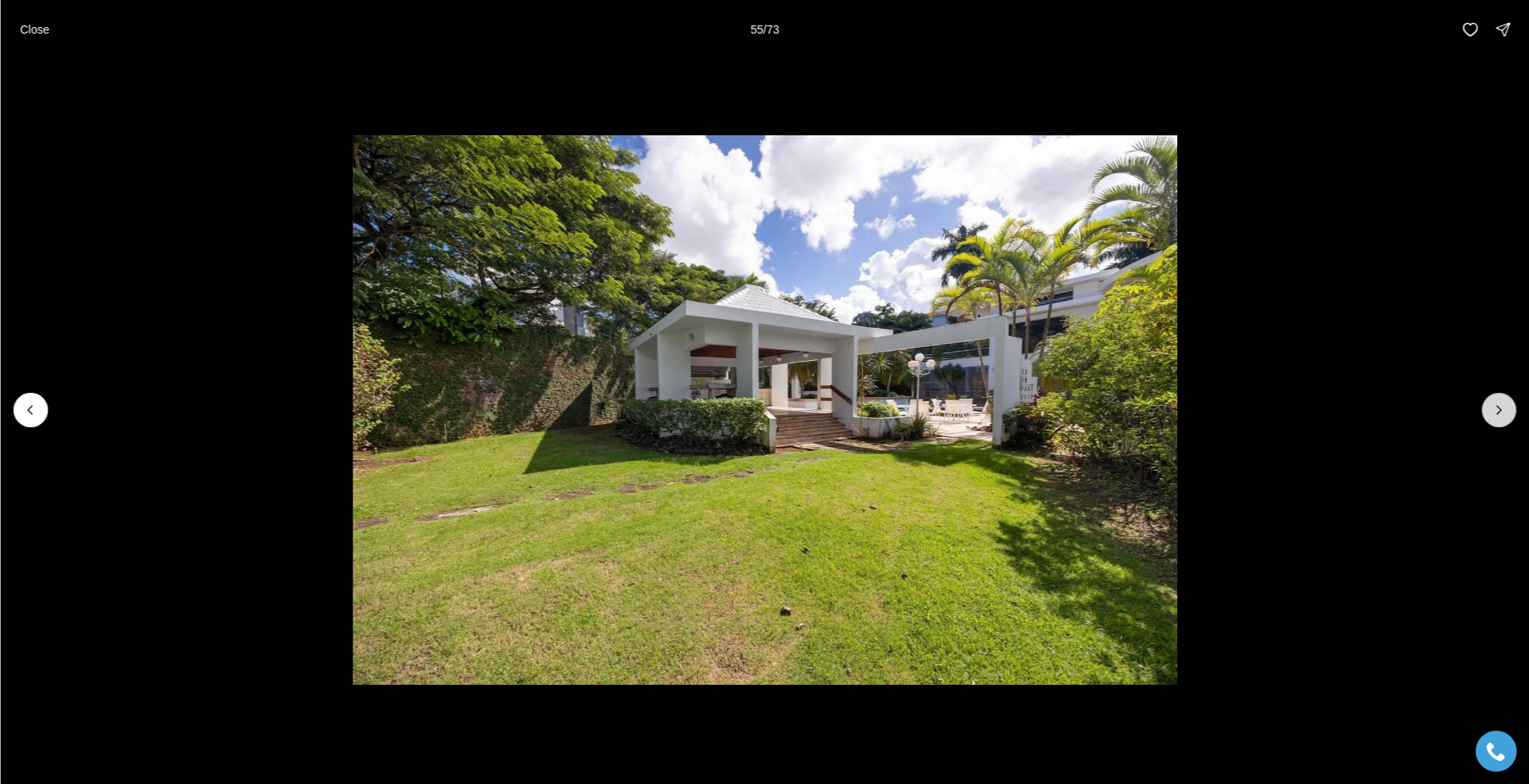
click at [1496, 405] on icon "Next slide" at bounding box center [1498, 409] width 16 height 16
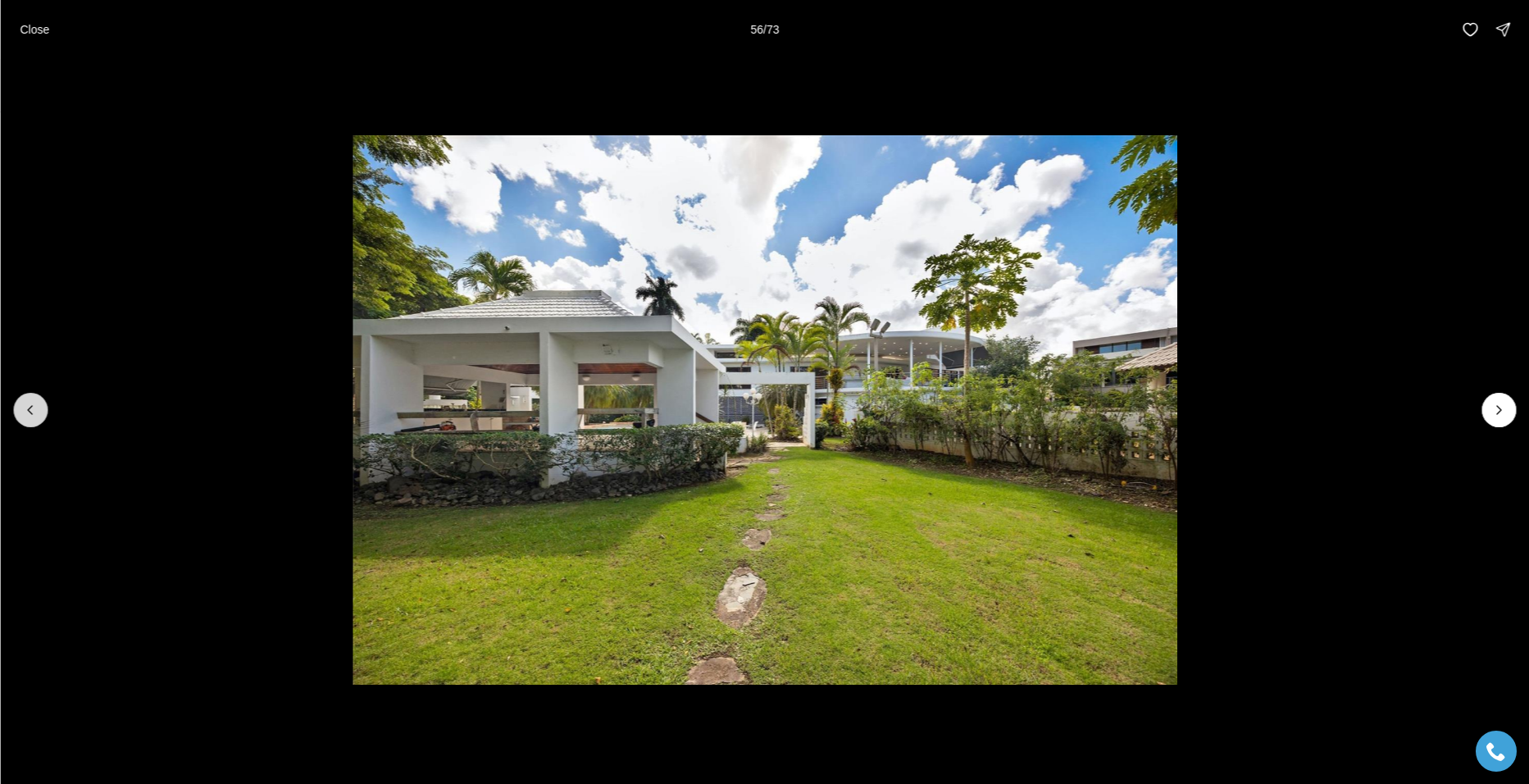
click at [36, 414] on icon "Previous slide" at bounding box center [30, 409] width 16 height 16
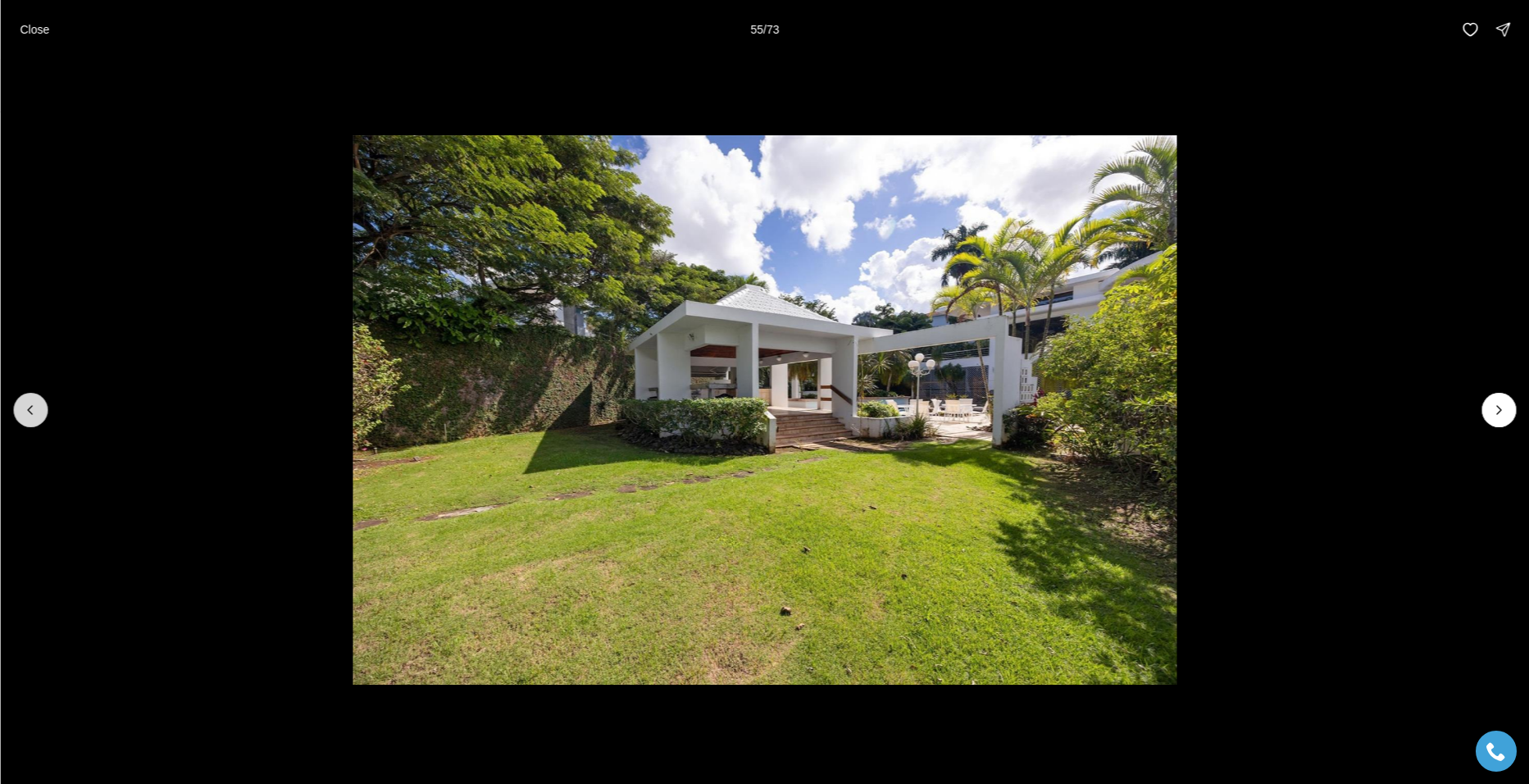
click at [36, 414] on icon "Previous slide" at bounding box center [30, 409] width 16 height 16
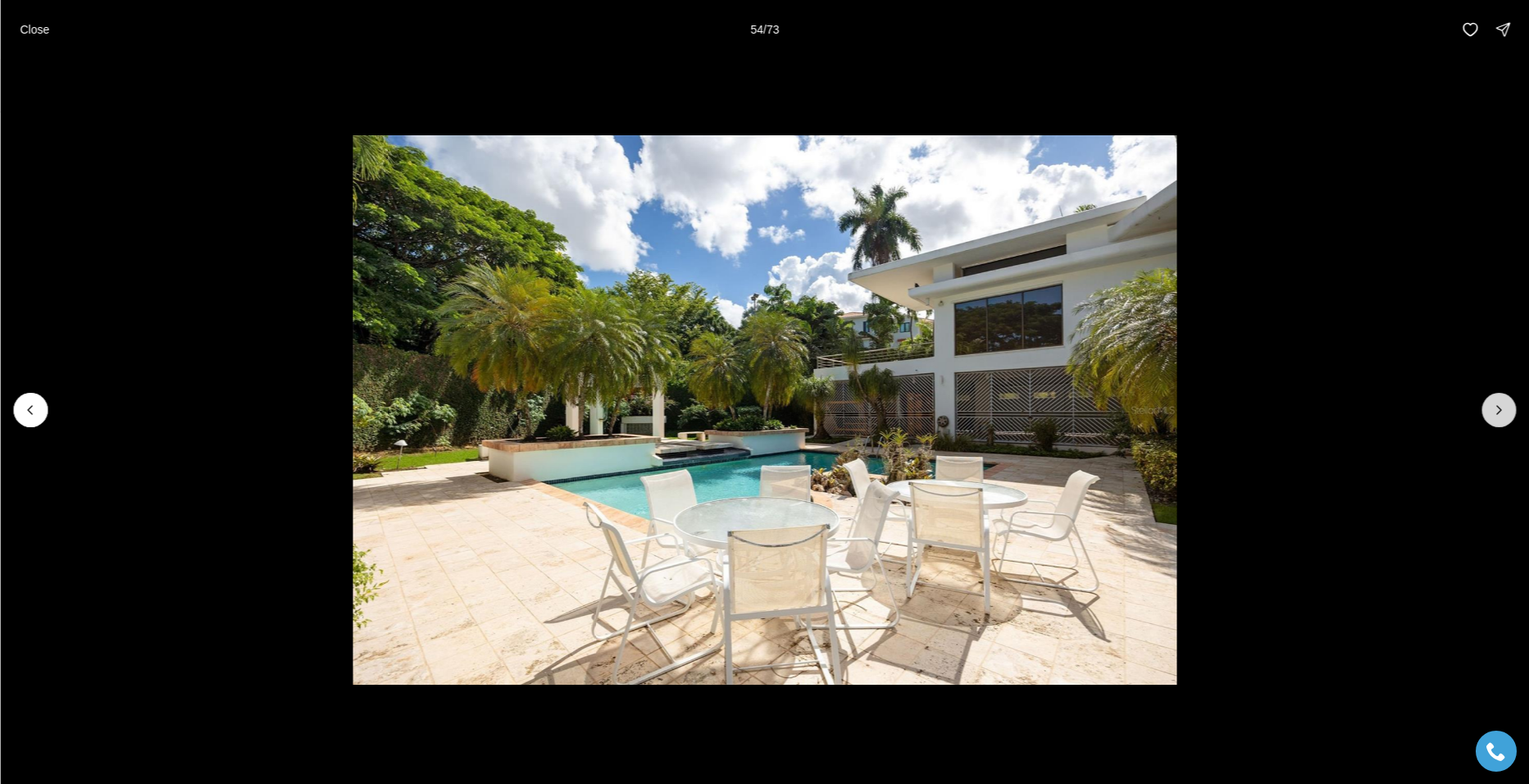
click at [1497, 409] on icon "Next slide" at bounding box center [1498, 409] width 16 height 16
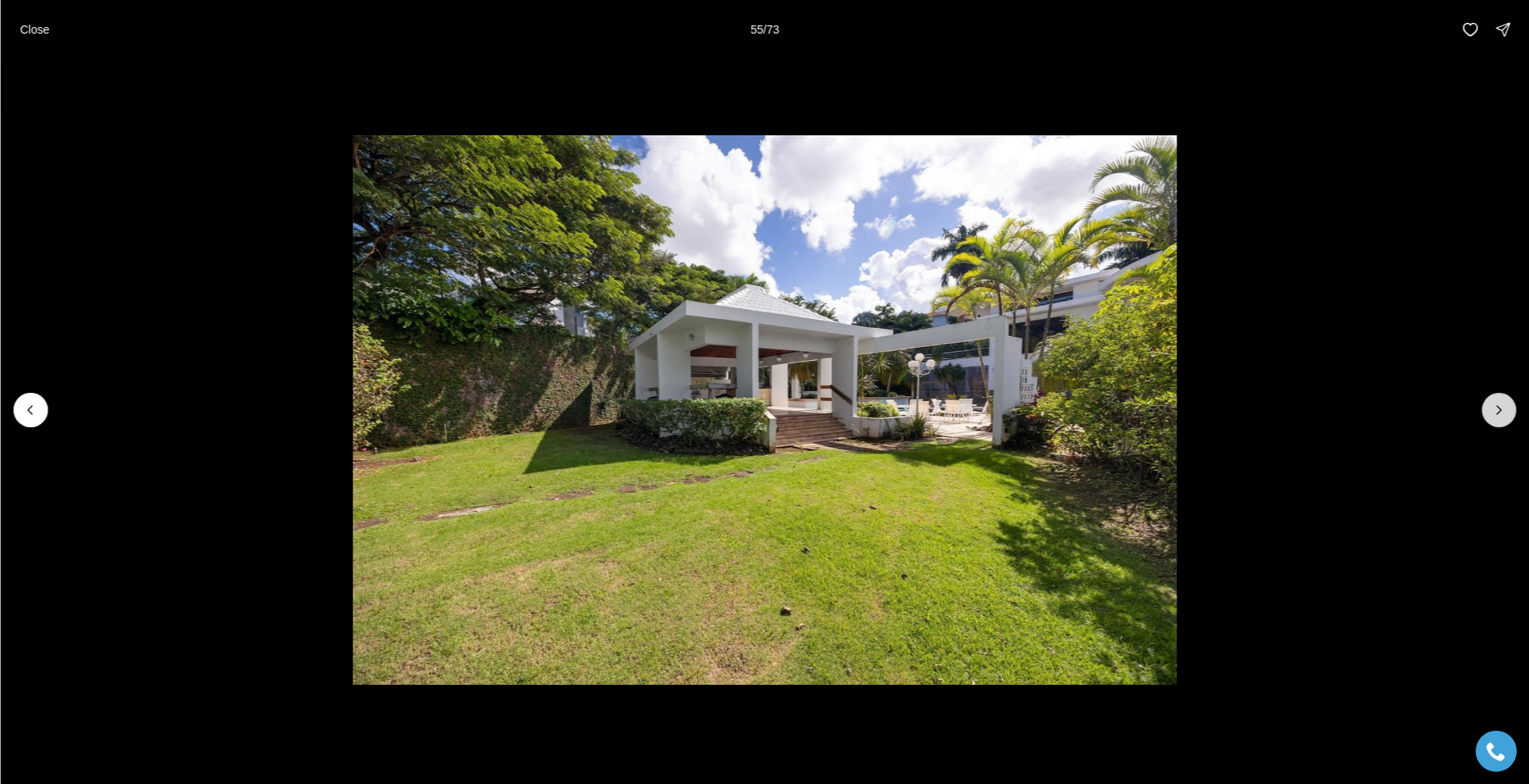
click at [1497, 409] on icon "Next slide" at bounding box center [1498, 409] width 16 height 16
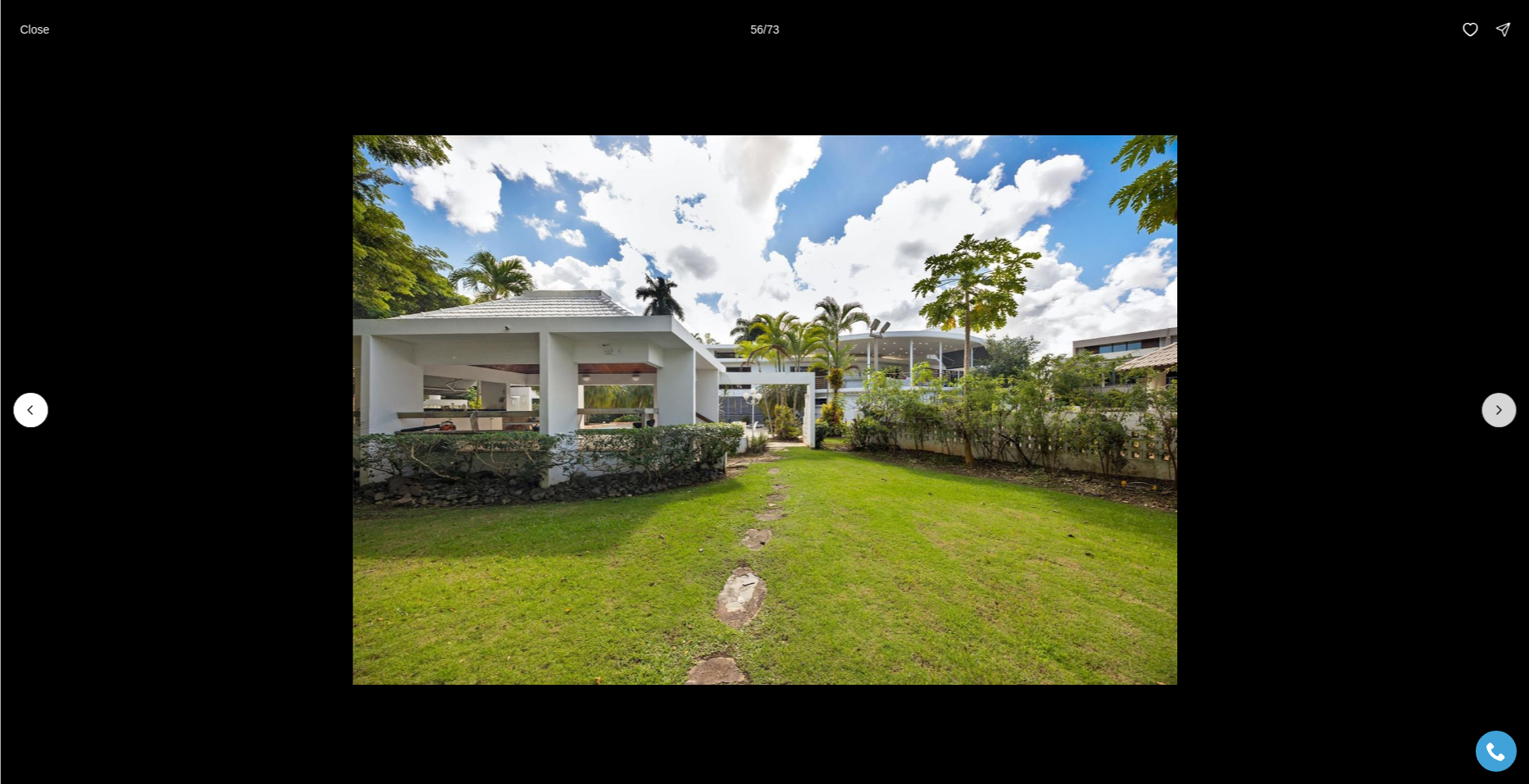
click at [1496, 411] on icon "Next slide" at bounding box center [1498, 409] width 16 height 16
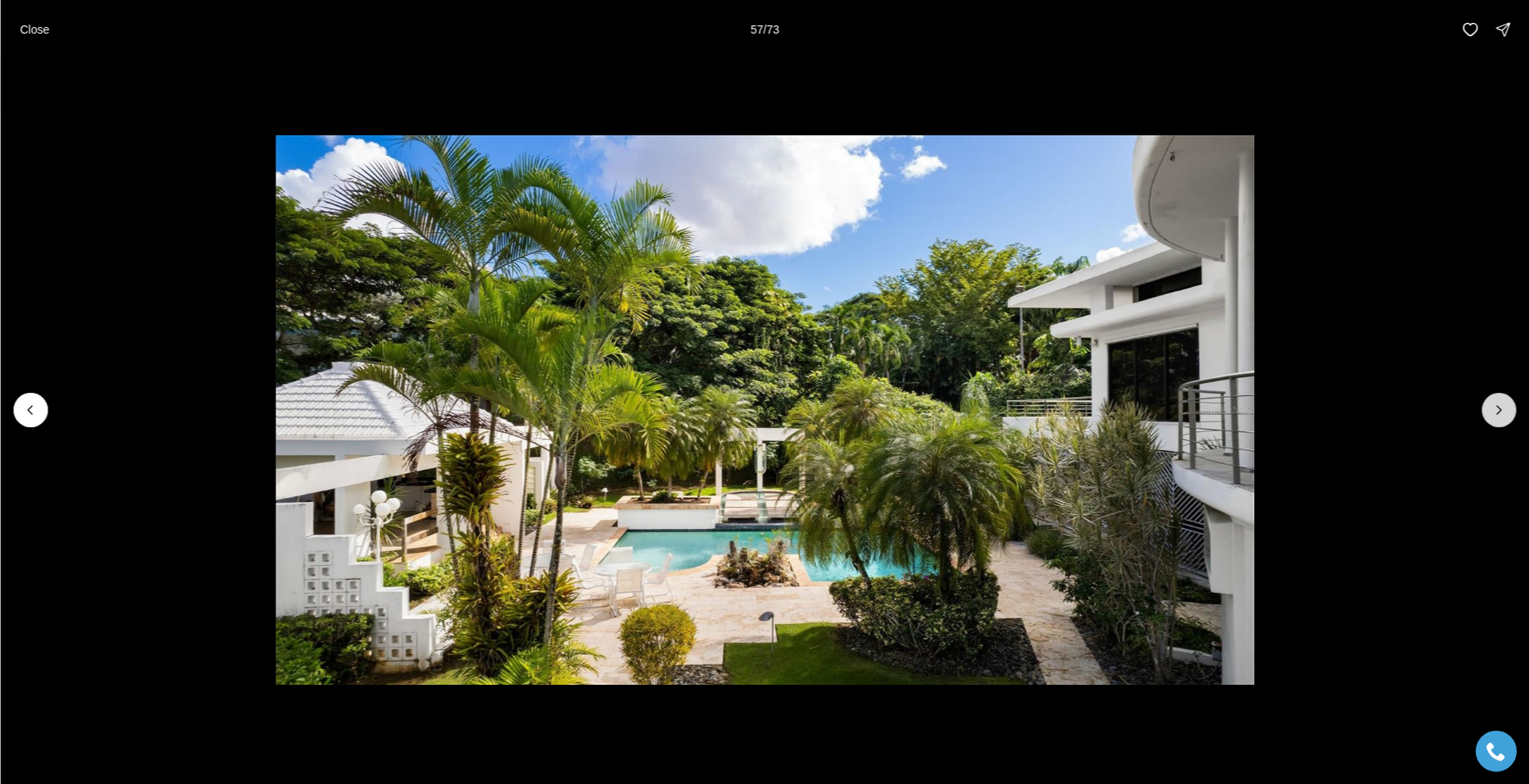
click at [1496, 411] on icon "Next slide" at bounding box center [1498, 409] width 16 height 16
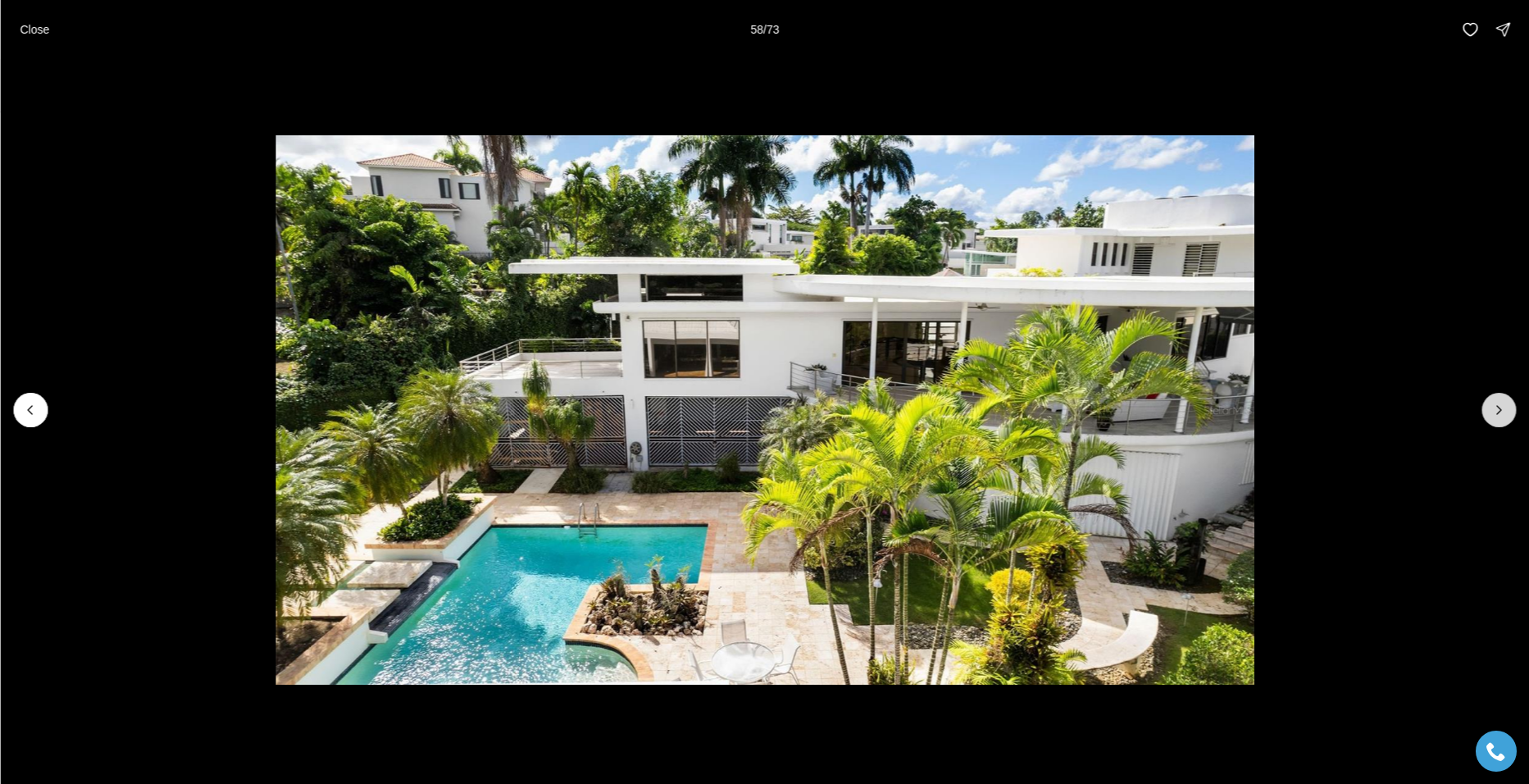
click at [1496, 411] on icon "Next slide" at bounding box center [1498, 409] width 16 height 16
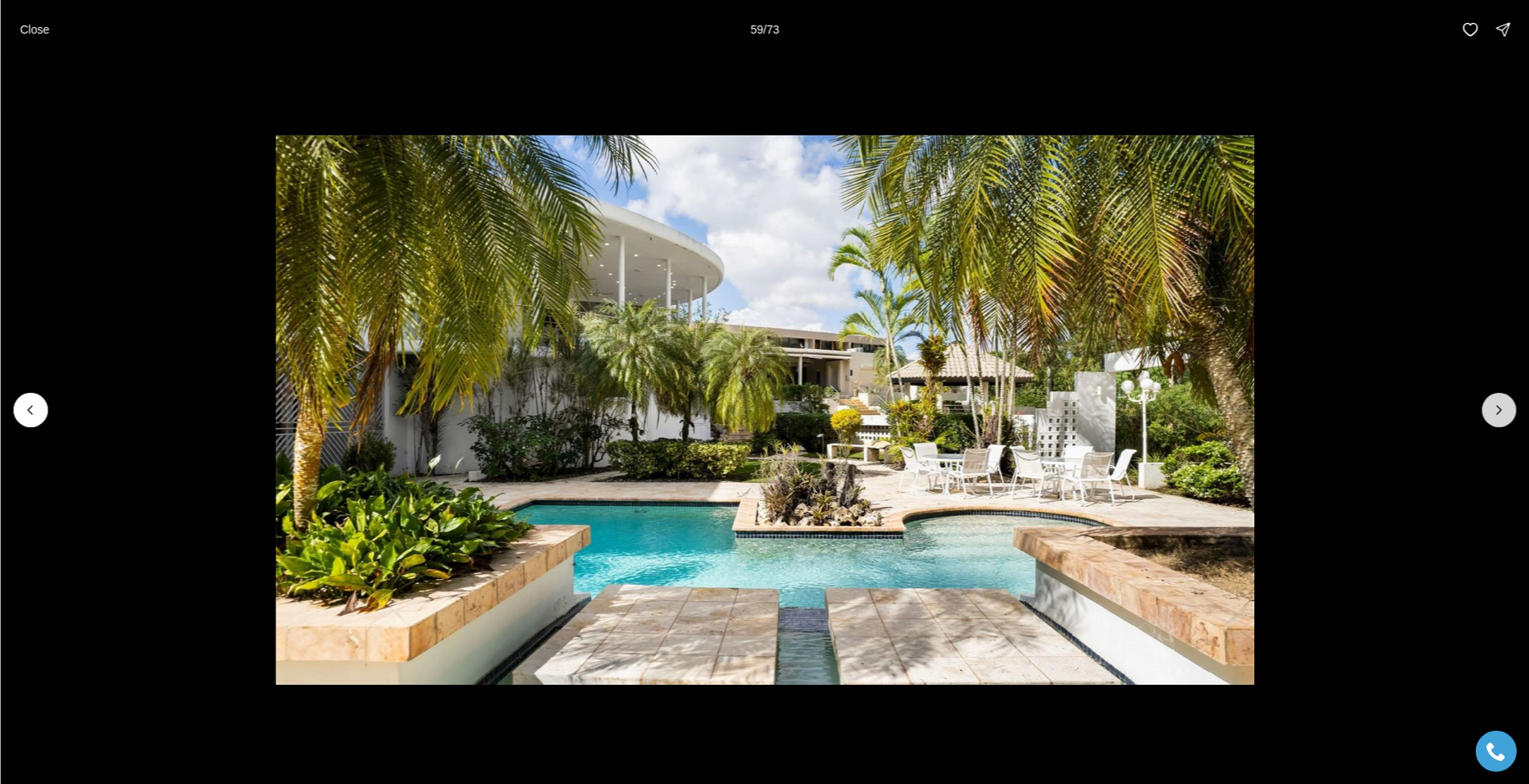
click at [1496, 411] on icon "Next slide" at bounding box center [1498, 409] width 16 height 16
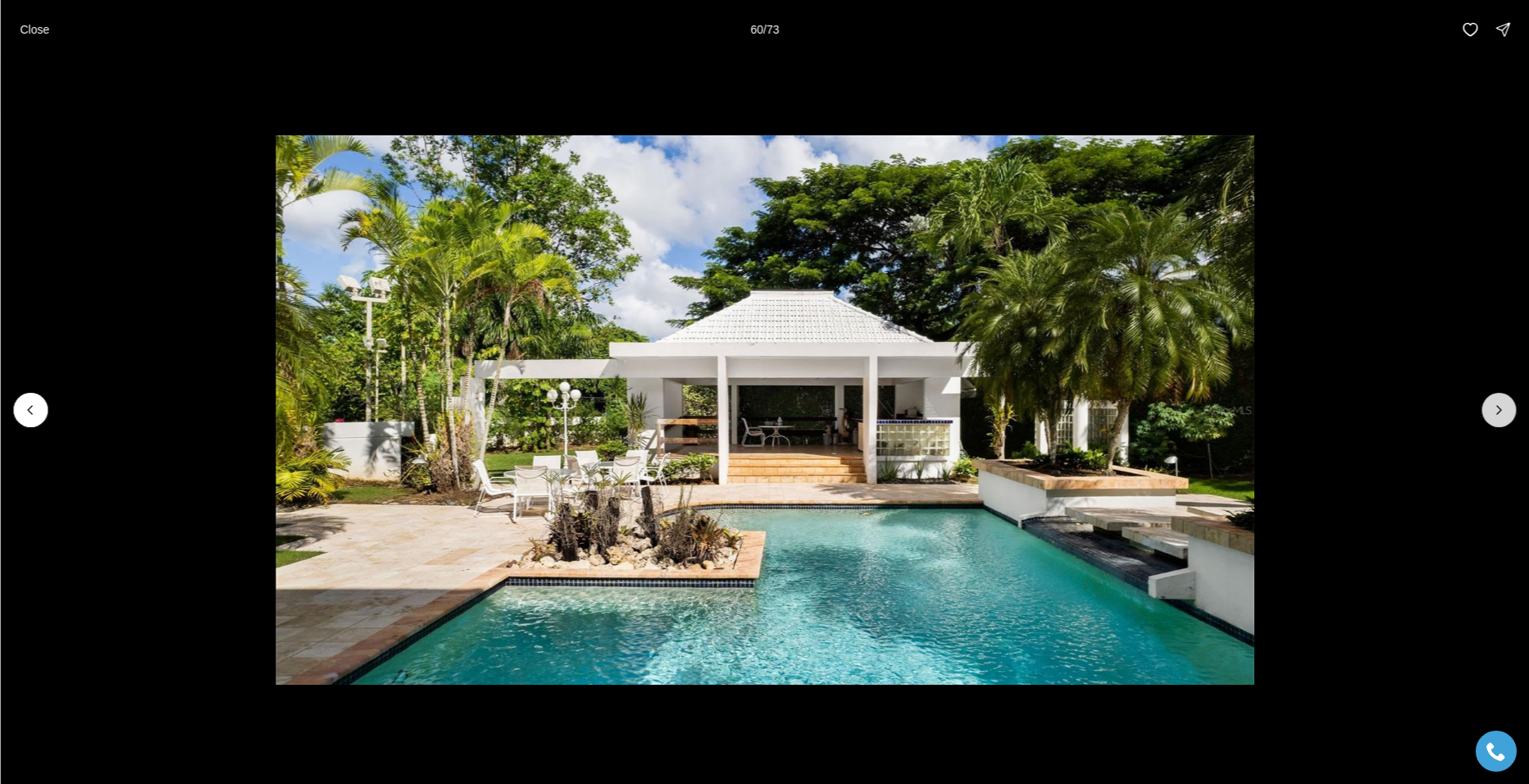
click at [1496, 411] on icon "Next slide" at bounding box center [1498, 409] width 16 height 16
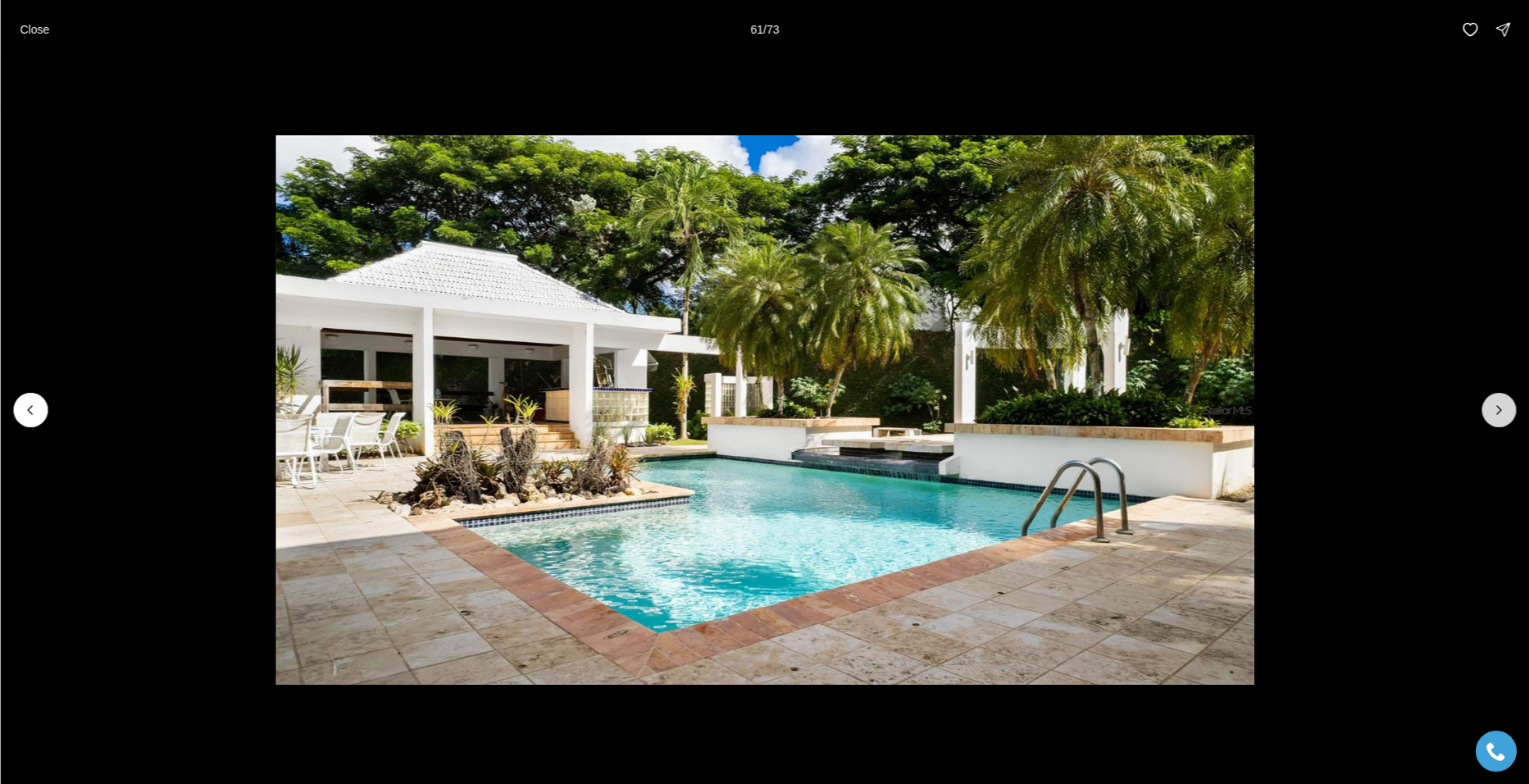
click at [1496, 411] on icon "Next slide" at bounding box center [1498, 409] width 16 height 16
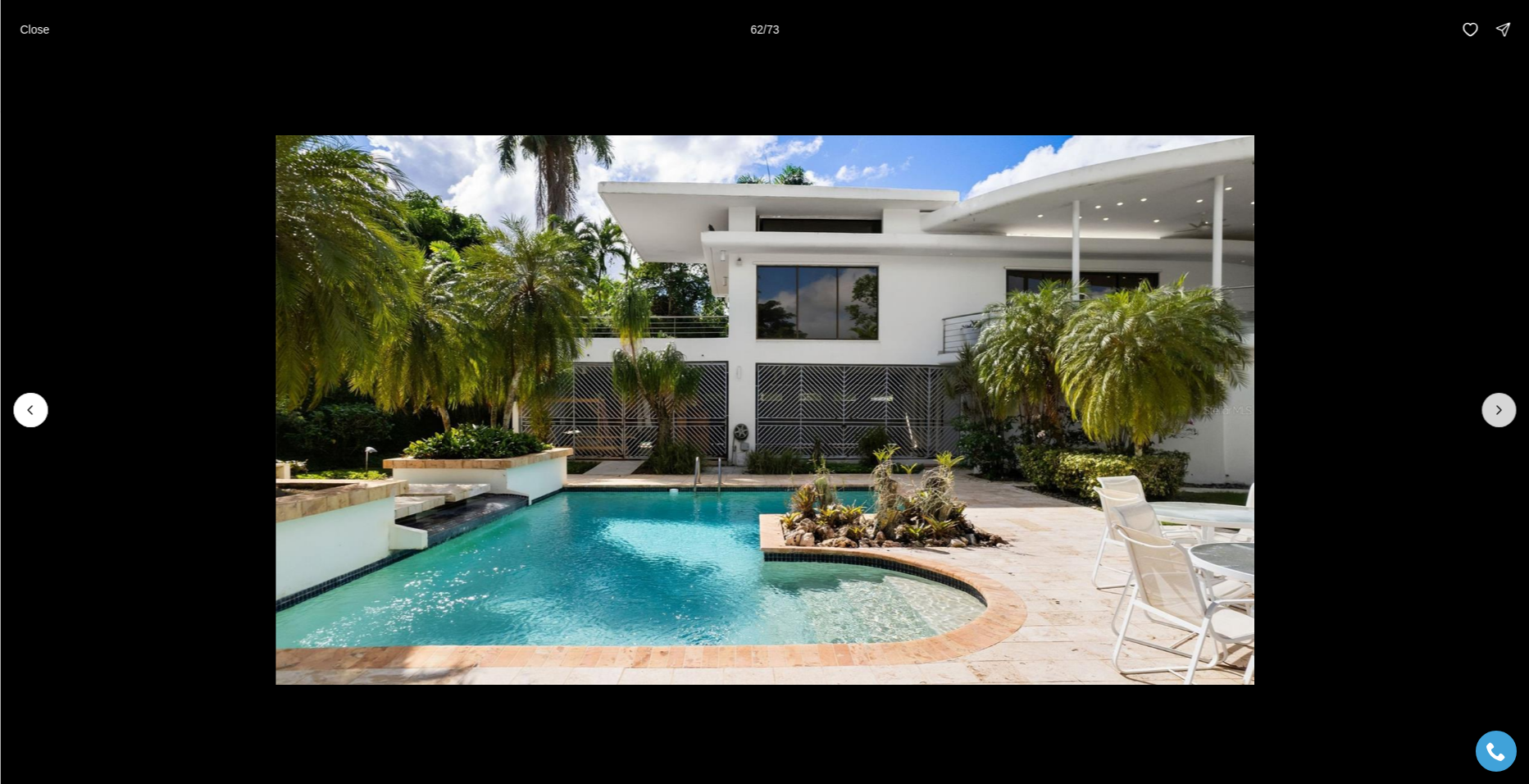
click at [1496, 408] on icon "Next slide" at bounding box center [1498, 409] width 16 height 16
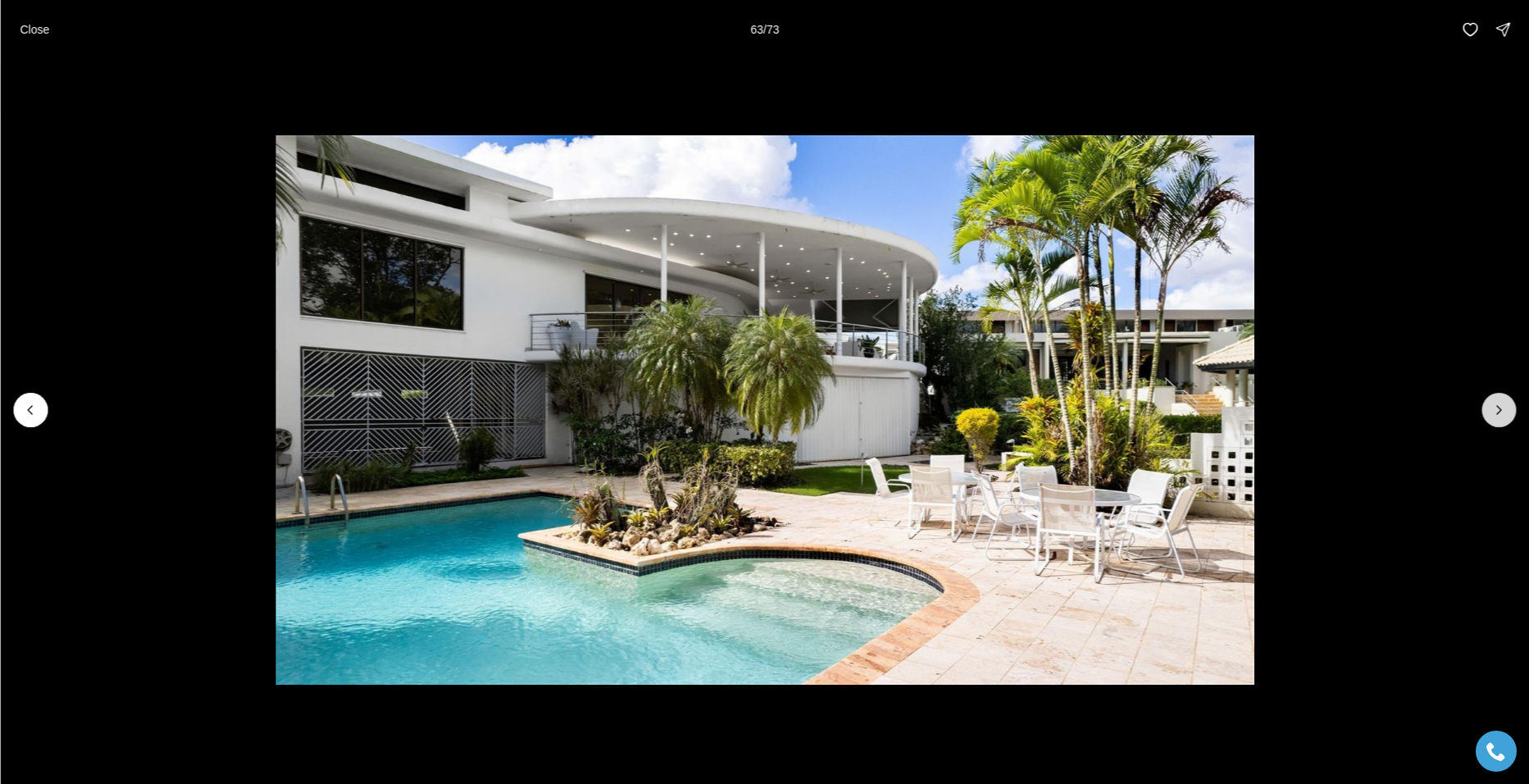
click at [1496, 408] on icon "Next slide" at bounding box center [1498, 409] width 16 height 16
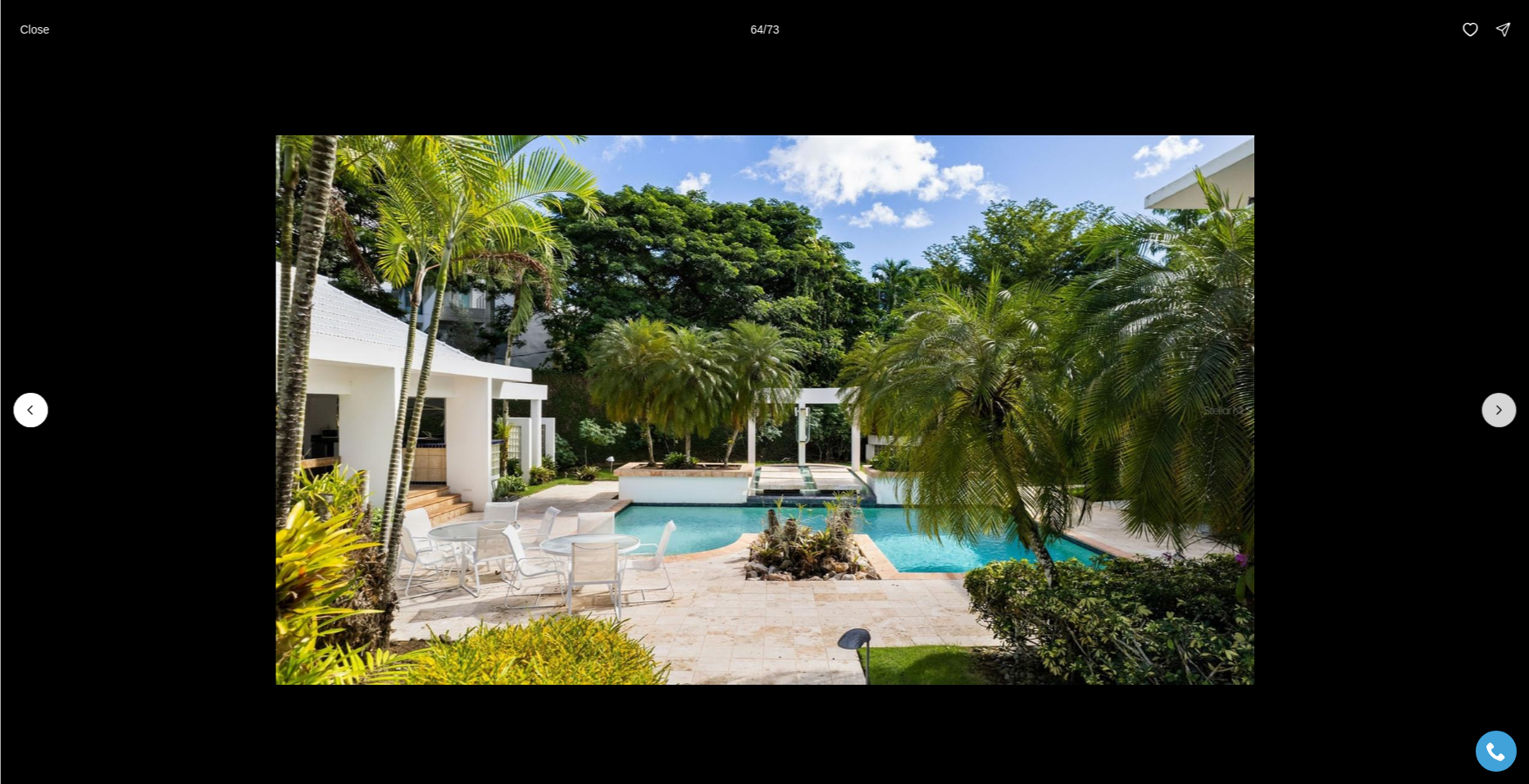
click at [1496, 408] on icon "Next slide" at bounding box center [1498, 409] width 16 height 16
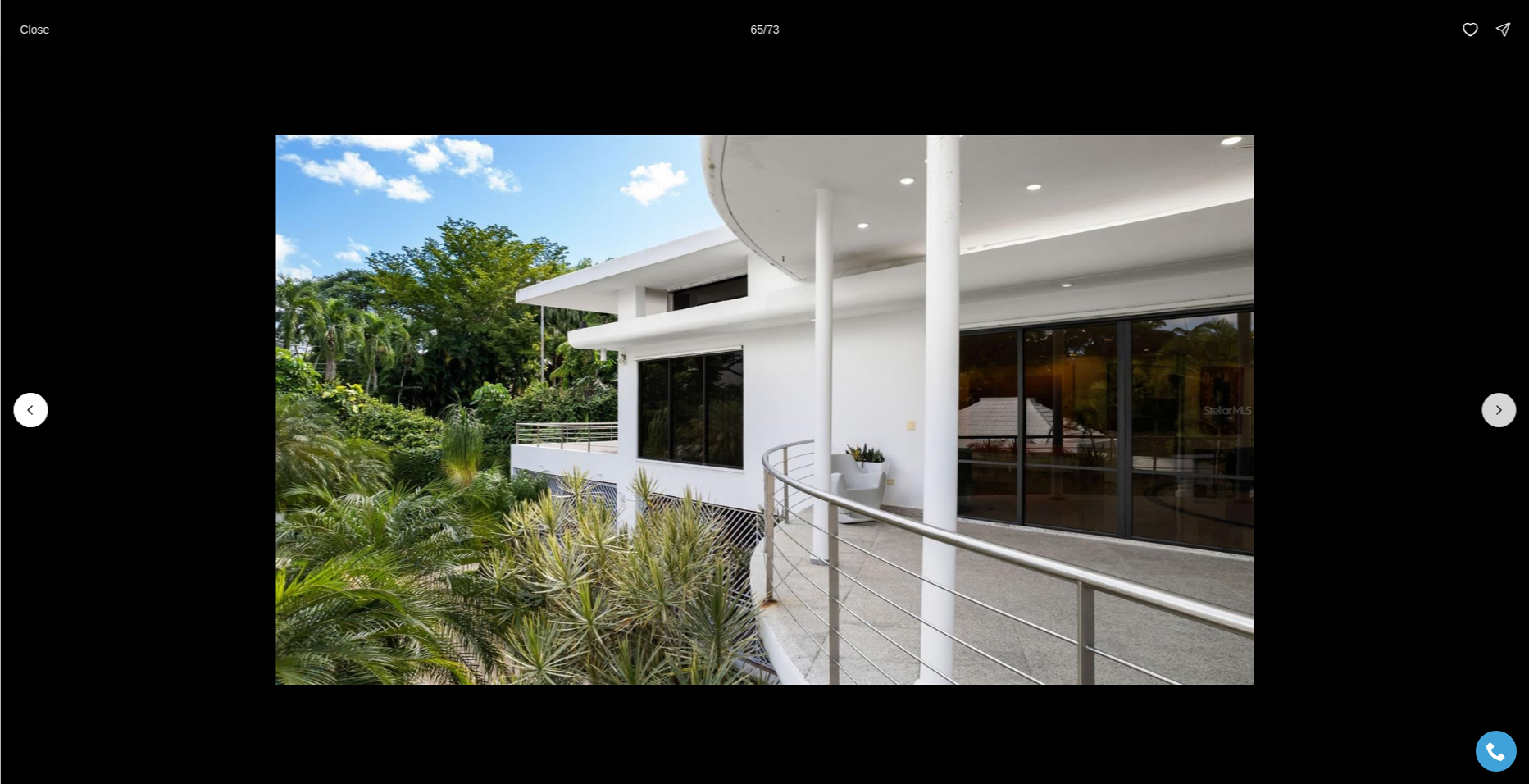
click at [1496, 408] on icon "Next slide" at bounding box center [1498, 409] width 16 height 16
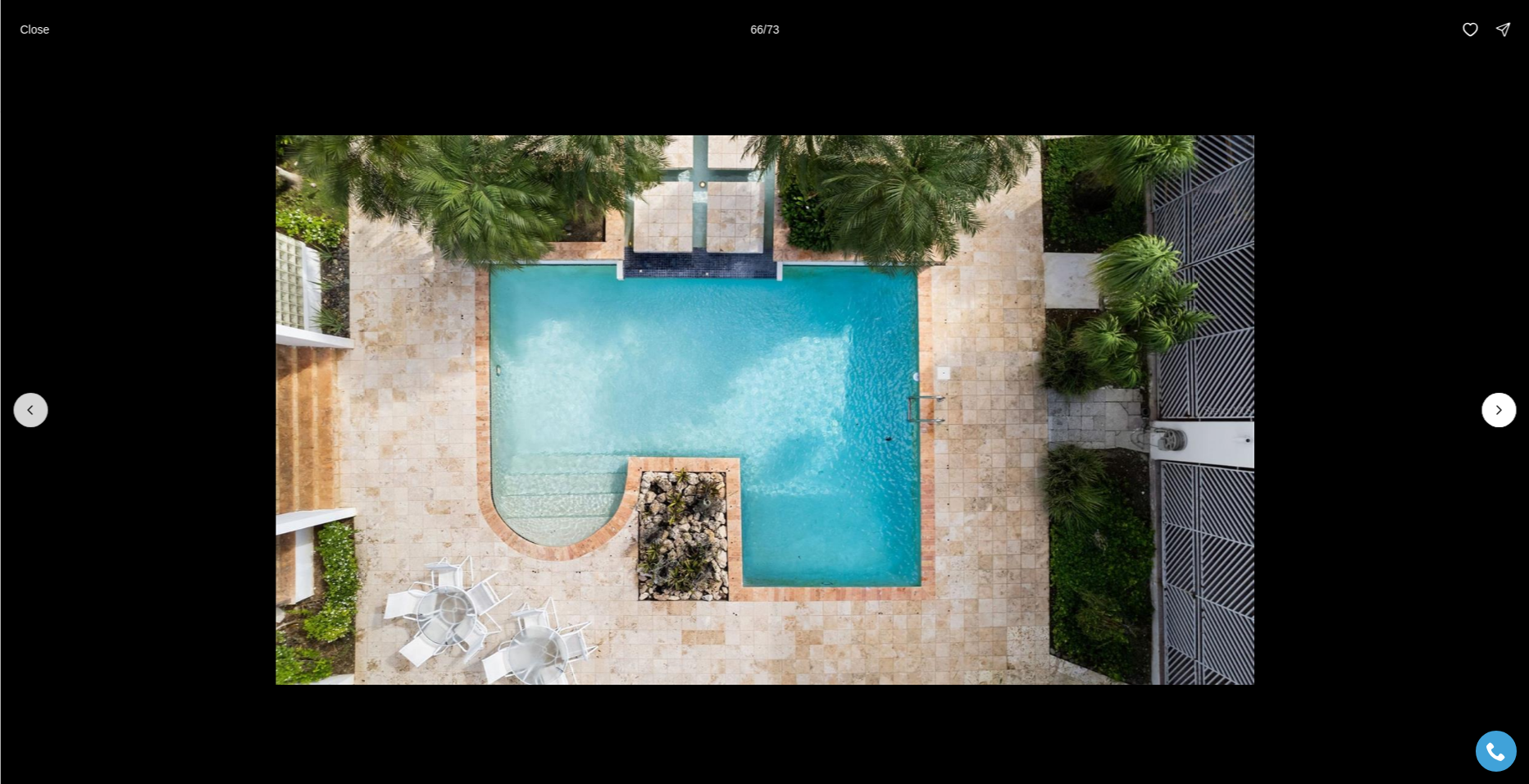
click at [25, 407] on icon "Previous slide" at bounding box center [30, 409] width 16 height 16
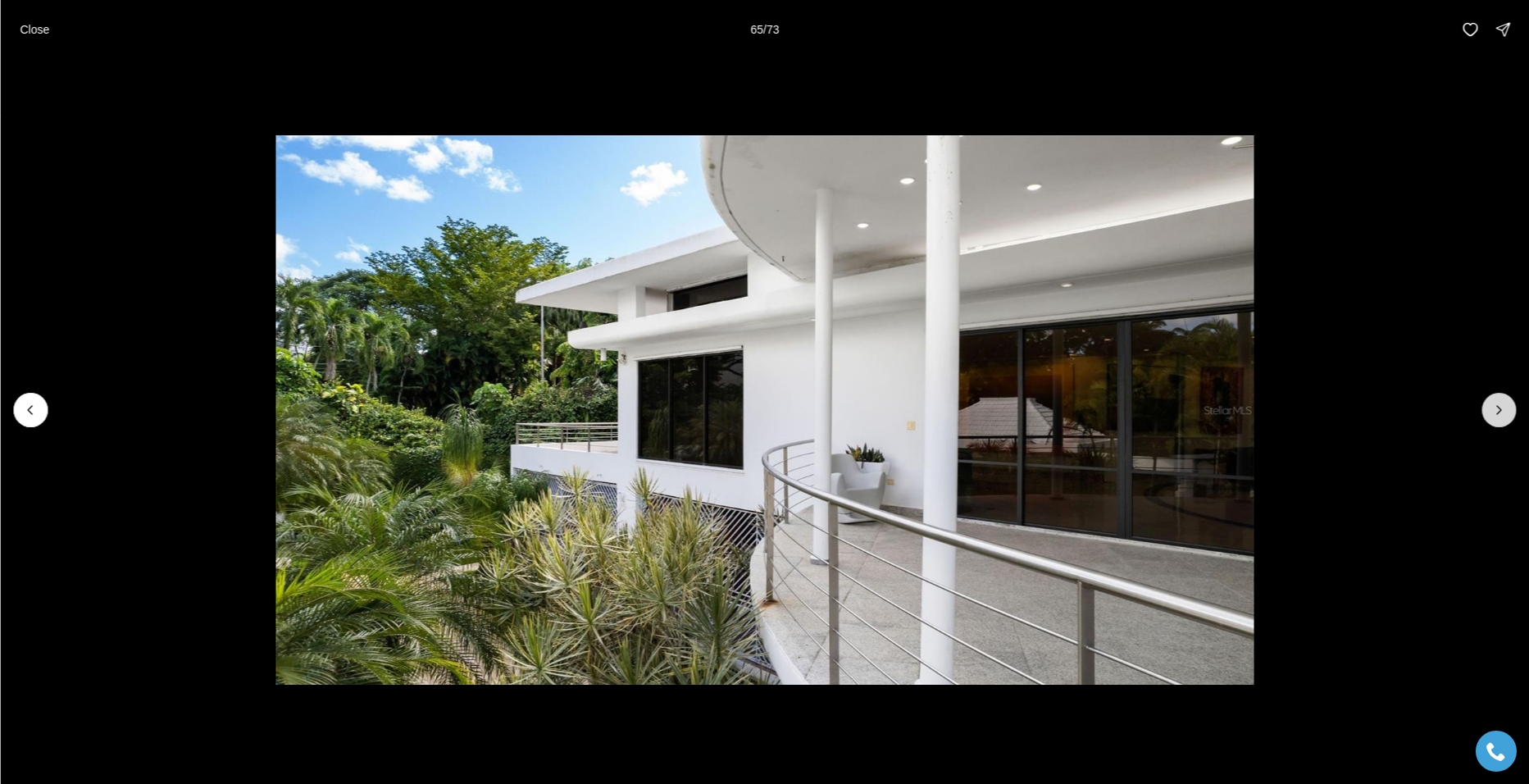
click at [1496, 405] on icon "Next slide" at bounding box center [1498, 409] width 16 height 16
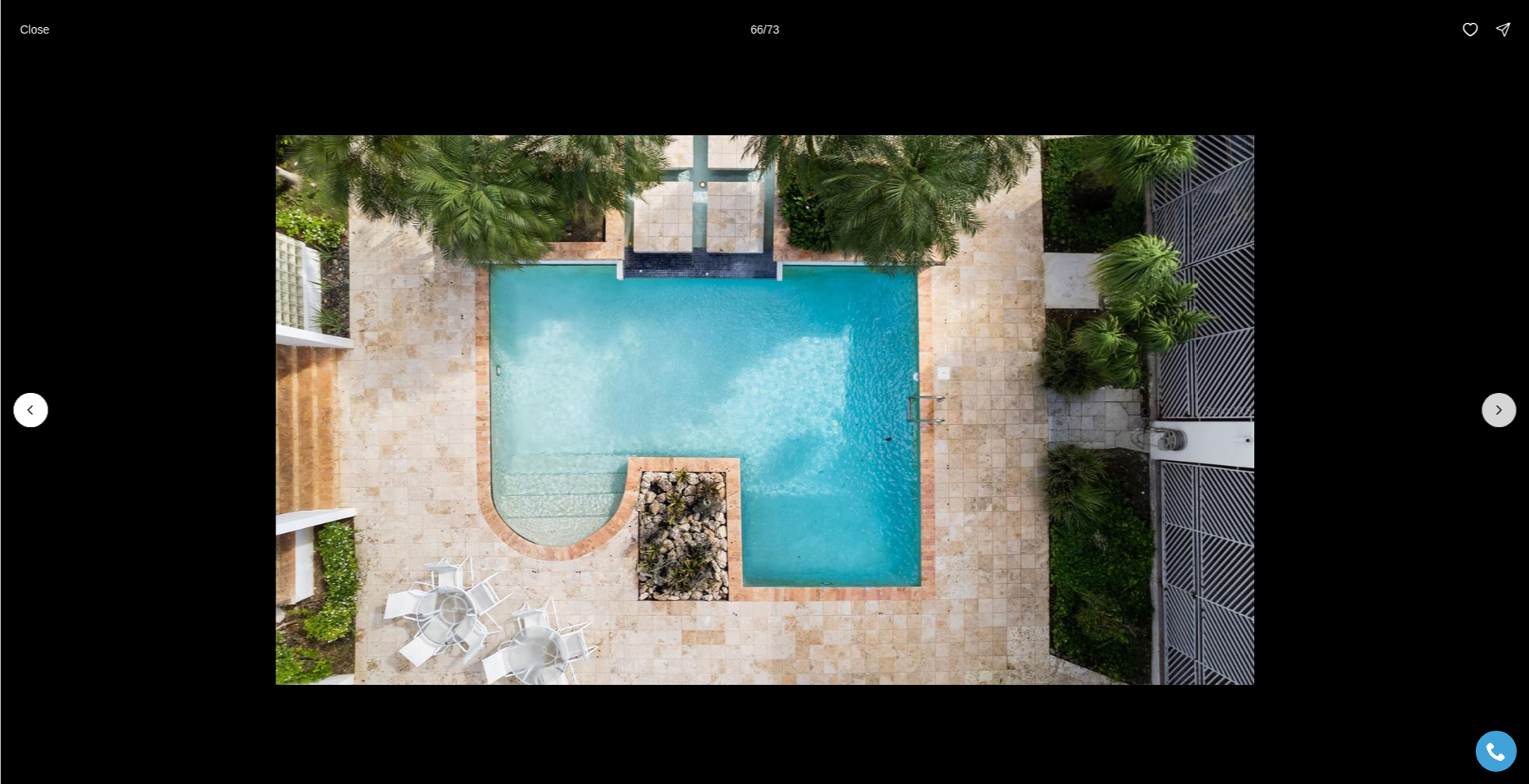
click at [1496, 405] on icon "Next slide" at bounding box center [1498, 409] width 16 height 16
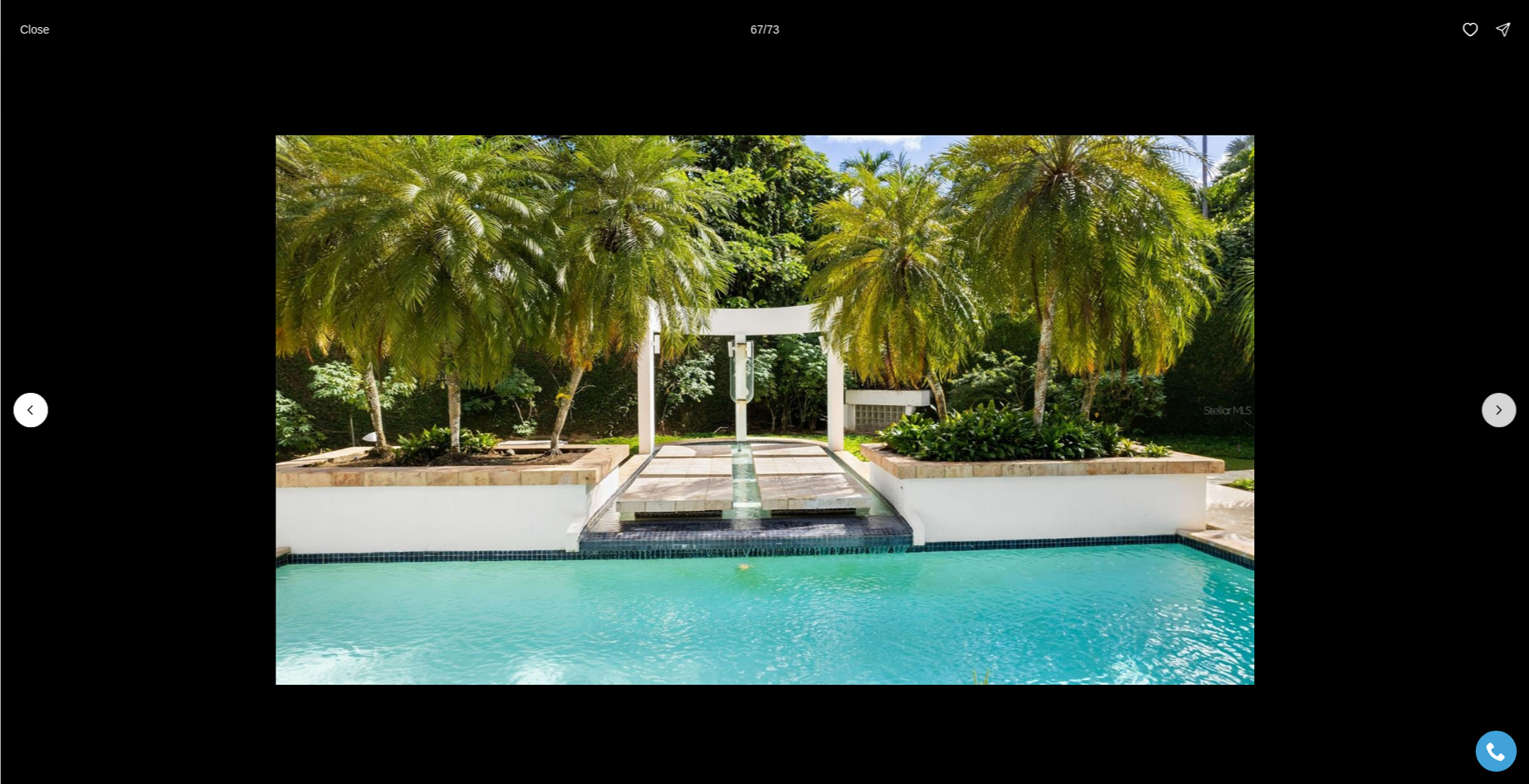
click at [1496, 405] on icon "Next slide" at bounding box center [1498, 409] width 16 height 16
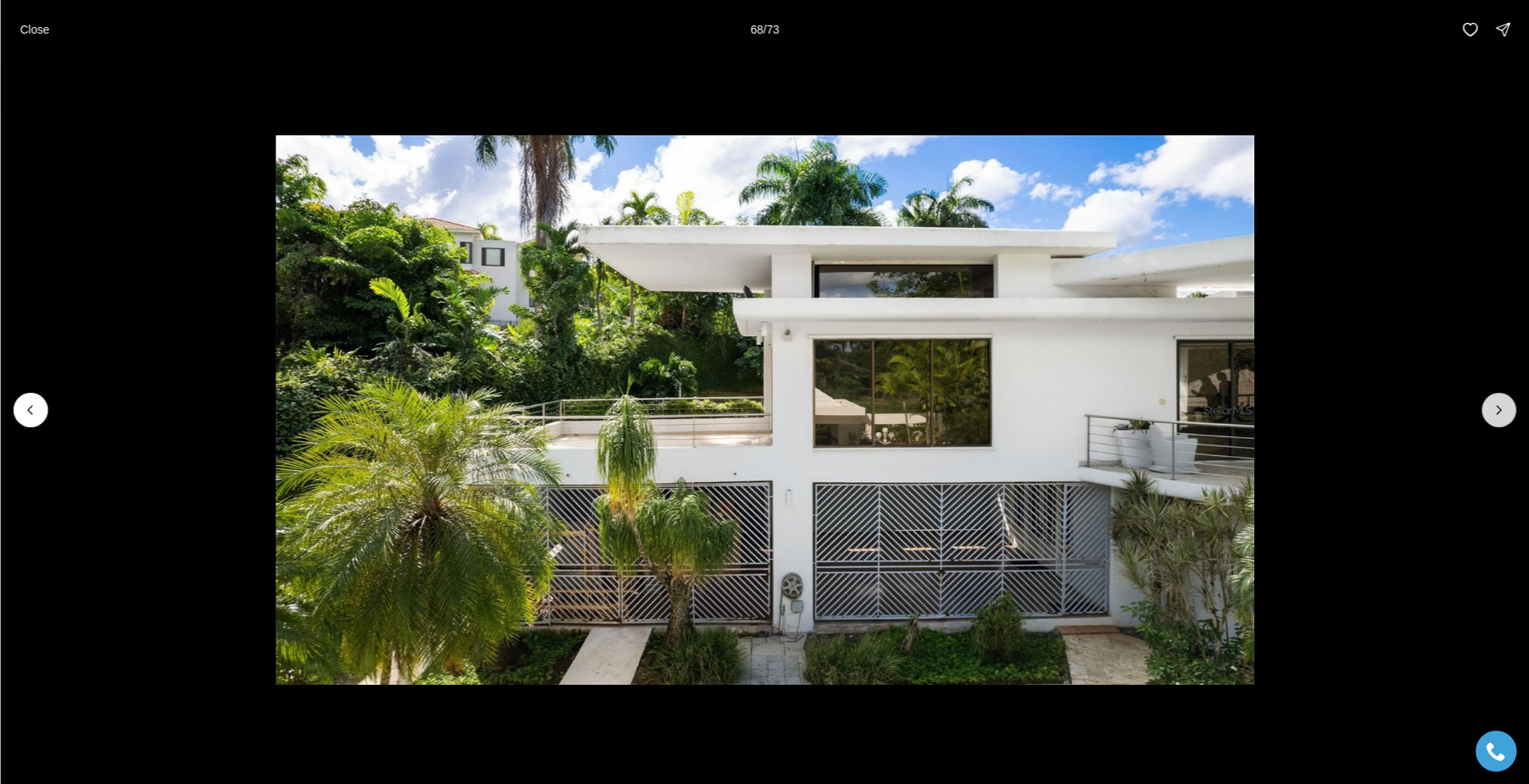
click at [1496, 405] on icon "Next slide" at bounding box center [1498, 409] width 16 height 16
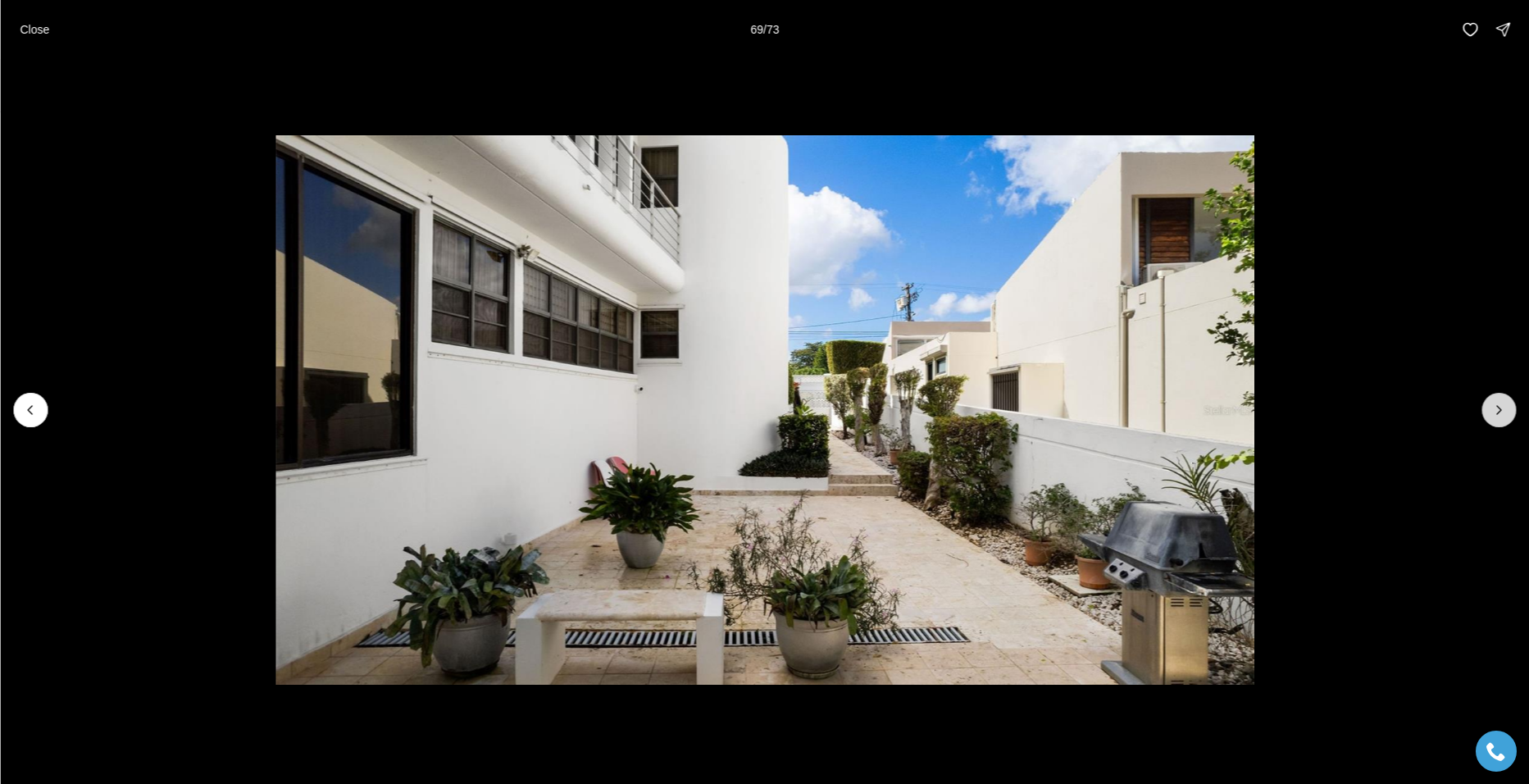
click at [1496, 405] on icon "Next slide" at bounding box center [1498, 409] width 16 height 16
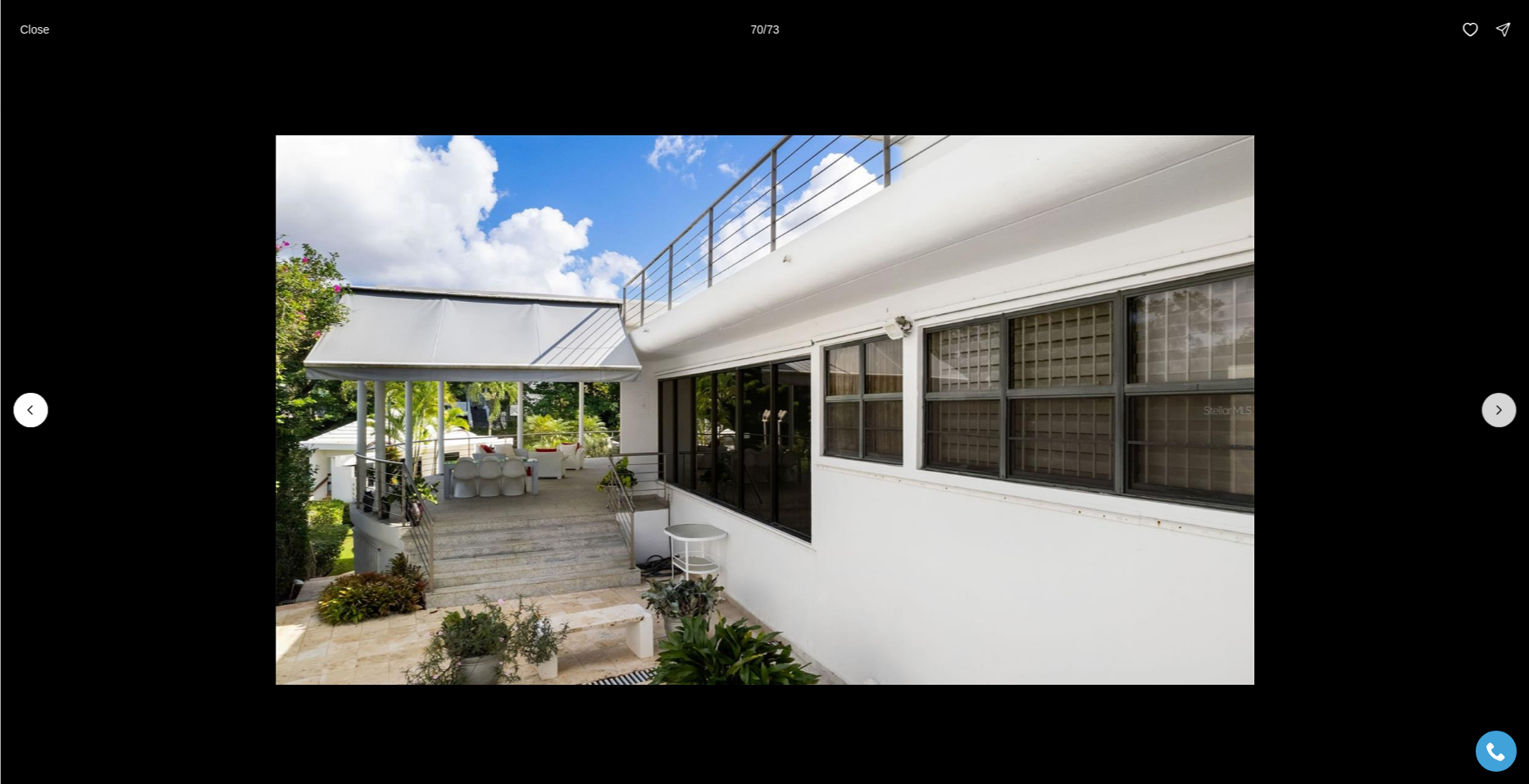
click at [1495, 406] on icon "Next slide" at bounding box center [1498, 409] width 16 height 16
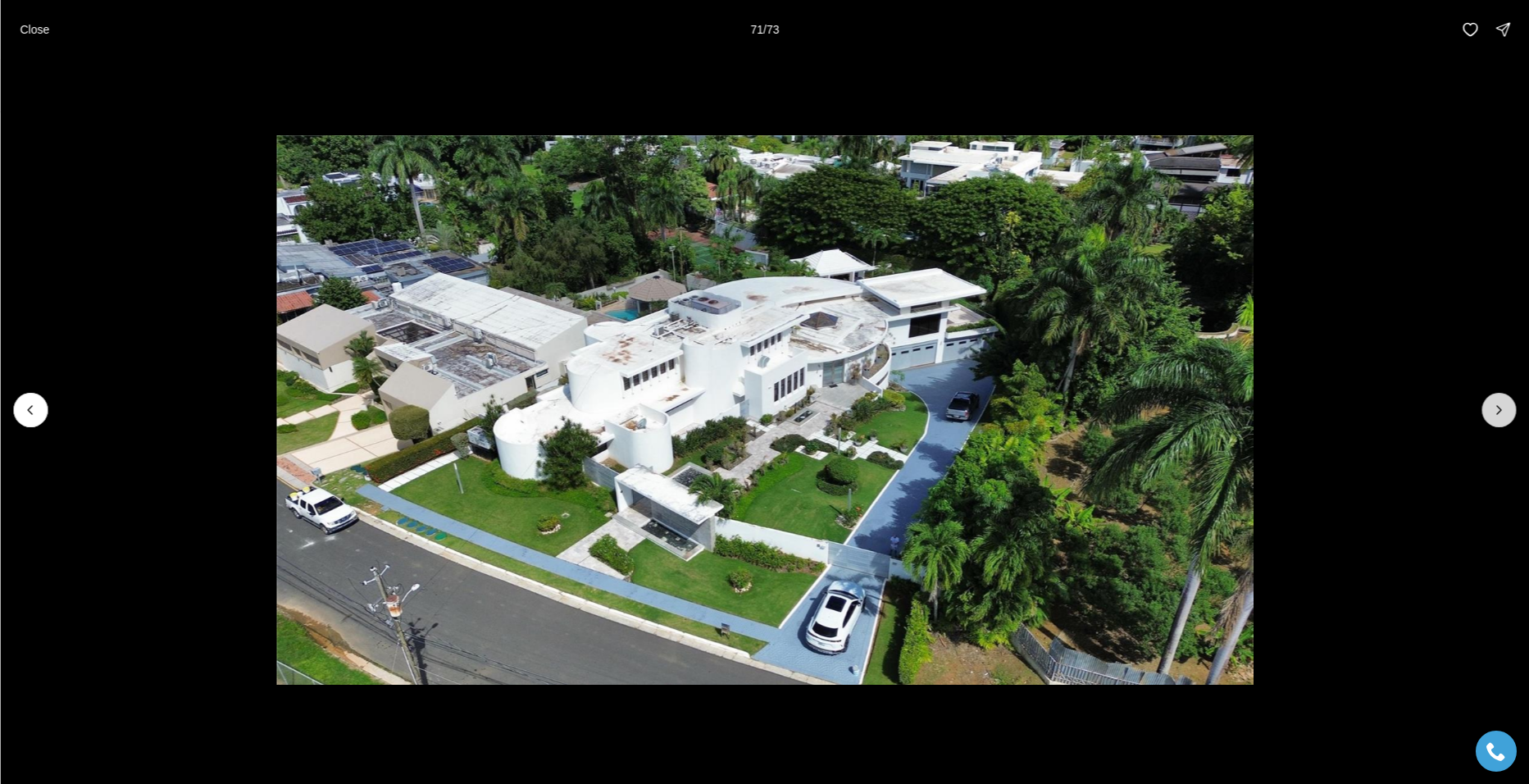
click at [1497, 408] on icon "Next slide" at bounding box center [1498, 409] width 16 height 16
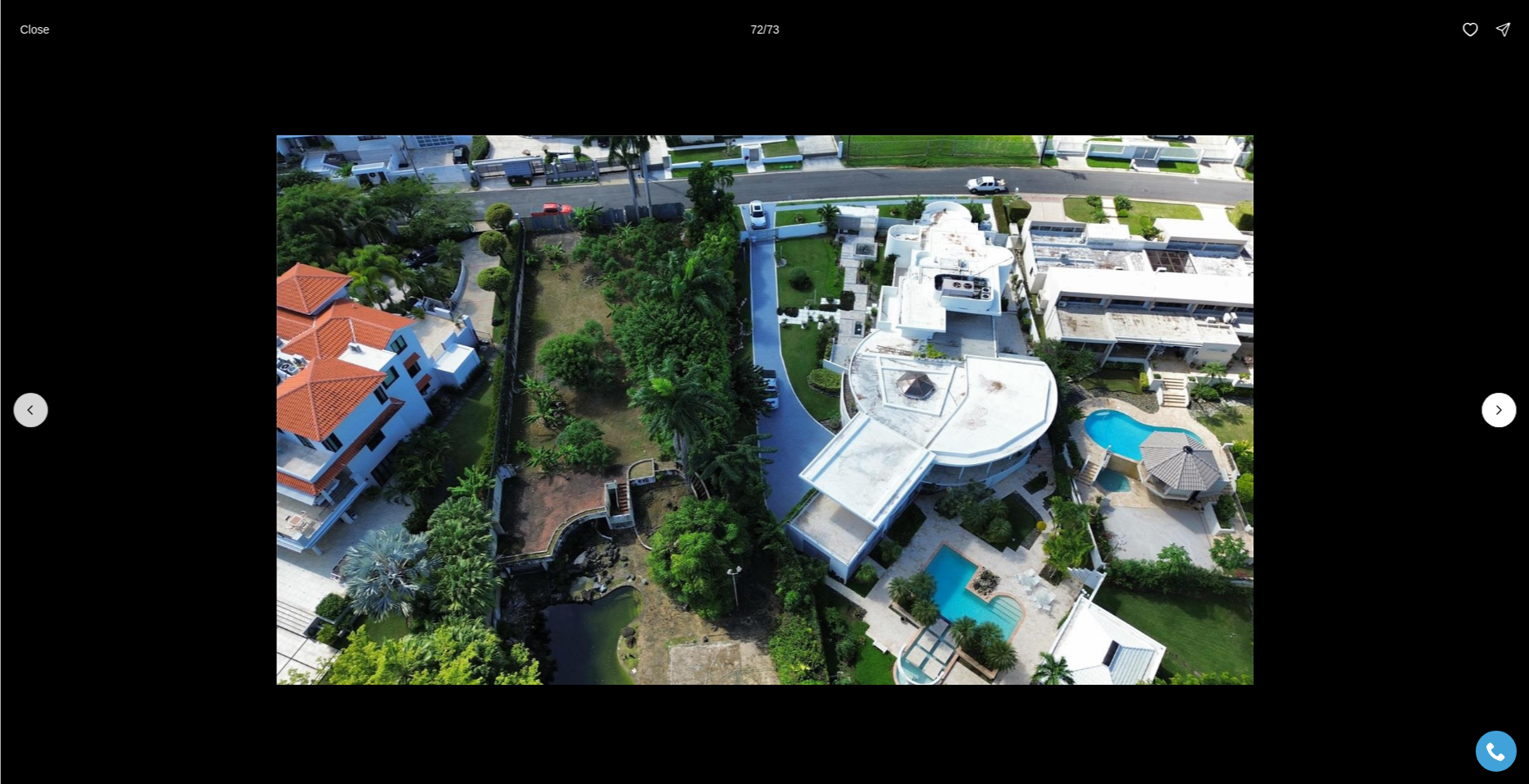
click at [35, 408] on icon "Previous slide" at bounding box center [30, 409] width 16 height 16
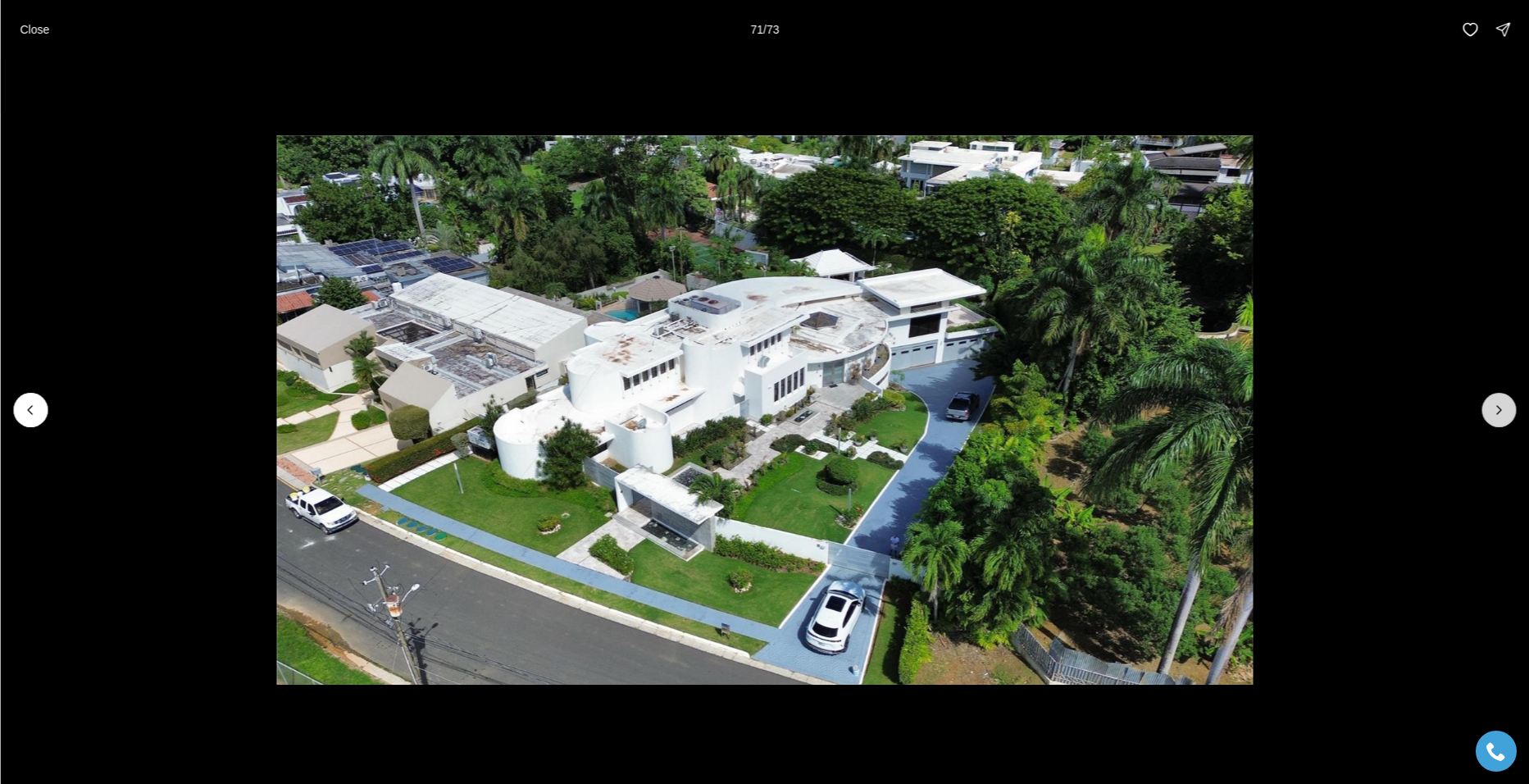
click at [1498, 406] on icon "Next slide" at bounding box center [1499, 409] width 4 height 9
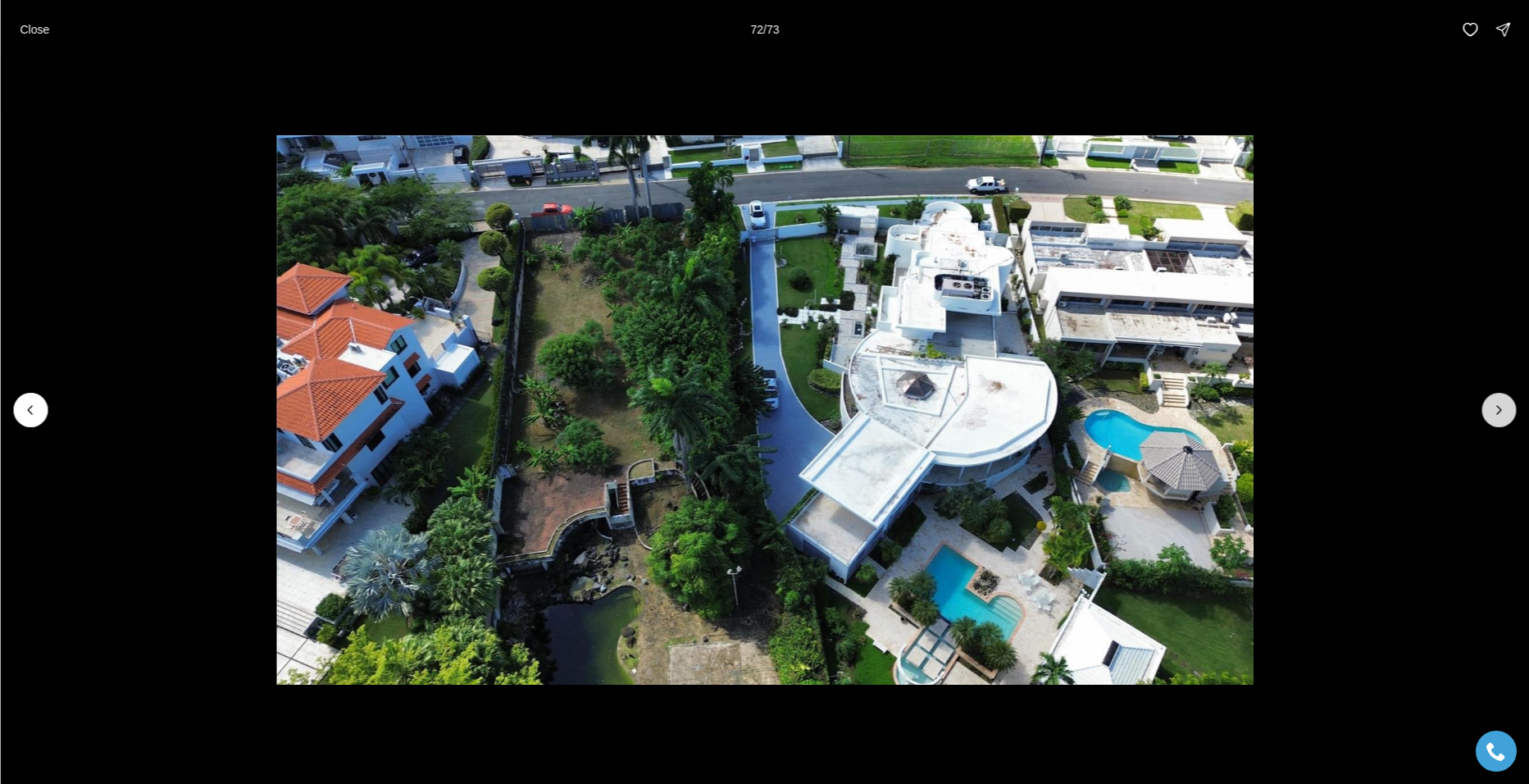
click at [1498, 406] on icon "Next slide" at bounding box center [1499, 409] width 4 height 9
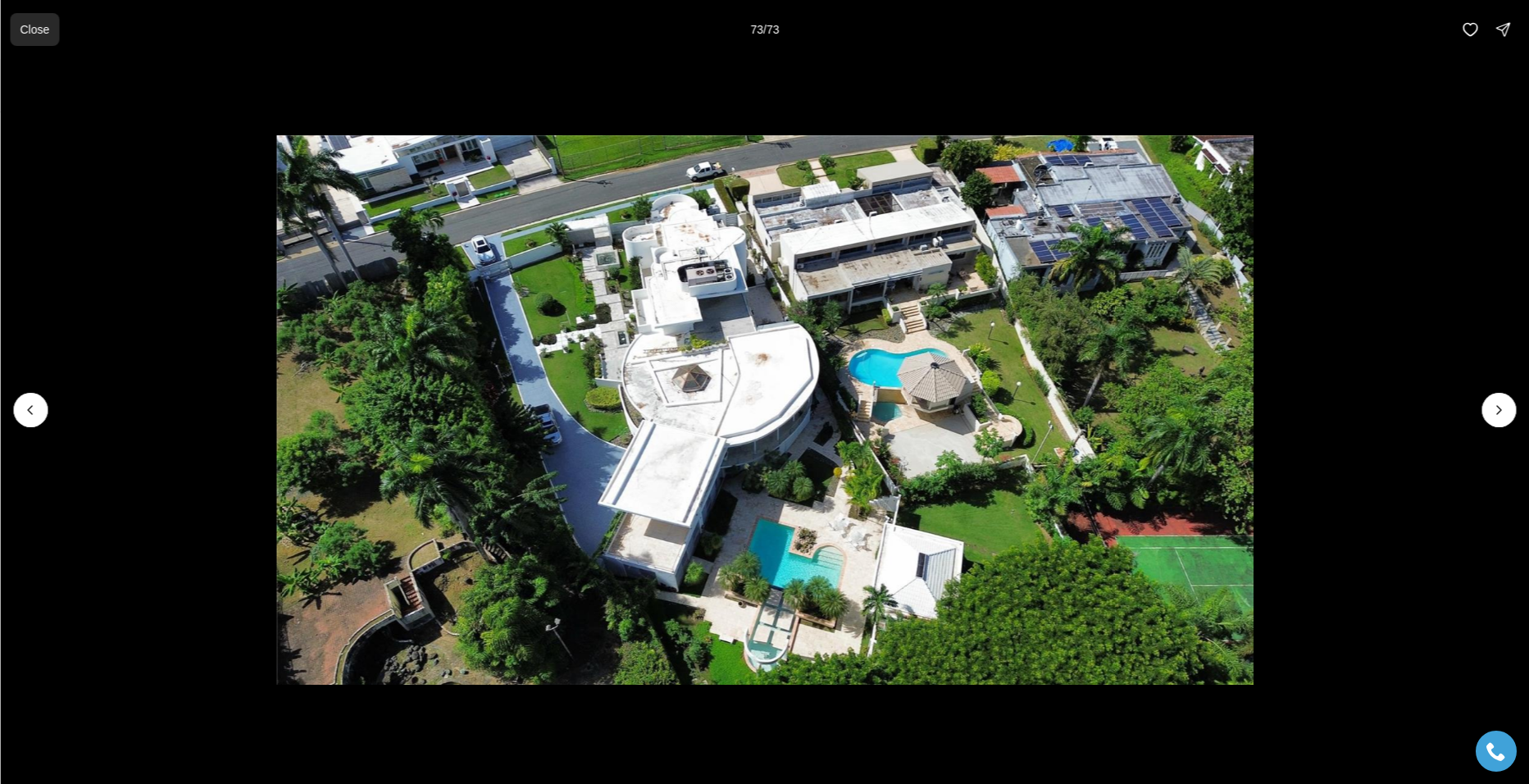
click at [40, 35] on p "Close" at bounding box center [34, 30] width 30 height 13
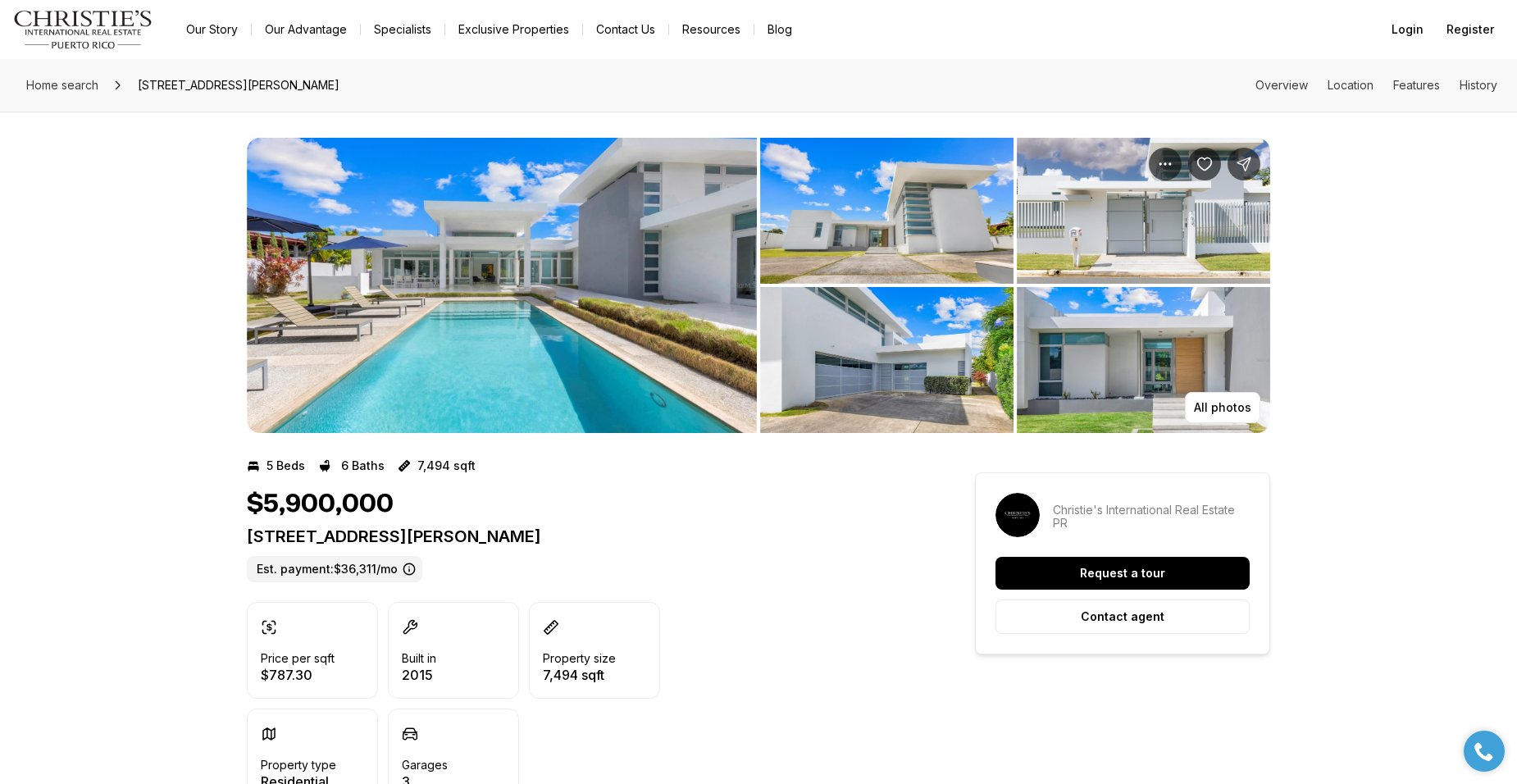
click at [551, 278] on img "View image gallery" at bounding box center [501, 285] width 510 height 295
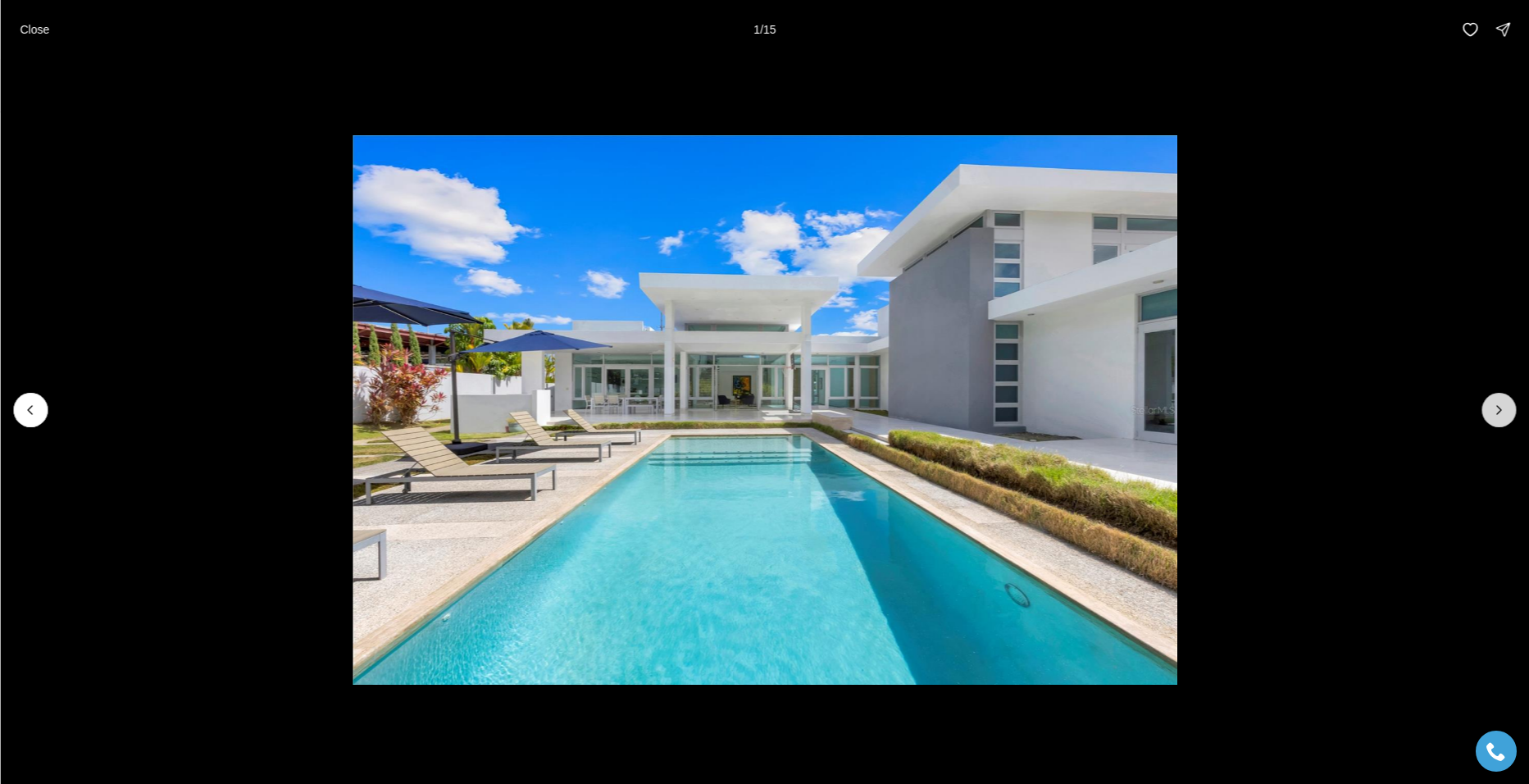
click at [1495, 405] on icon "Next slide" at bounding box center [1498, 409] width 16 height 16
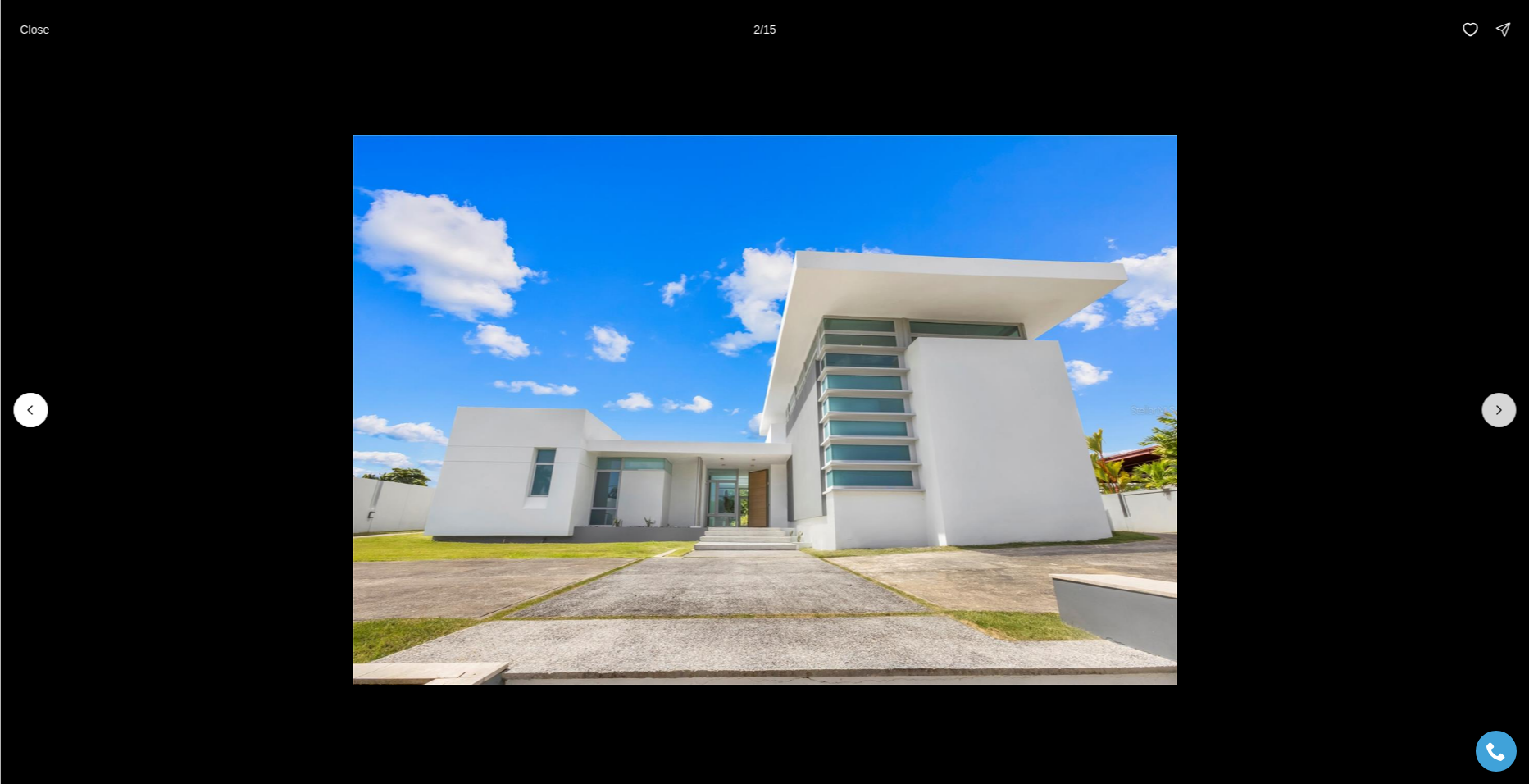
click at [1502, 407] on icon "Next slide" at bounding box center [1498, 409] width 16 height 16
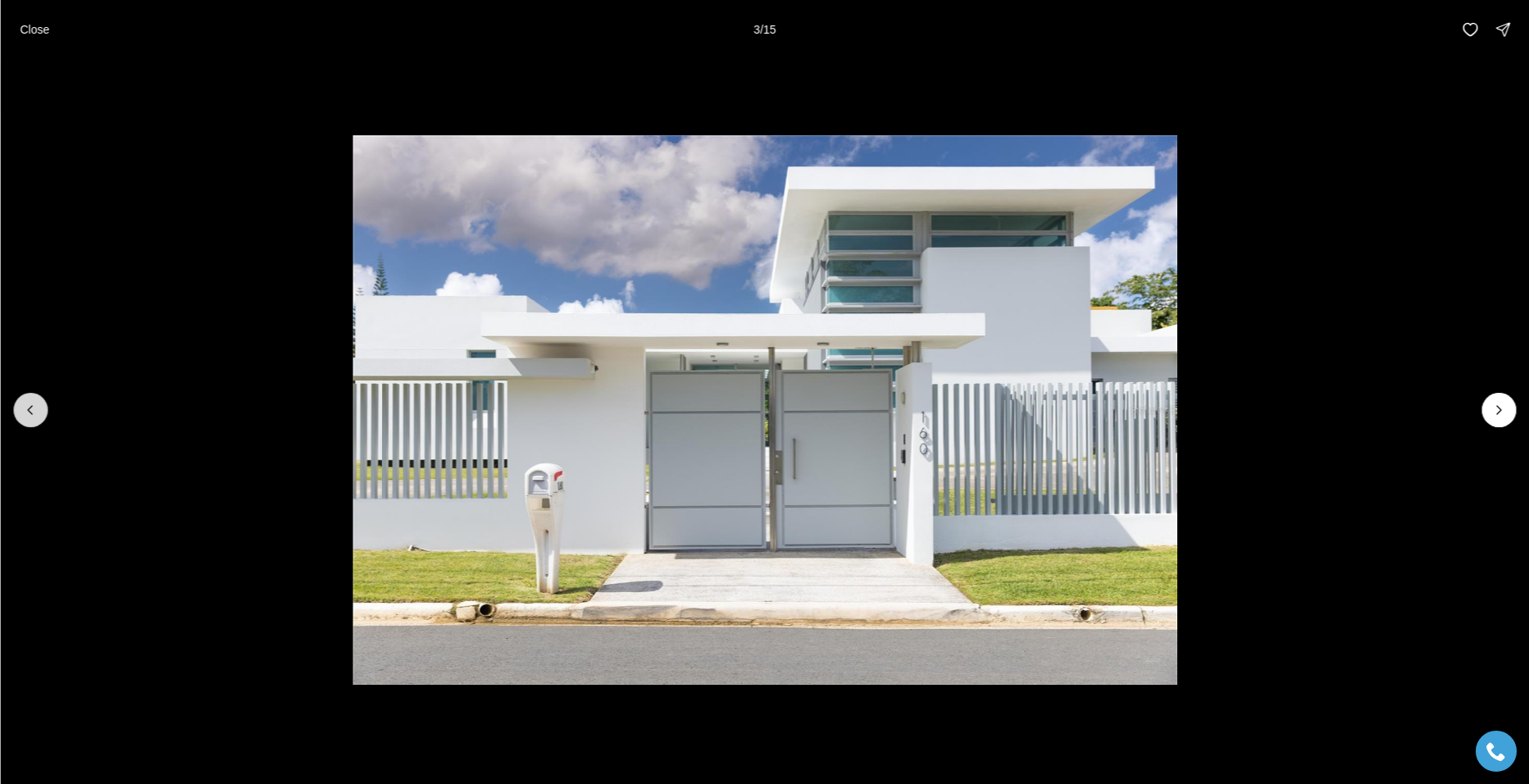
click at [32, 405] on icon "Previous slide" at bounding box center [30, 409] width 4 height 9
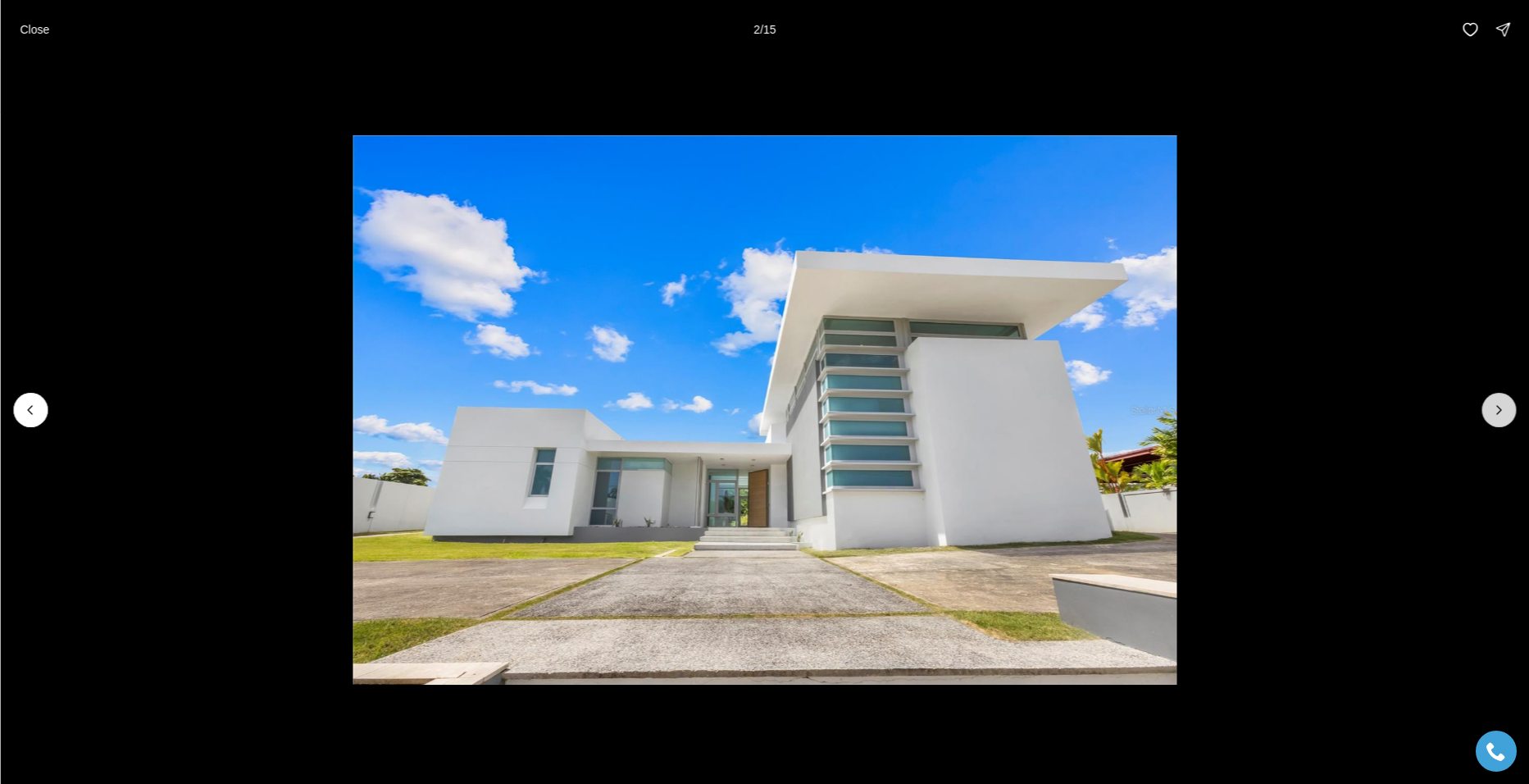
click at [1499, 405] on icon "Next slide" at bounding box center [1498, 409] width 16 height 16
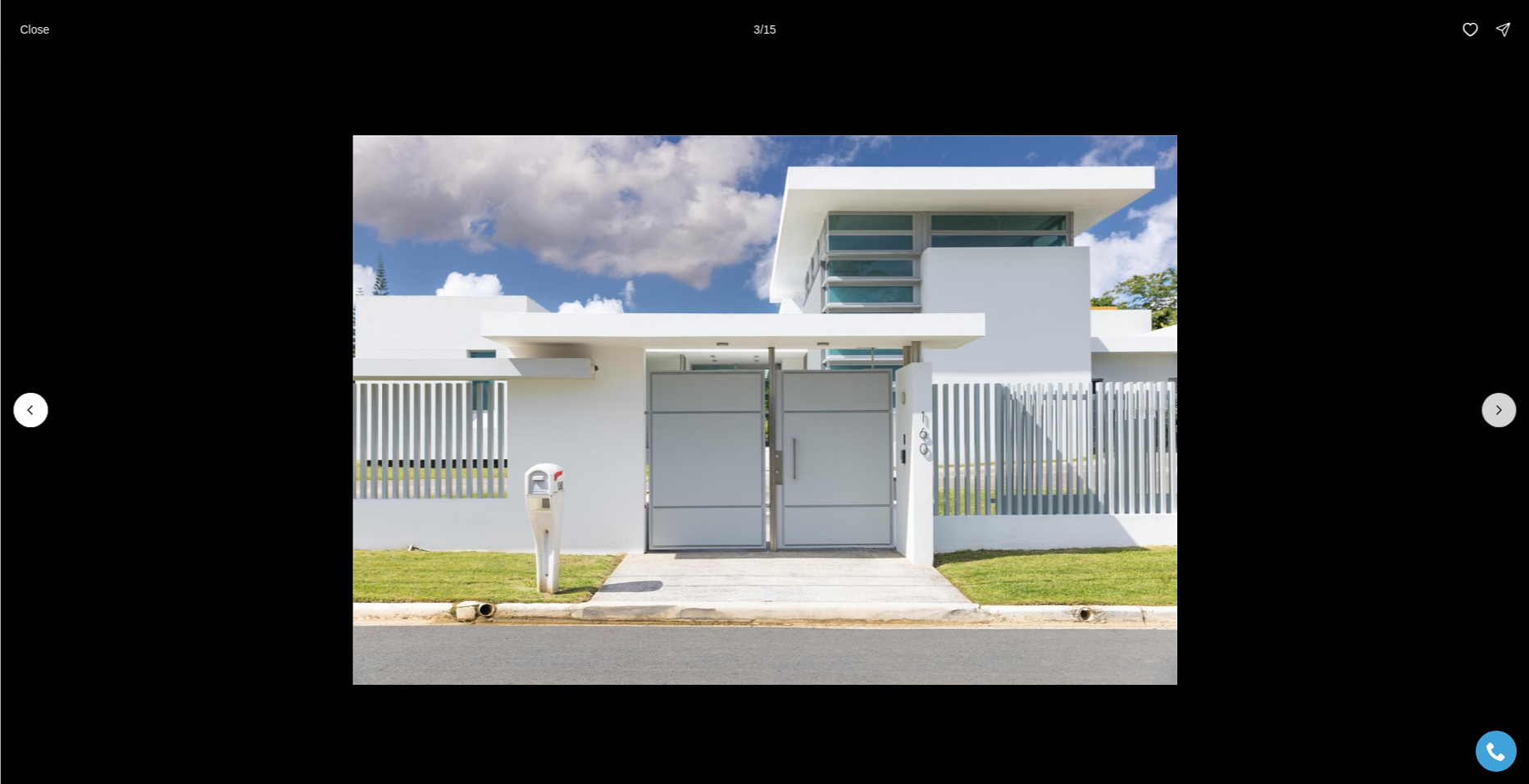
click at [1489, 409] on button "Next slide" at bounding box center [1499, 410] width 35 height 35
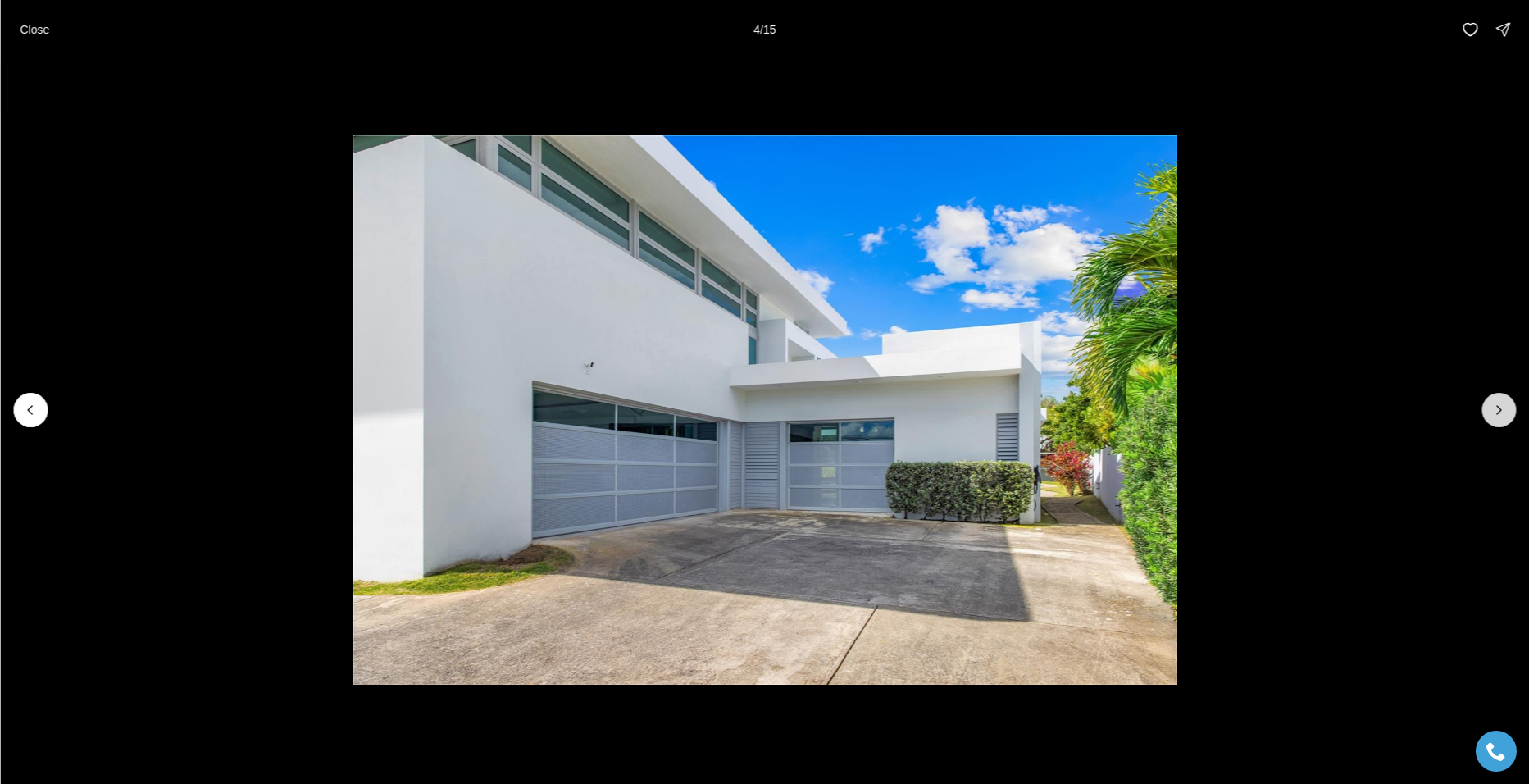
click at [1492, 410] on icon "Next slide" at bounding box center [1498, 409] width 16 height 16
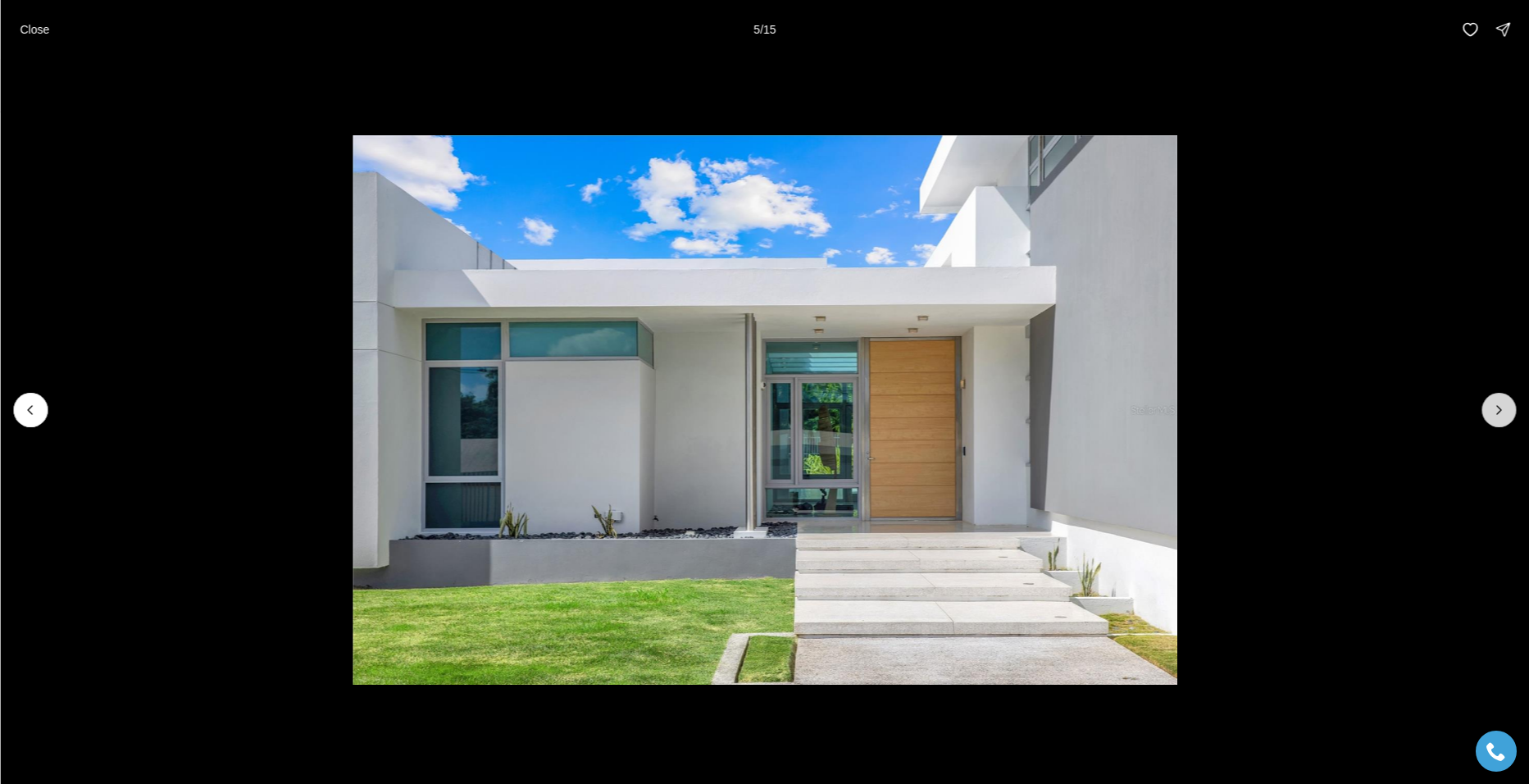
click at [1492, 410] on icon "Next slide" at bounding box center [1498, 409] width 16 height 16
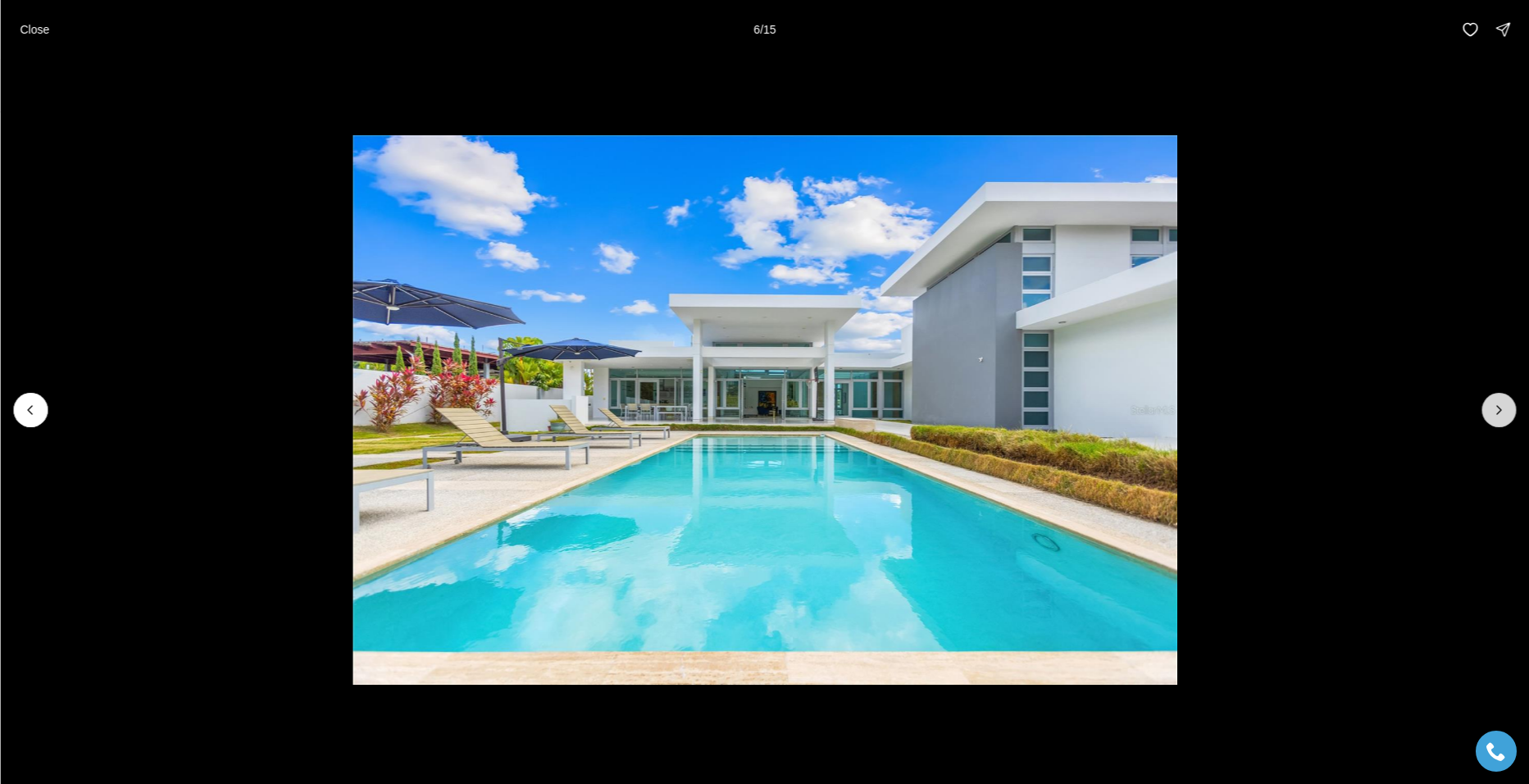
click at [1492, 410] on icon "Next slide" at bounding box center [1498, 409] width 16 height 16
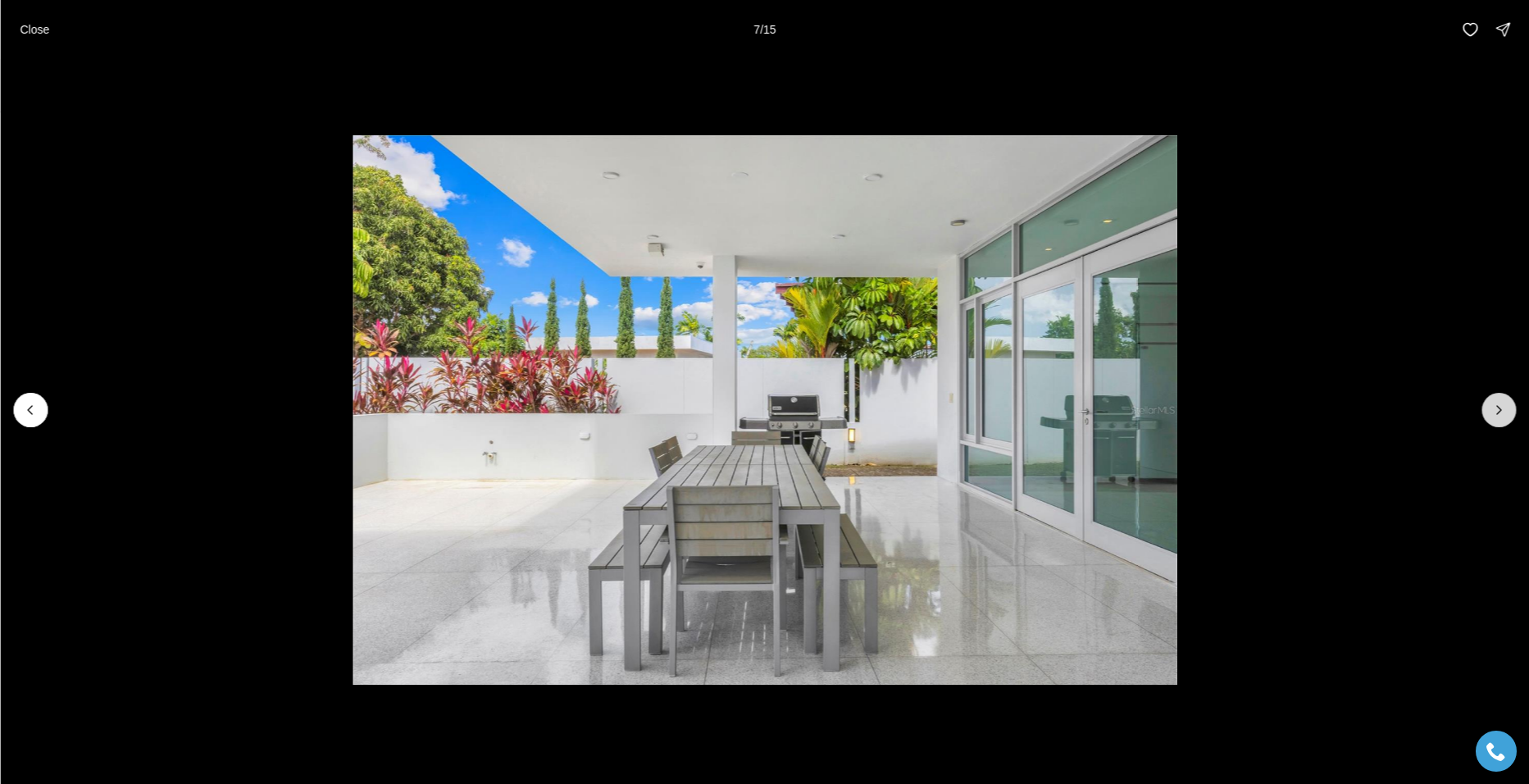
click at [1492, 410] on icon "Next slide" at bounding box center [1498, 409] width 16 height 16
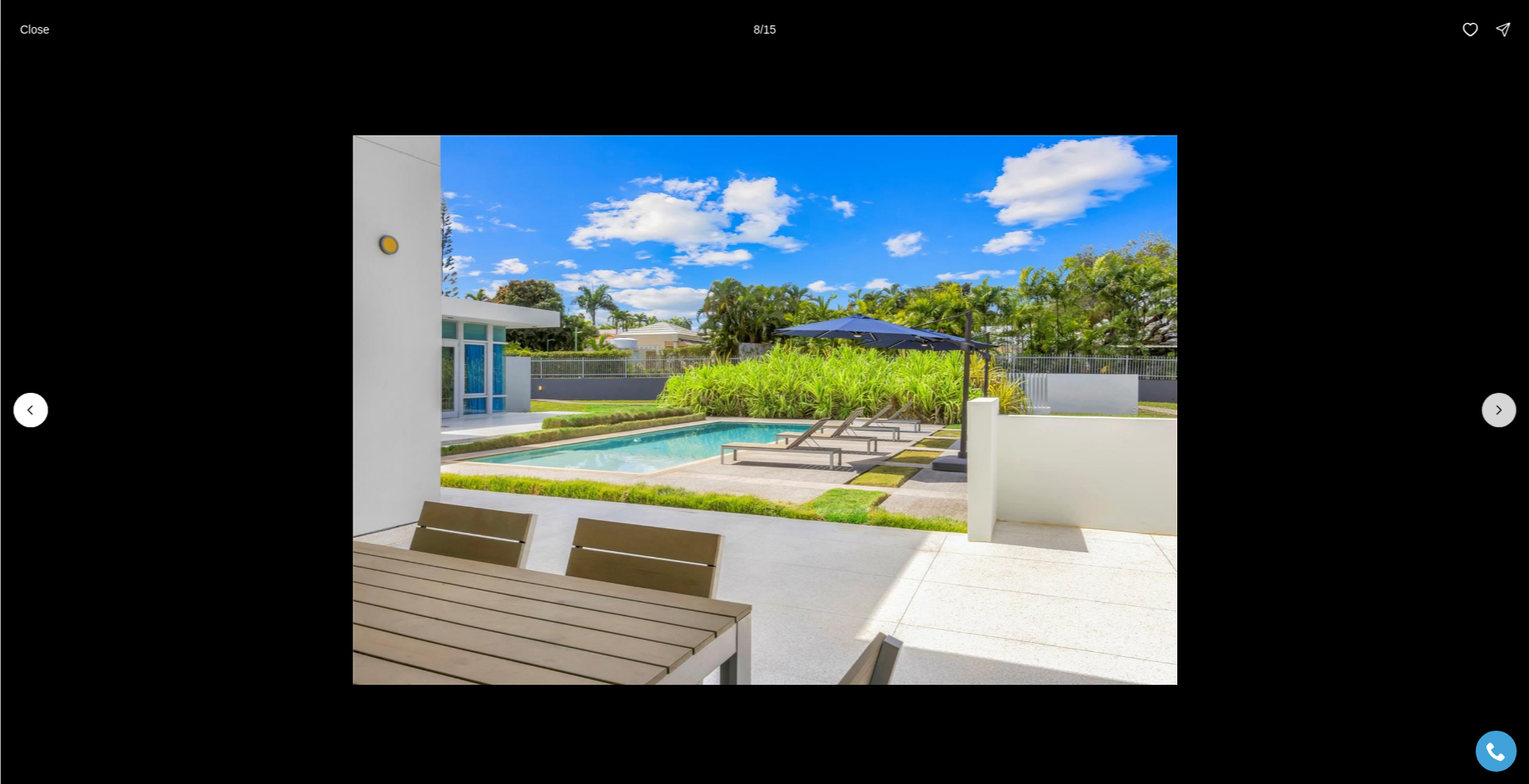
click at [1498, 409] on icon "Next slide" at bounding box center [1498, 409] width 16 height 16
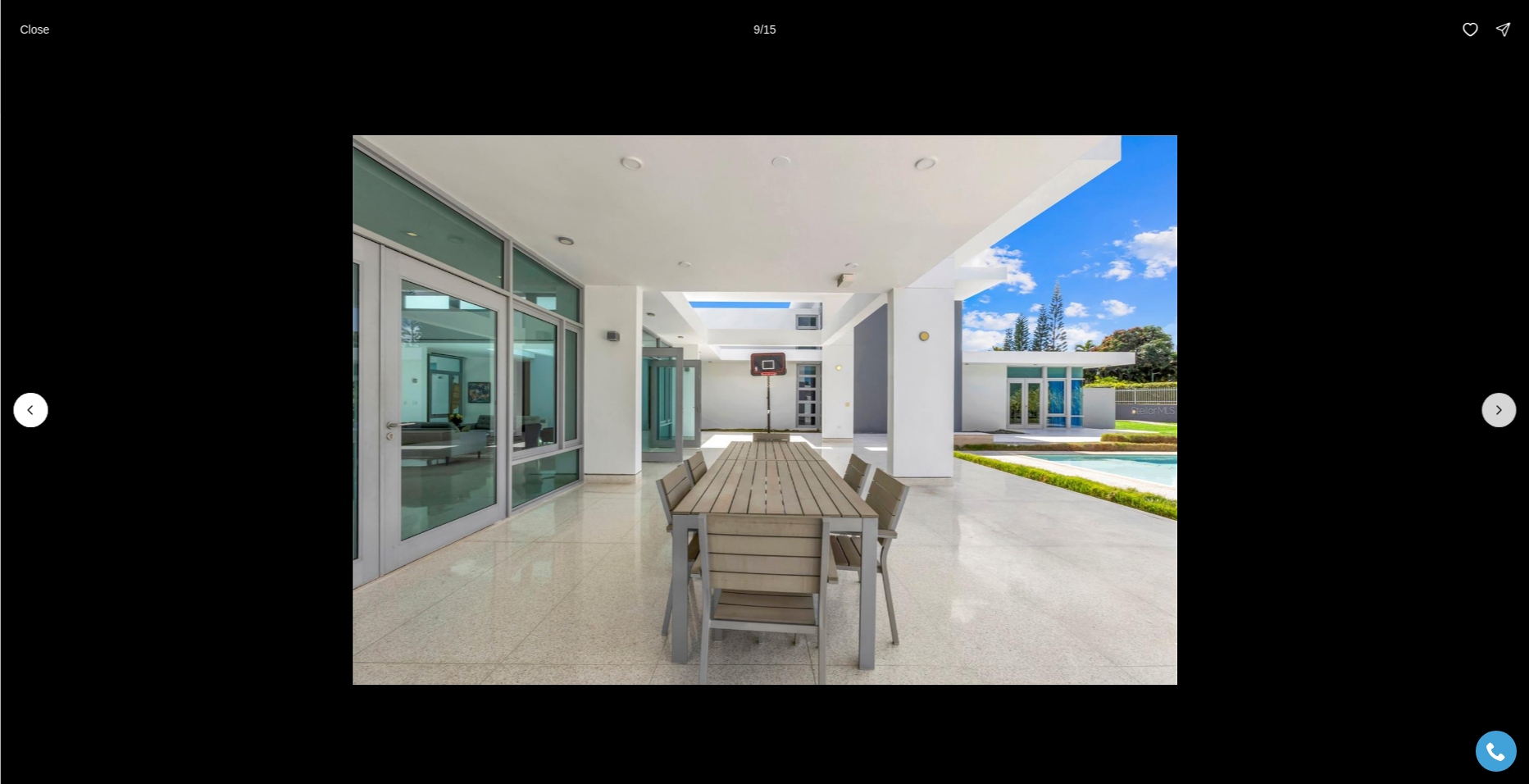
click at [1498, 409] on icon "Next slide" at bounding box center [1498, 409] width 16 height 16
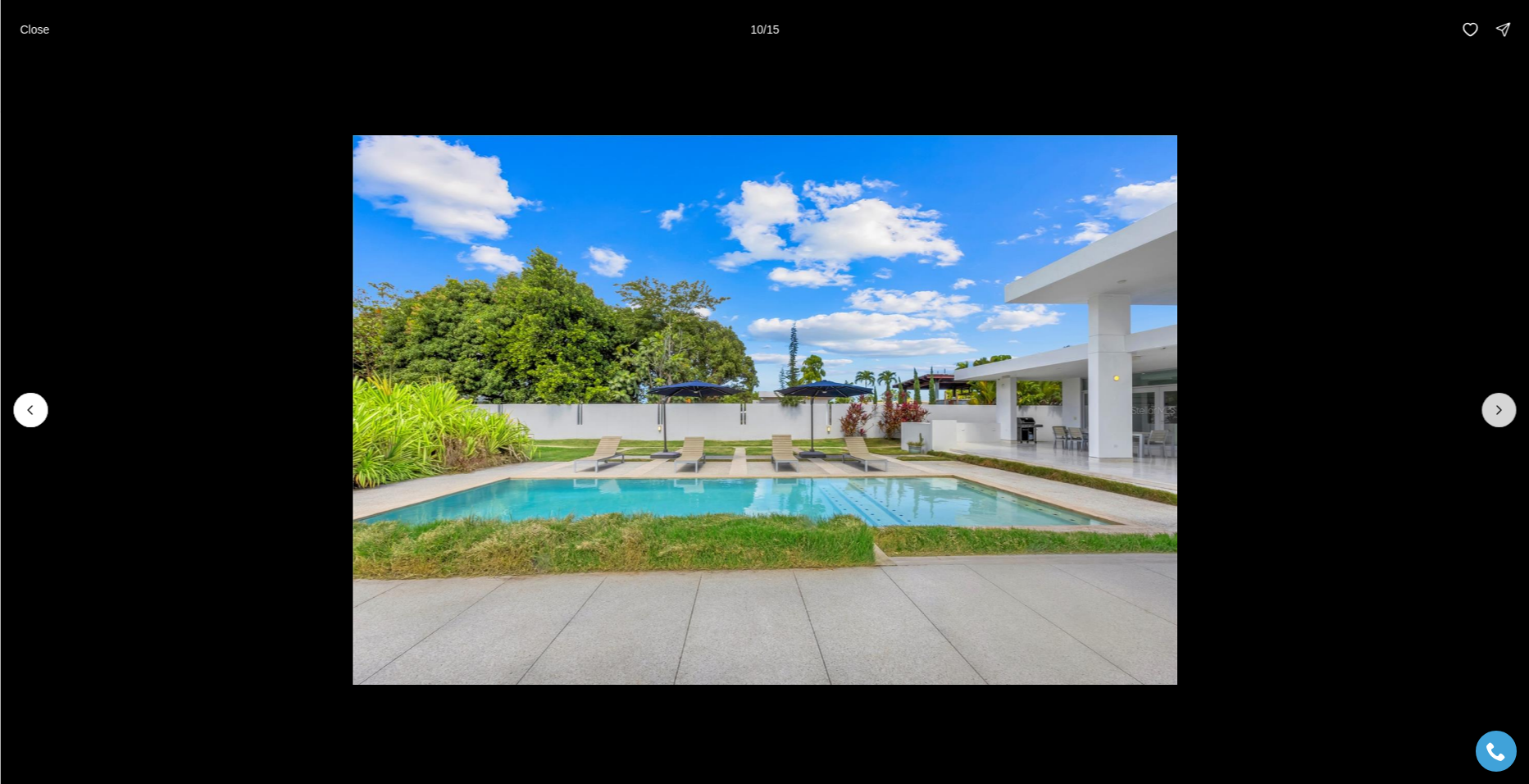
click at [1498, 407] on icon "Next slide" at bounding box center [1498, 409] width 16 height 16
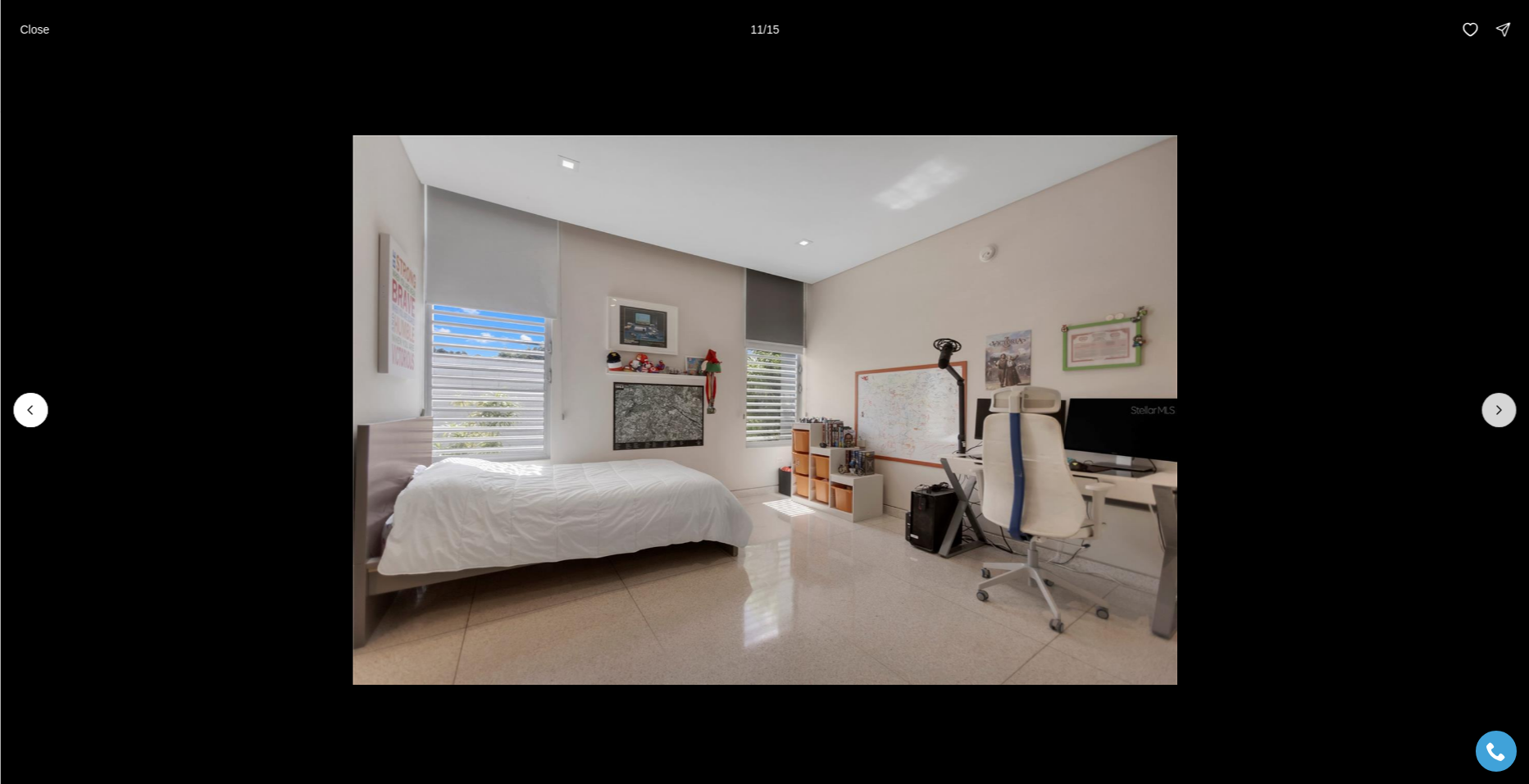
click at [1496, 407] on icon "Next slide" at bounding box center [1498, 409] width 16 height 16
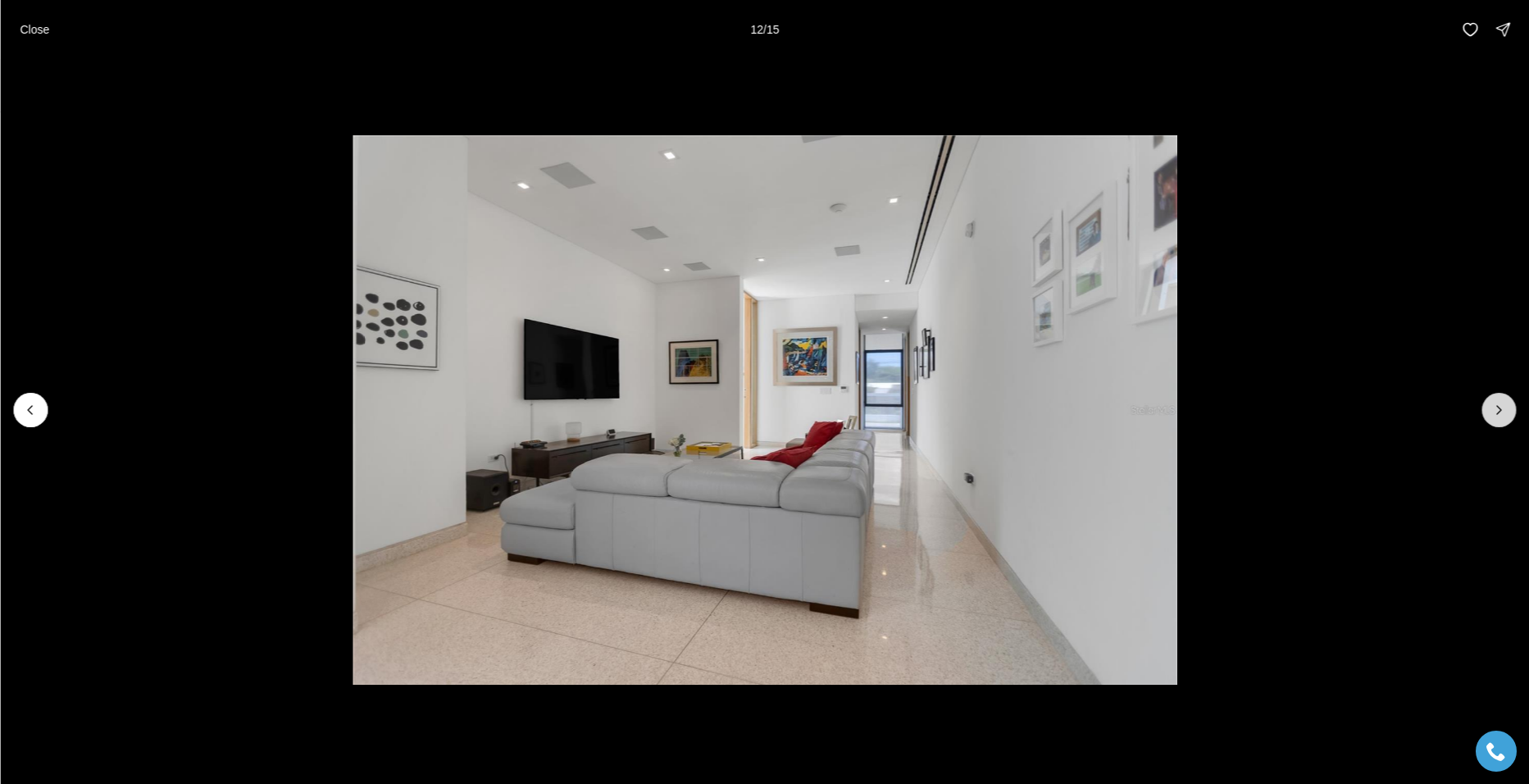
click at [1496, 407] on icon "Next slide" at bounding box center [1498, 409] width 16 height 16
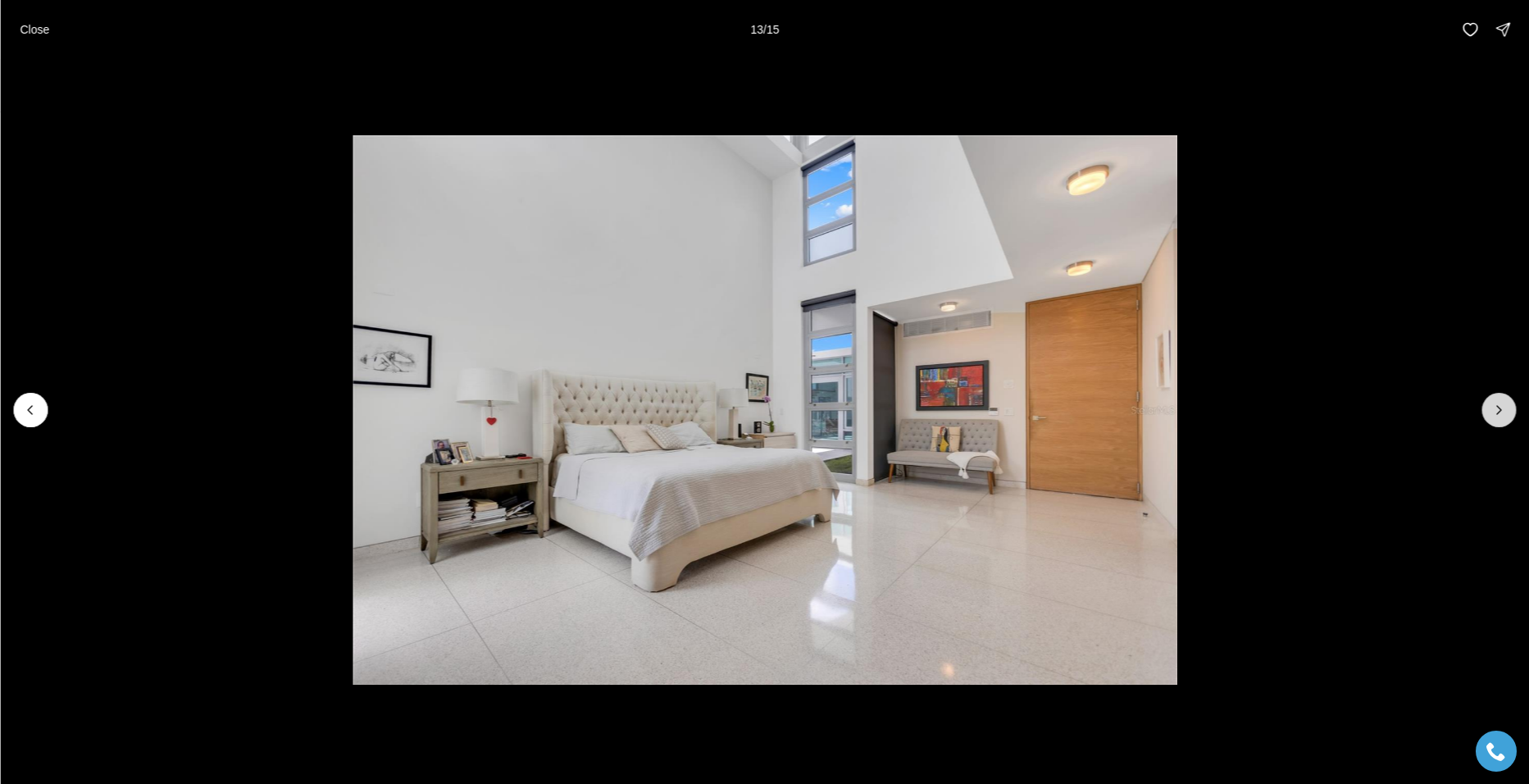
click at [1497, 409] on icon "Next slide" at bounding box center [1498, 409] width 16 height 16
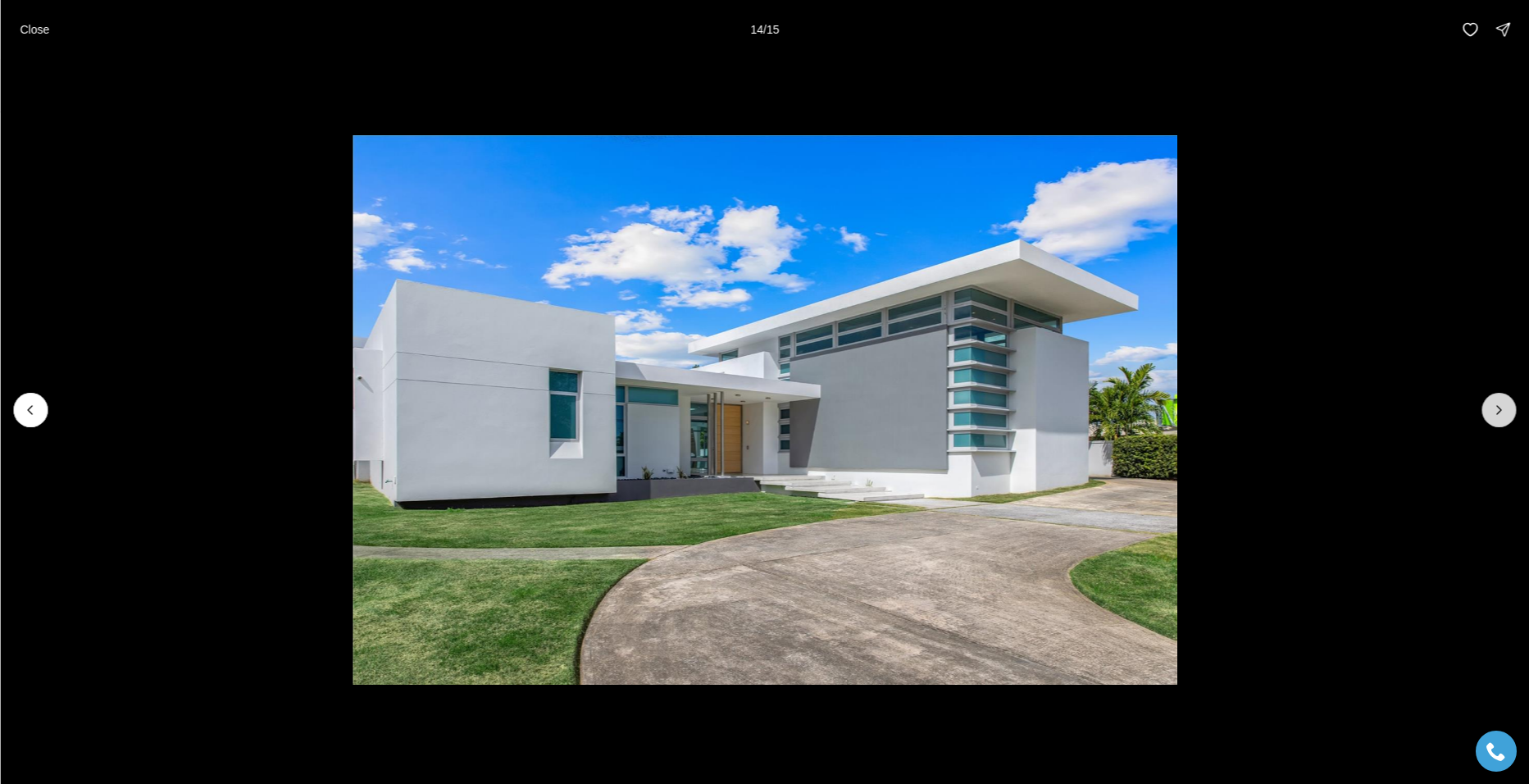
click at [1497, 409] on icon "Next slide" at bounding box center [1498, 409] width 16 height 16
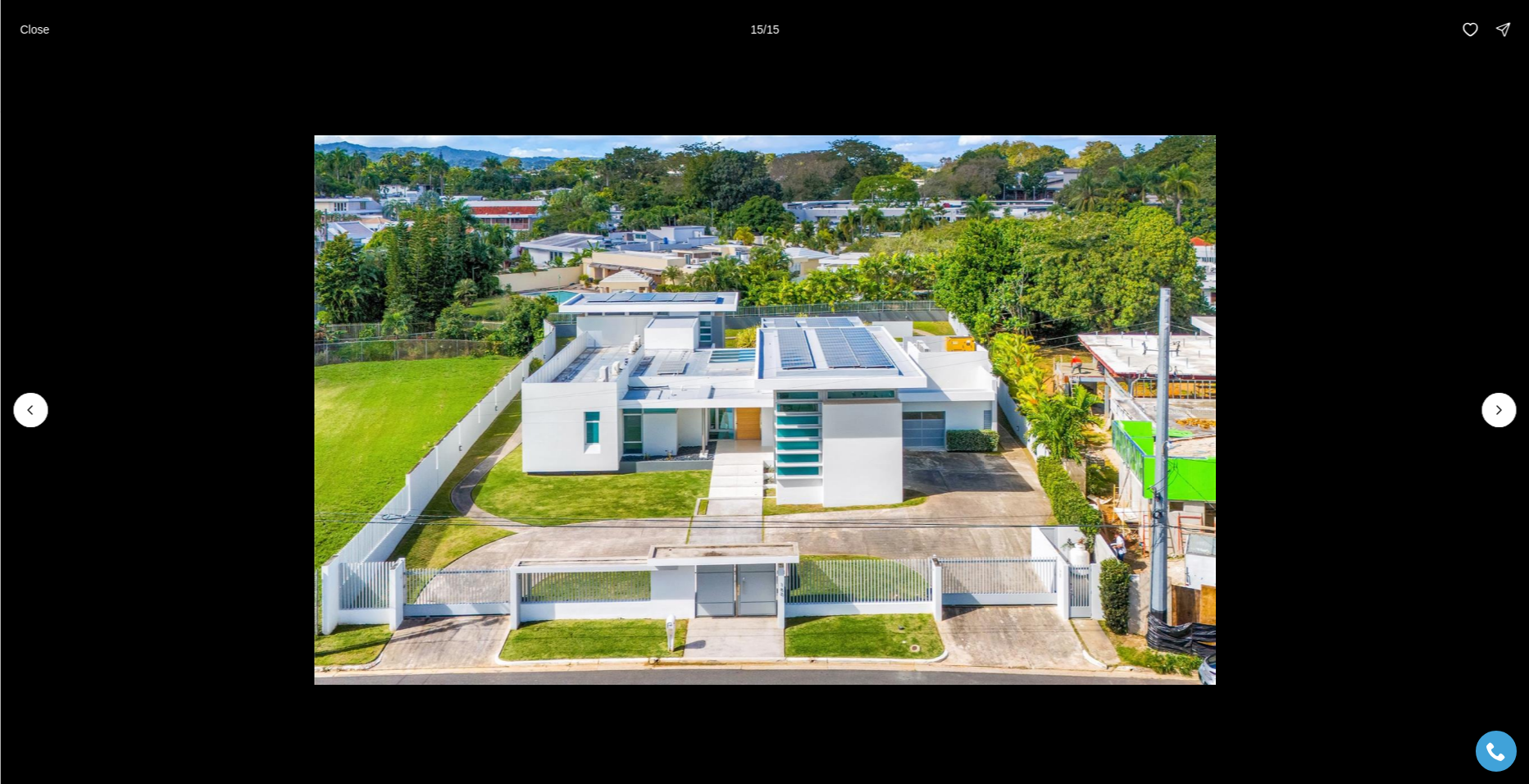
click at [1499, 407] on div at bounding box center [1499, 410] width 35 height 35
click at [36, 35] on p "Close" at bounding box center [34, 30] width 30 height 13
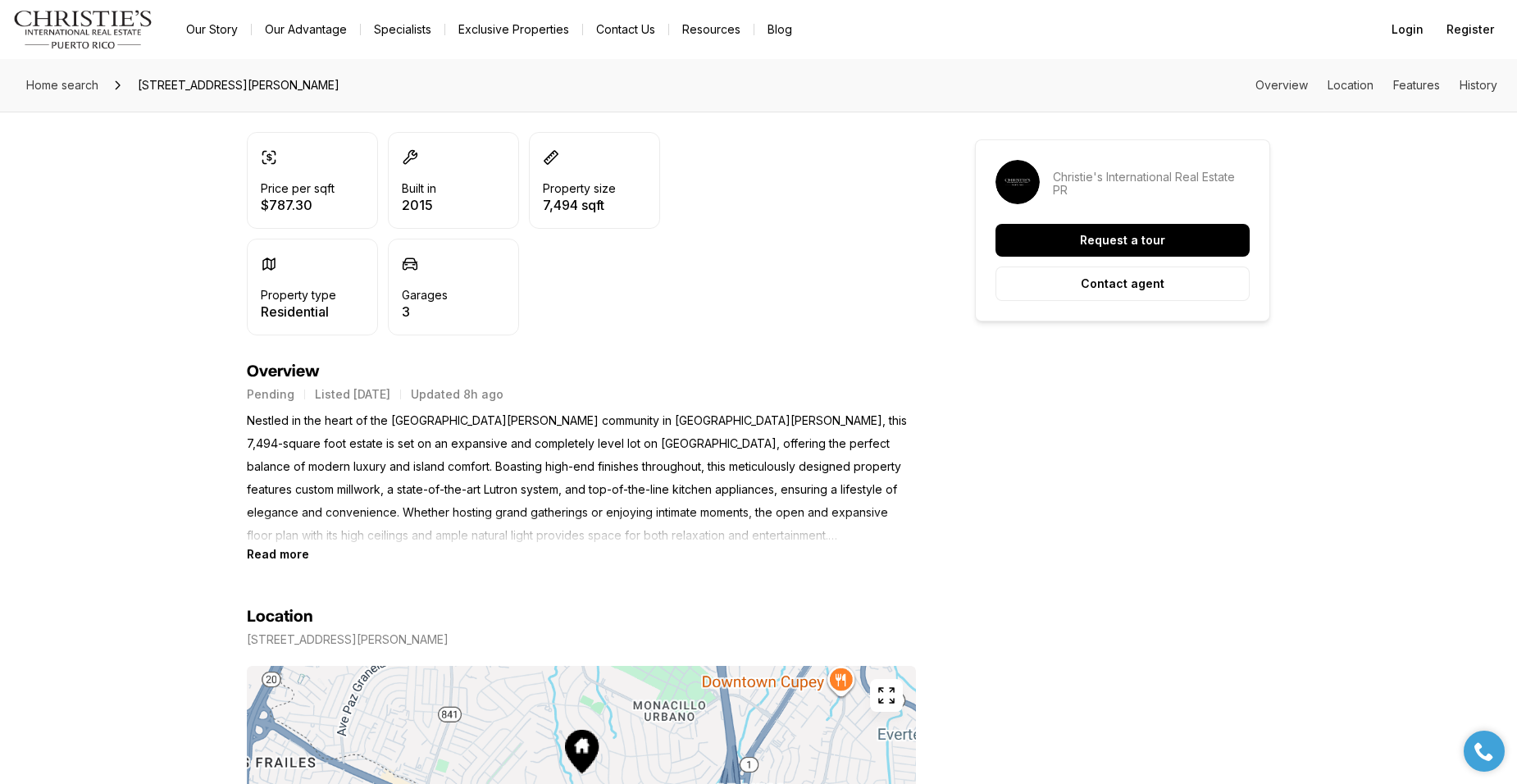
scroll to position [568, 0]
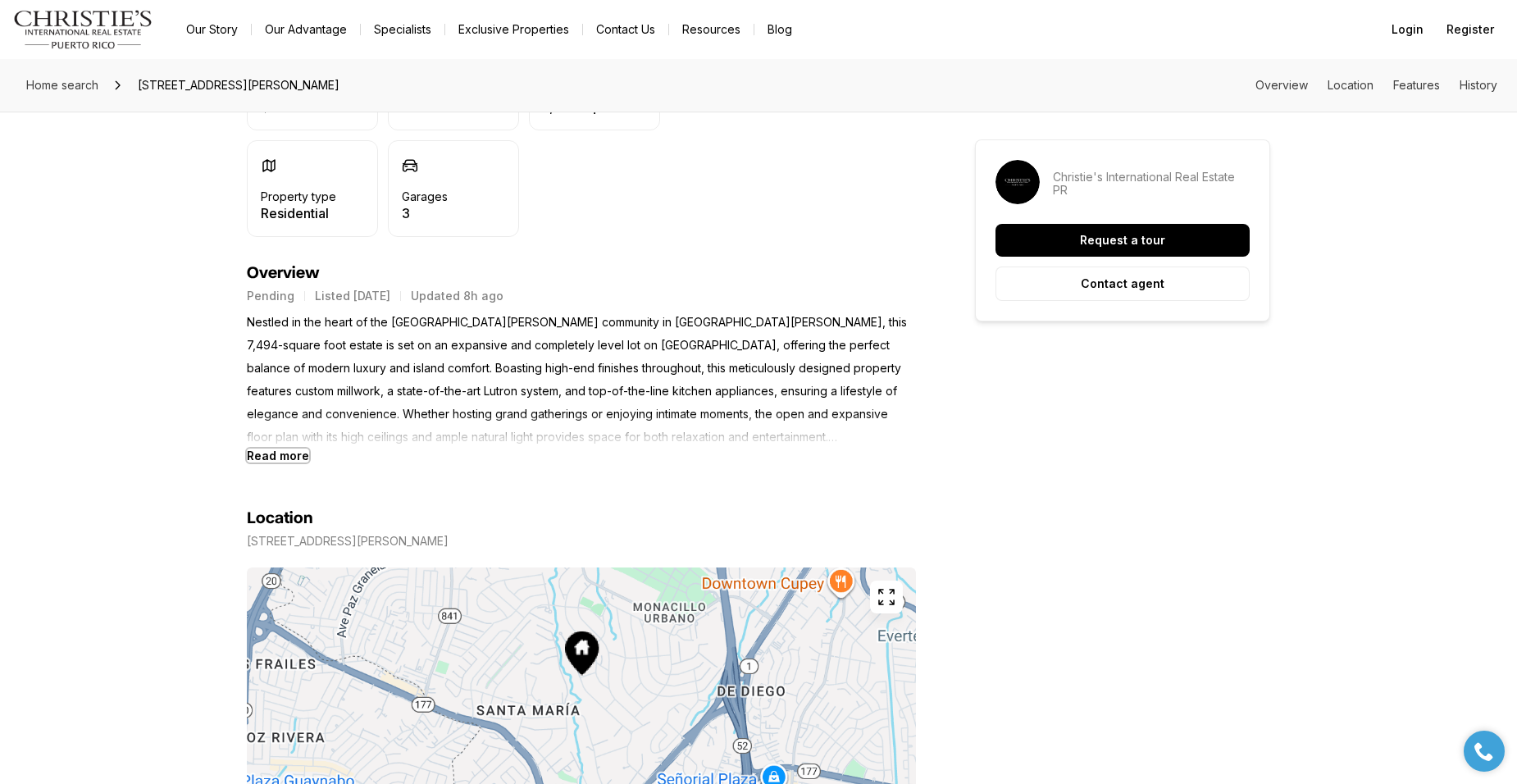
click at [282, 455] on b "Read more" at bounding box center [277, 456] width 63 height 13
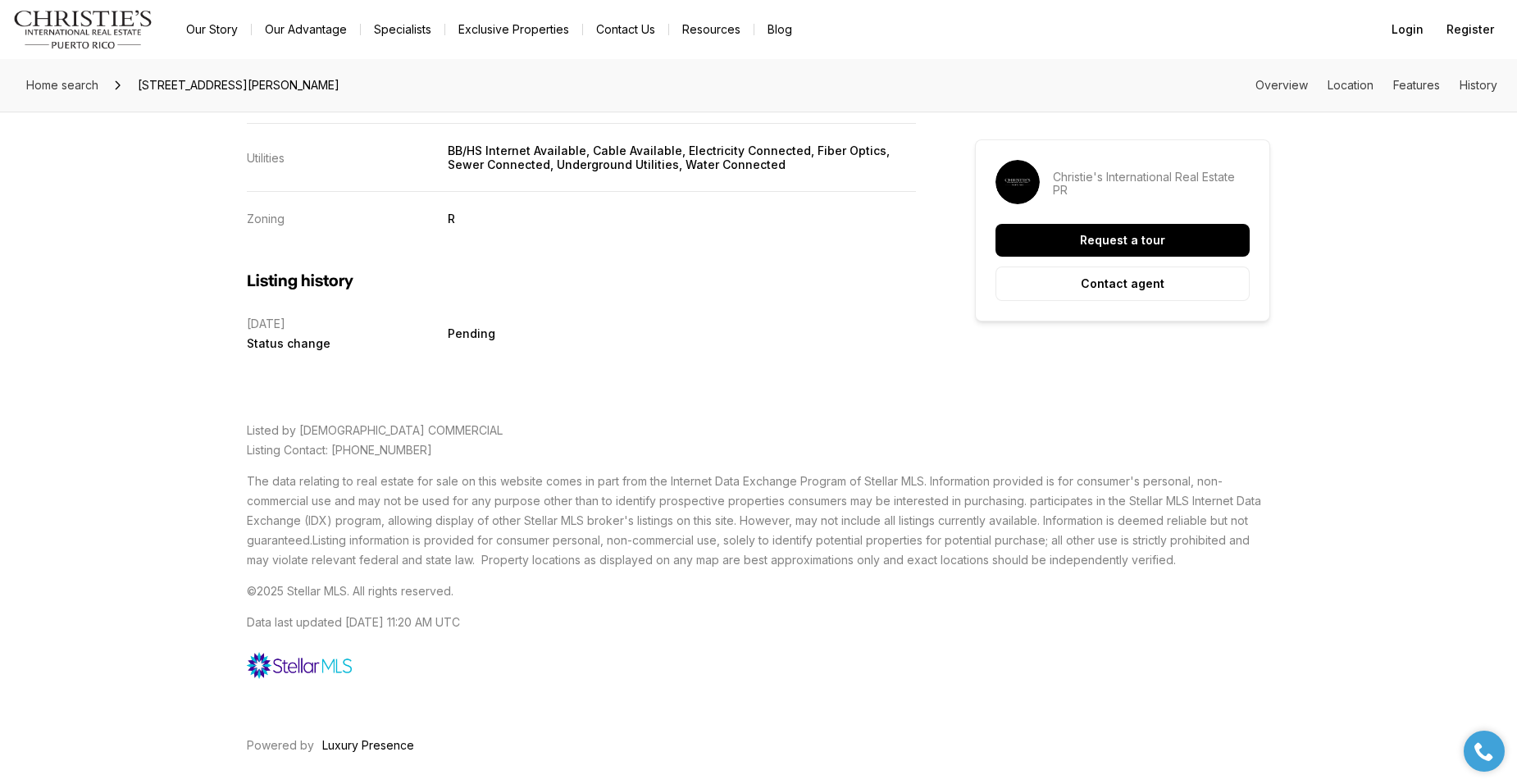
scroll to position [4059, 0]
